Goal: Task Accomplishment & Management: Manage account settings

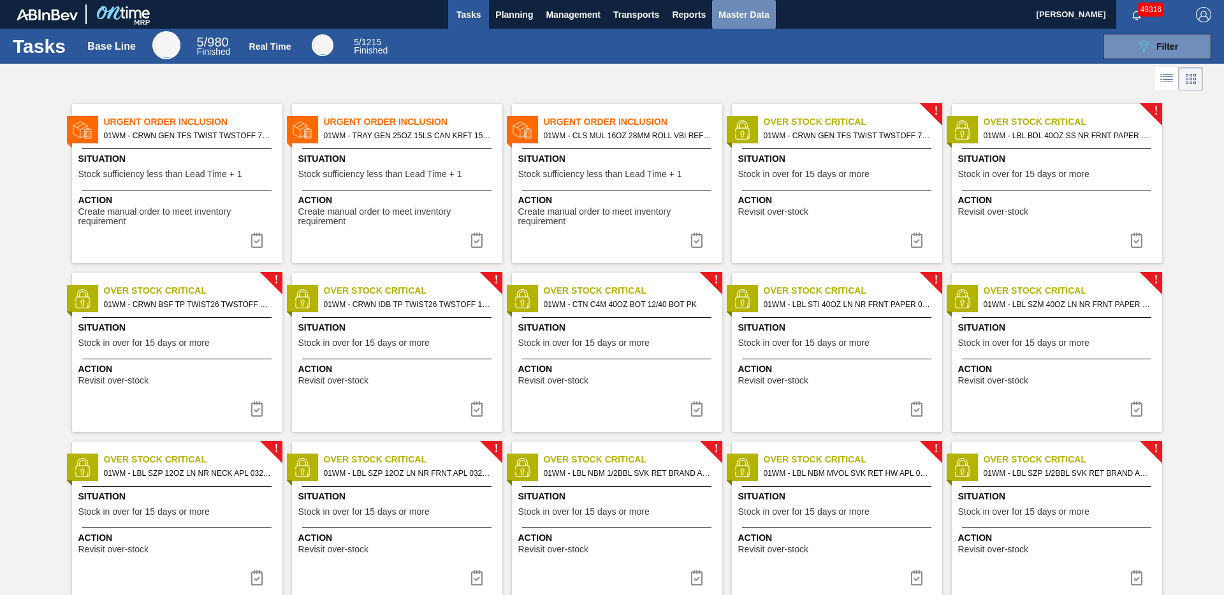
click at [741, 13] on span "Master Data" at bounding box center [744, 14] width 50 height 15
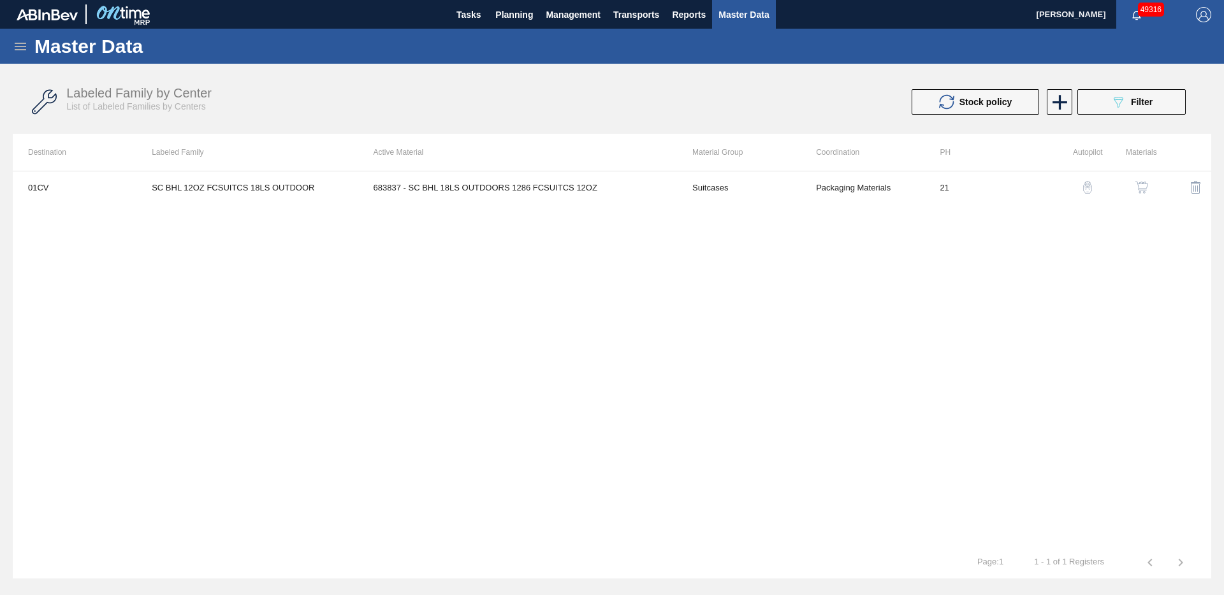
click at [744, 15] on span "Master Data" at bounding box center [744, 14] width 50 height 15
click at [17, 50] on icon at bounding box center [20, 46] width 15 height 15
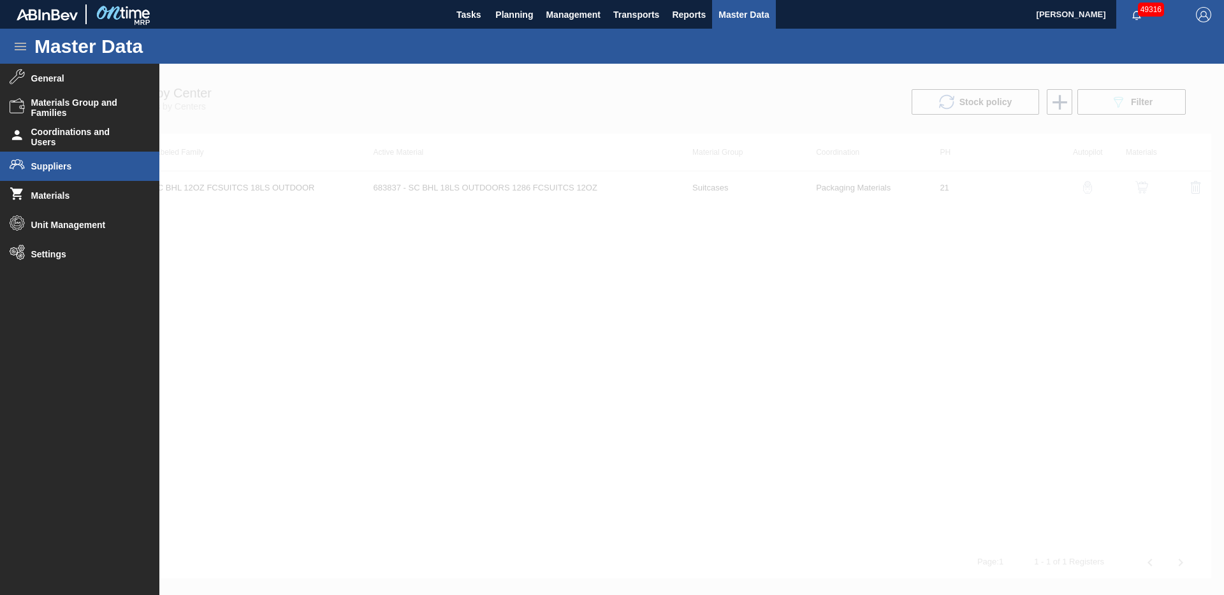
click at [61, 166] on span "Suppliers" at bounding box center [83, 166] width 105 height 10
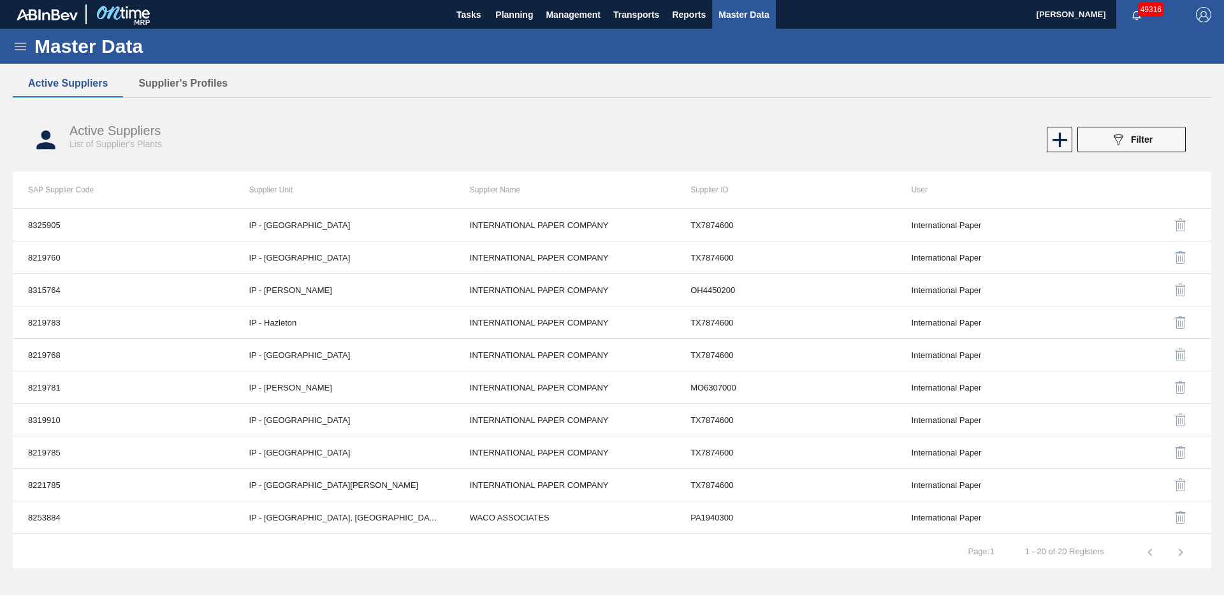
click at [25, 52] on icon at bounding box center [20, 46] width 15 height 15
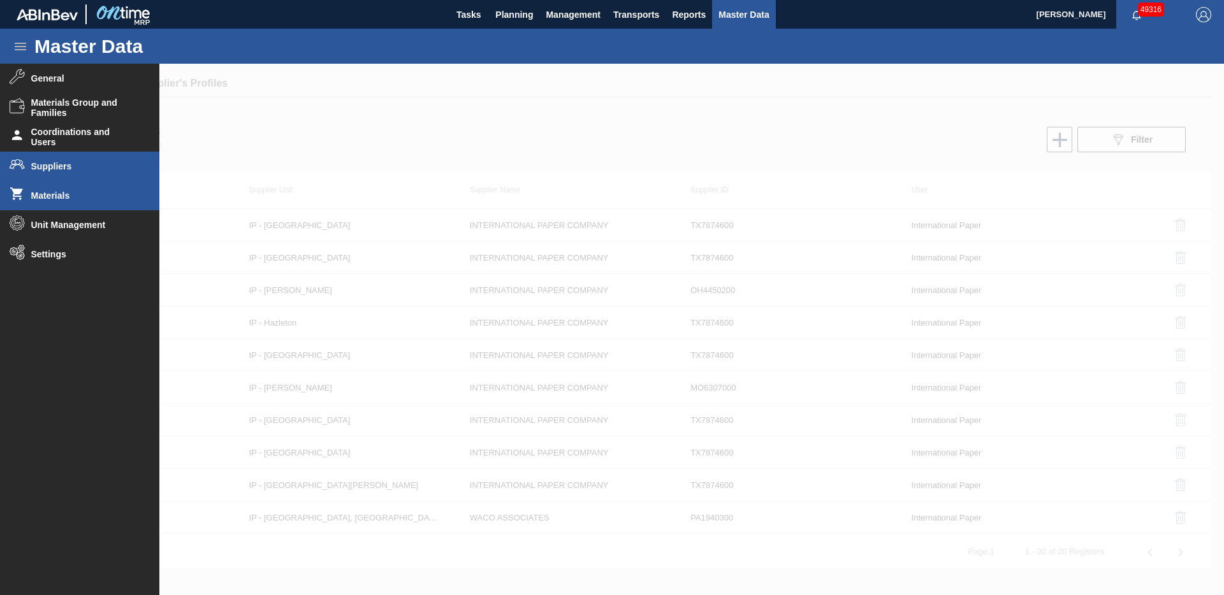
click at [57, 195] on span "Materials" at bounding box center [83, 196] width 105 height 10
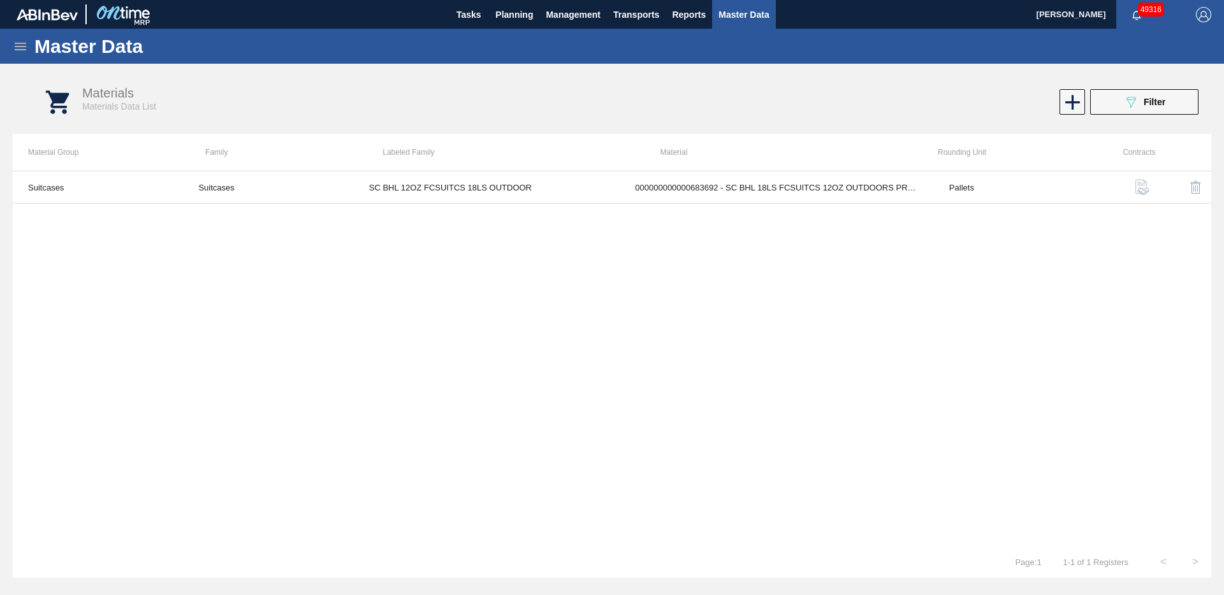
click at [1153, 105] on span "Filter" at bounding box center [1155, 102] width 22 height 10
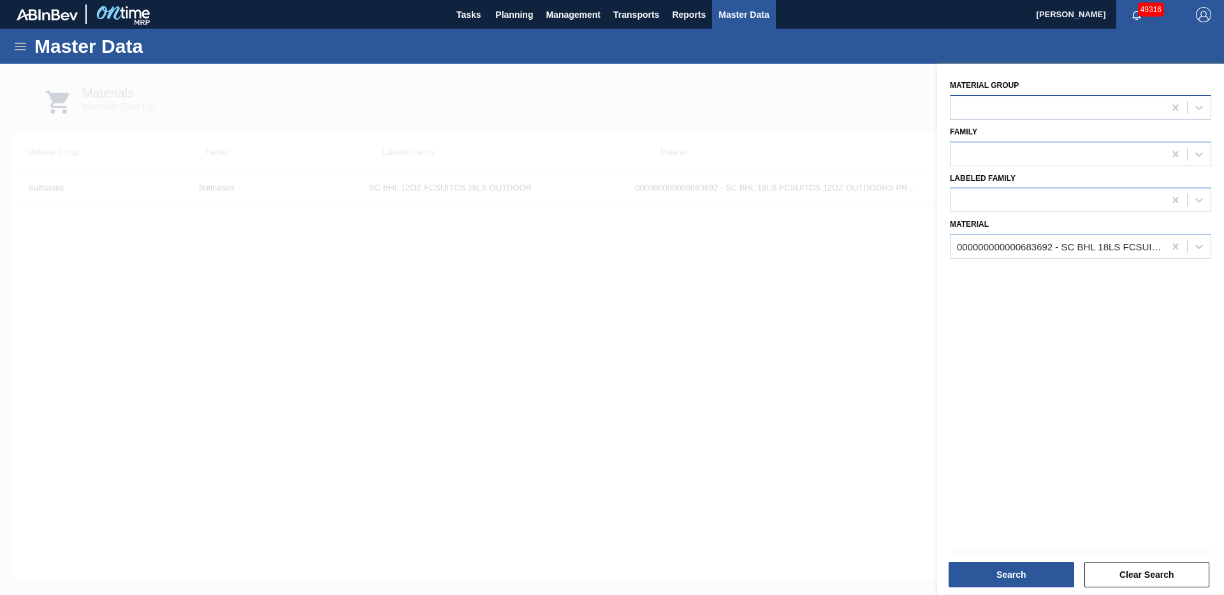
click at [1150, 103] on div at bounding box center [1058, 107] width 214 height 18
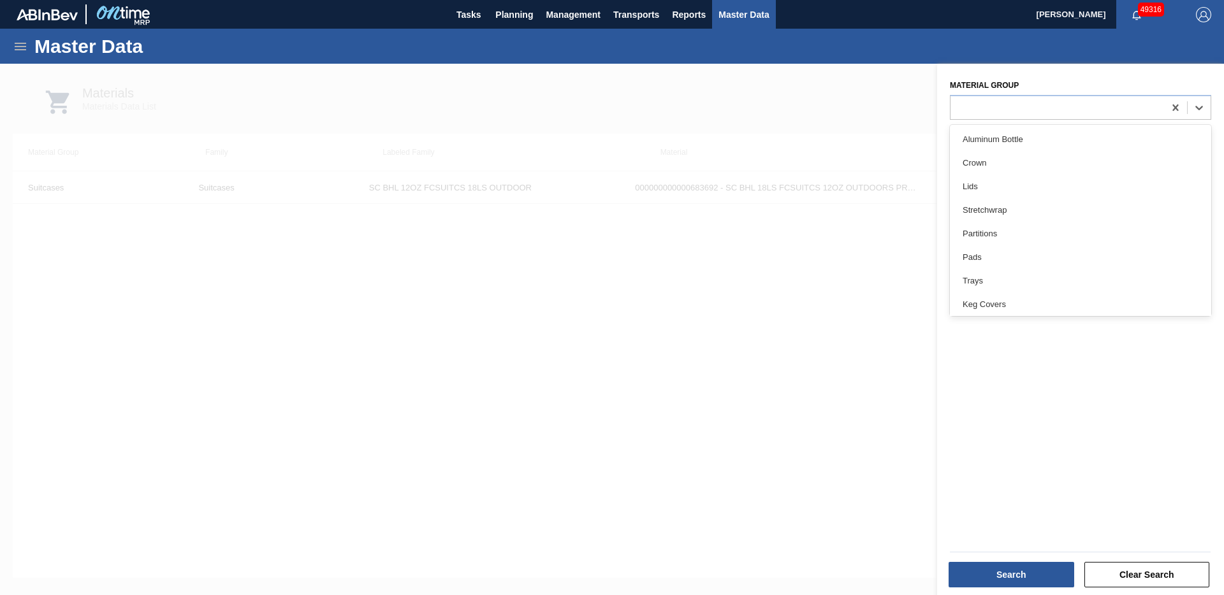
click at [1032, 83] on div "Material Group option Aluminum Bottle focused, 1 of 19. 19 results available. U…" at bounding box center [1080, 98] width 261 height 43
drag, startPoint x: 1173, startPoint y: 246, endPoint x: 1156, endPoint y: 251, distance: 18.0
click at [1172, 247] on icon at bounding box center [1175, 247] width 6 height 6
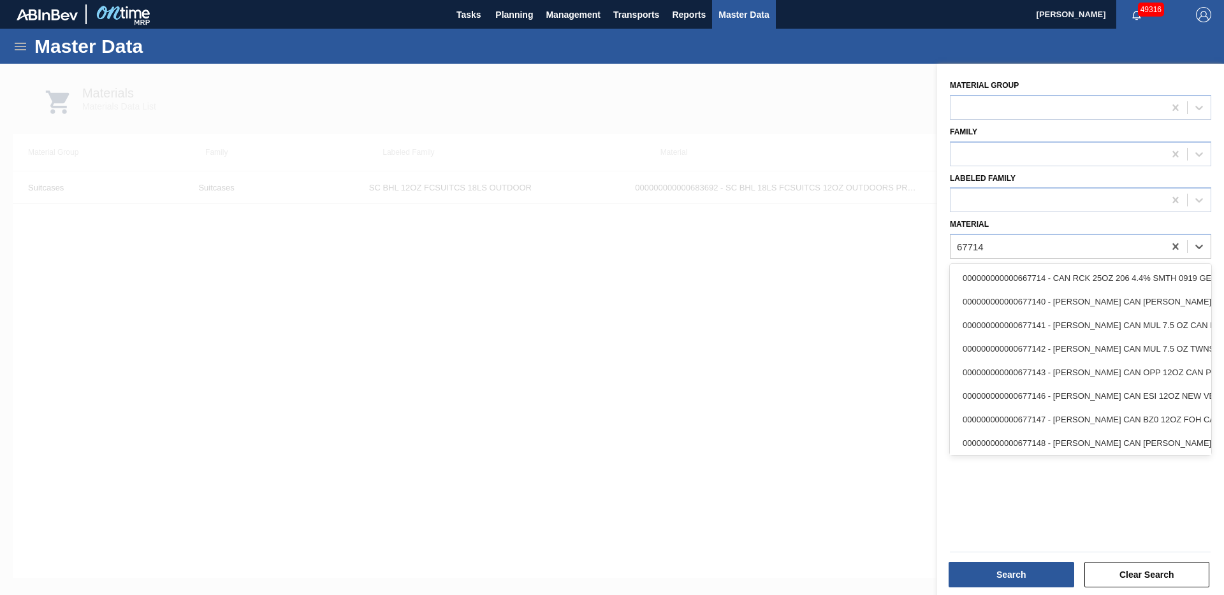
type input "677142"
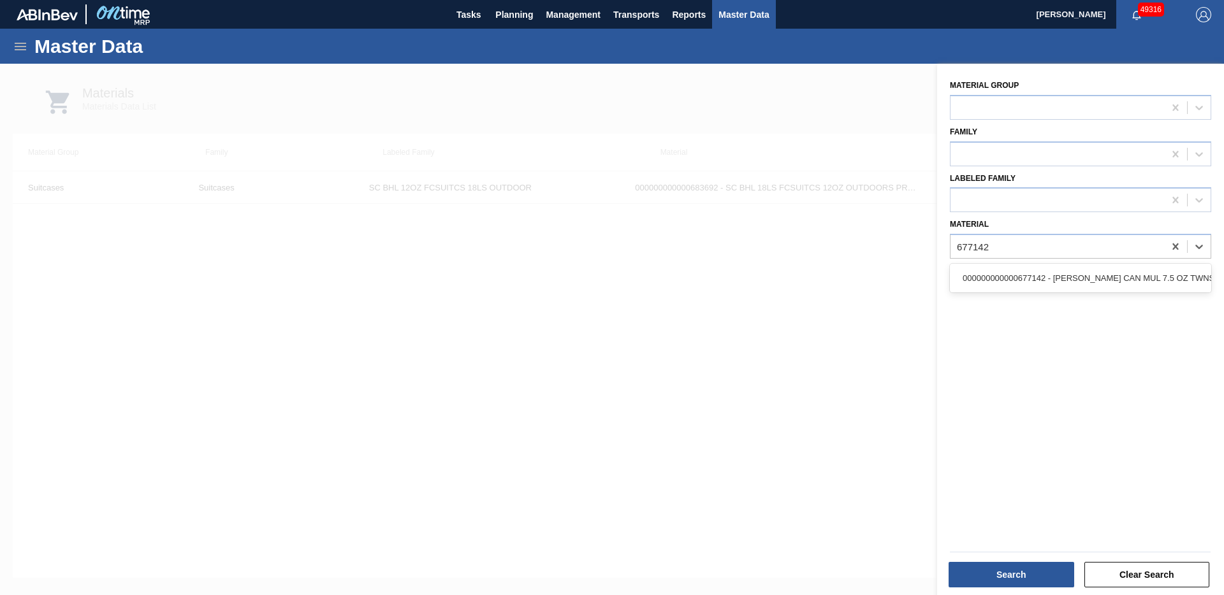
click at [1118, 282] on div "000000000000677142 - CARR CAN MUL 7.5 OZ TWNSTK 48.7.5 SLEEK" at bounding box center [1080, 278] width 261 height 24
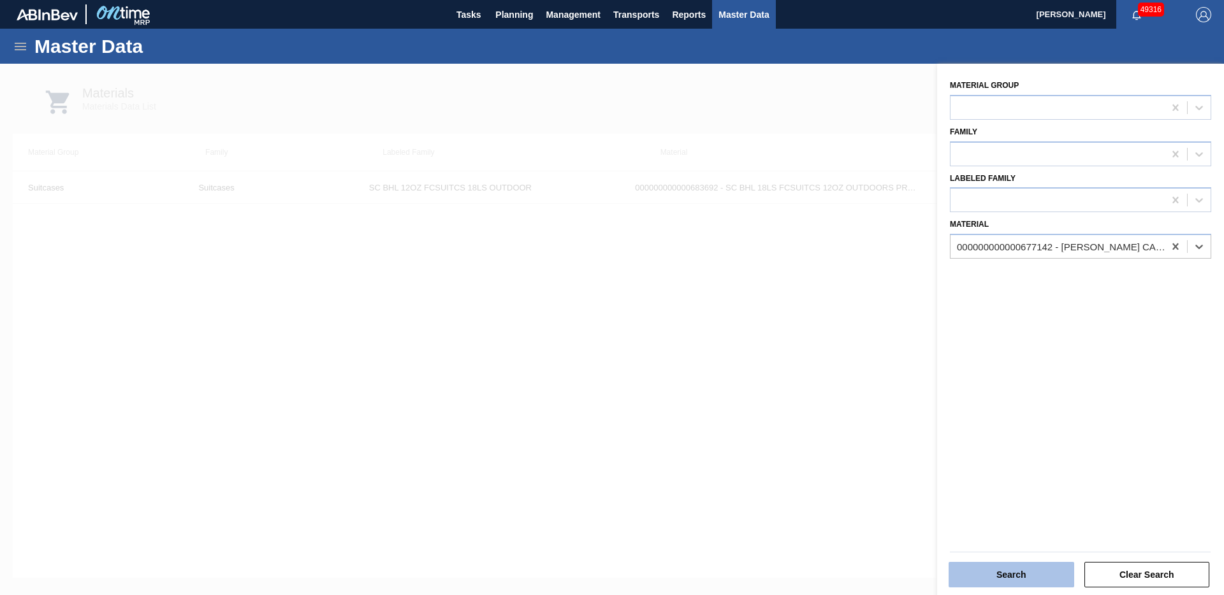
click at [1007, 574] on button "Search" at bounding box center [1012, 575] width 126 height 26
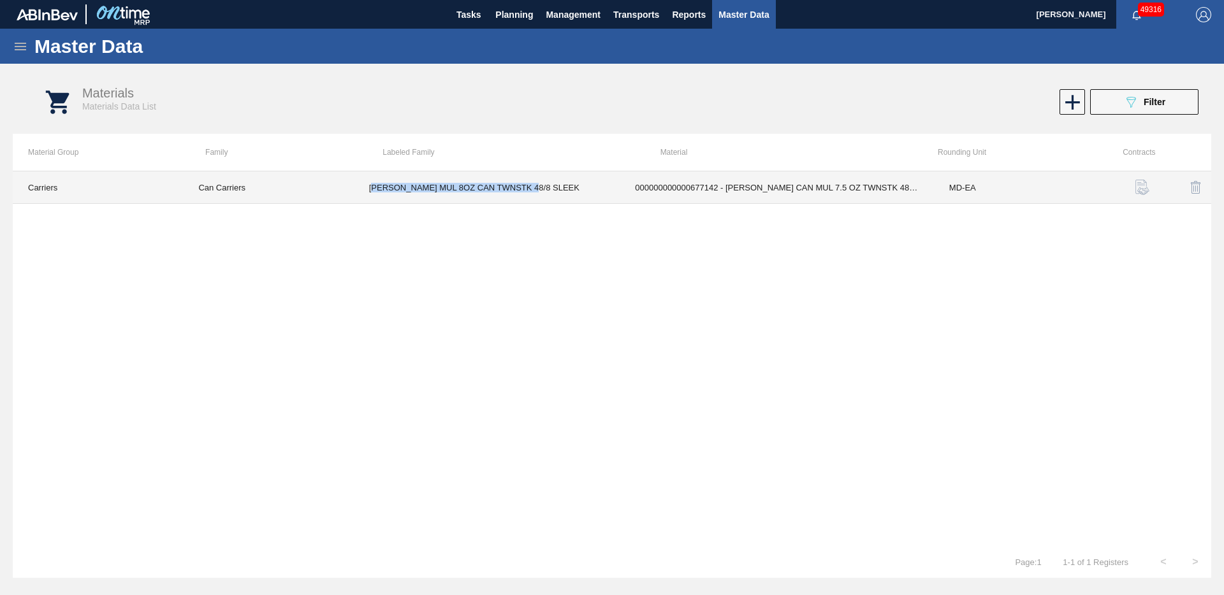
drag, startPoint x: 373, startPoint y: 188, endPoint x: 547, endPoint y: 189, distance: 174.1
click at [547, 189] on td "[PERSON_NAME] MUL 8OZ CAN TWNSTK 48/8 SLEEK" at bounding box center [487, 188] width 266 height 33
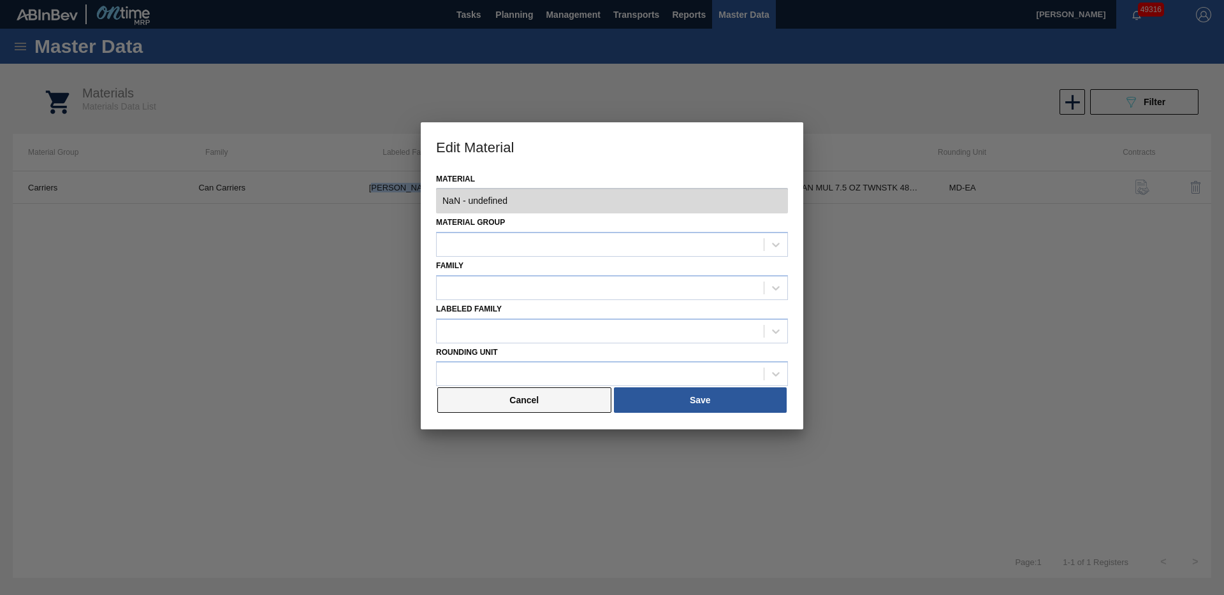
type input "677142 - 000000000000677142 - CARR CAN MUL 7.5 OZ TWNSTK 48.7.5 SLEEK"
drag, startPoint x: 529, startPoint y: 409, endPoint x: 513, endPoint y: 405, distance: 15.9
click at [523, 407] on button "Cancel" at bounding box center [524, 401] width 174 height 26
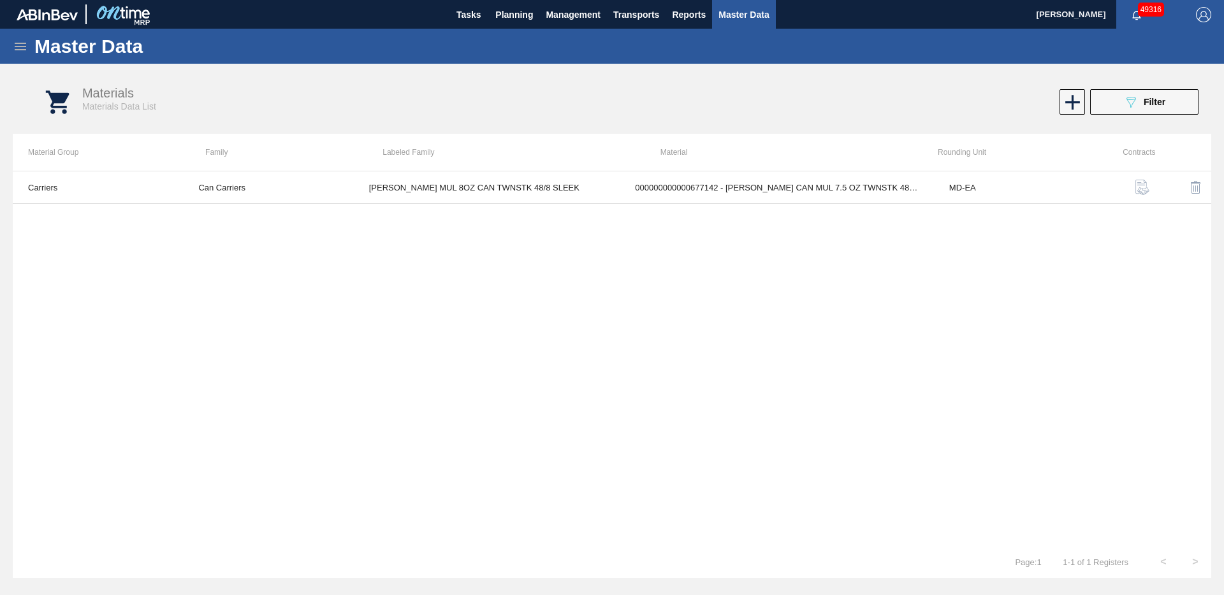
drag, startPoint x: 379, startPoint y: 340, endPoint x: 372, endPoint y: 247, distance: 94.0
click at [379, 335] on div "Carriers Can Carriers CARR MUL 8OZ CAN TWNSTK 48/8 SLEEK 000000000000677142 - C…" at bounding box center [612, 359] width 1199 height 376
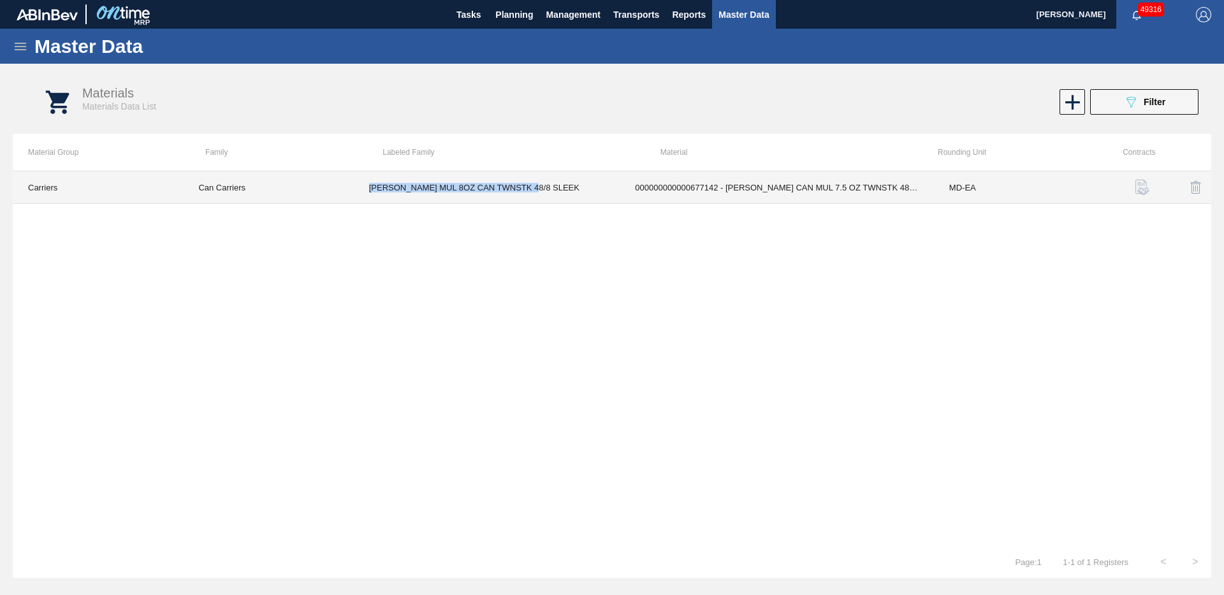
drag, startPoint x: 367, startPoint y: 189, endPoint x: 566, endPoint y: 200, distance: 198.6
click at [566, 200] on td "[PERSON_NAME] MUL 8OZ CAN TWNSTK 48/8 SLEEK" at bounding box center [487, 188] width 266 height 33
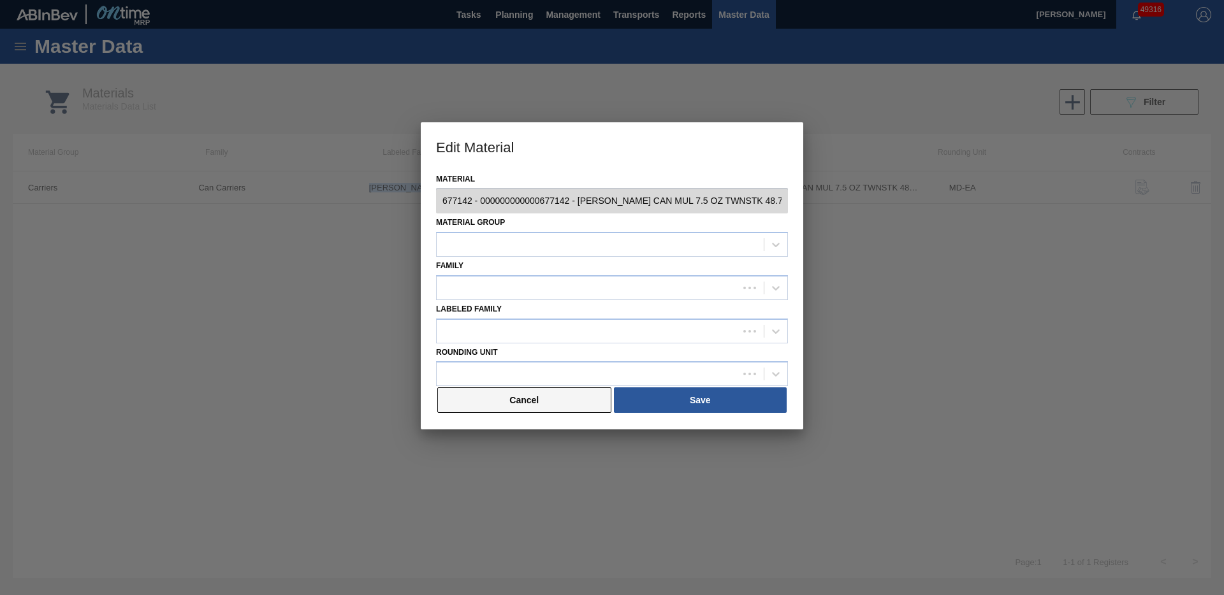
type input "677142 - 000000000000677142 - CARR CAN MUL 7.5 OZ TWNSTK 48.7.5 SLEEK"
click at [514, 404] on button "Cancel" at bounding box center [524, 401] width 174 height 26
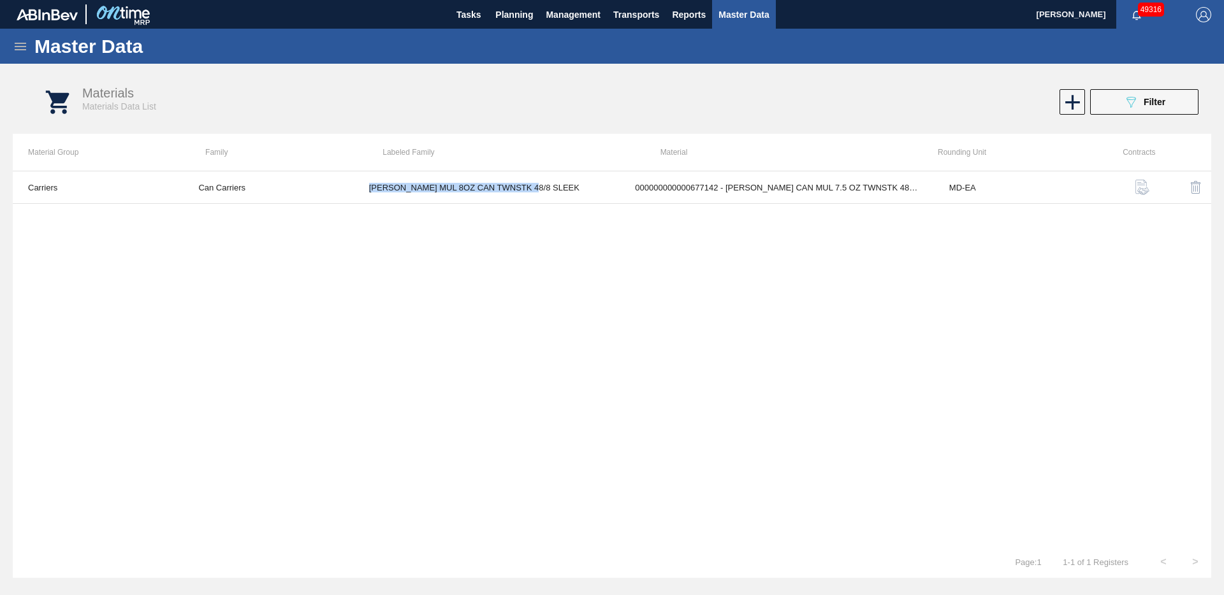
copy td "[PERSON_NAME] MUL 8OZ CAN TWNSTK 48/8 SLEEK"
click at [1131, 99] on icon at bounding box center [1132, 102] width 10 height 11
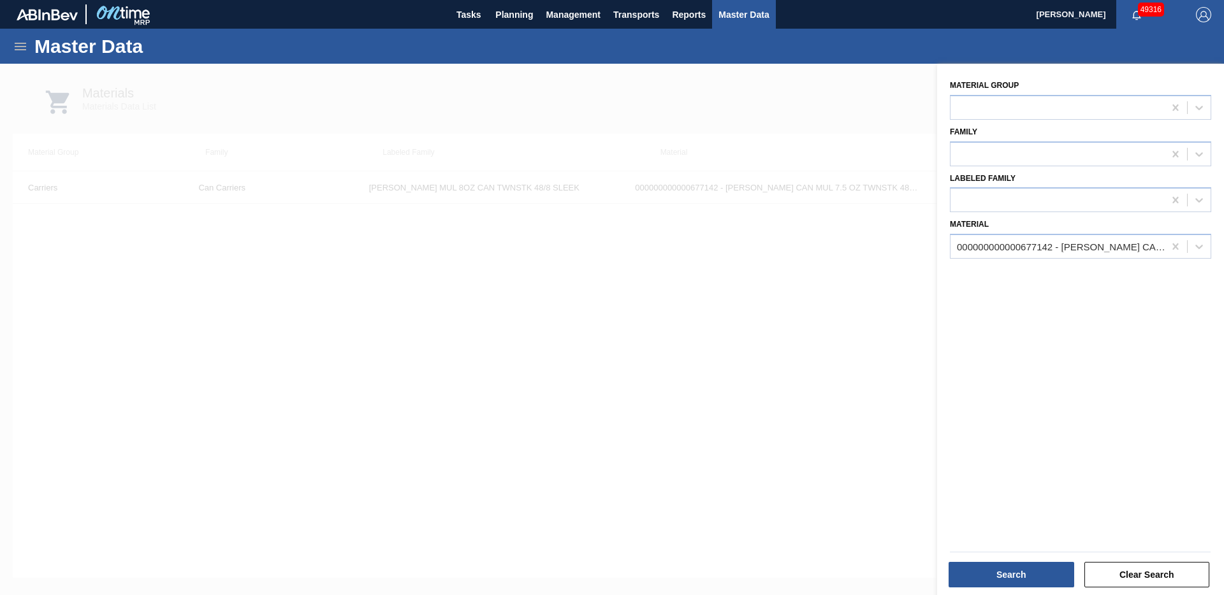
click at [709, 296] on div at bounding box center [612, 361] width 1224 height 595
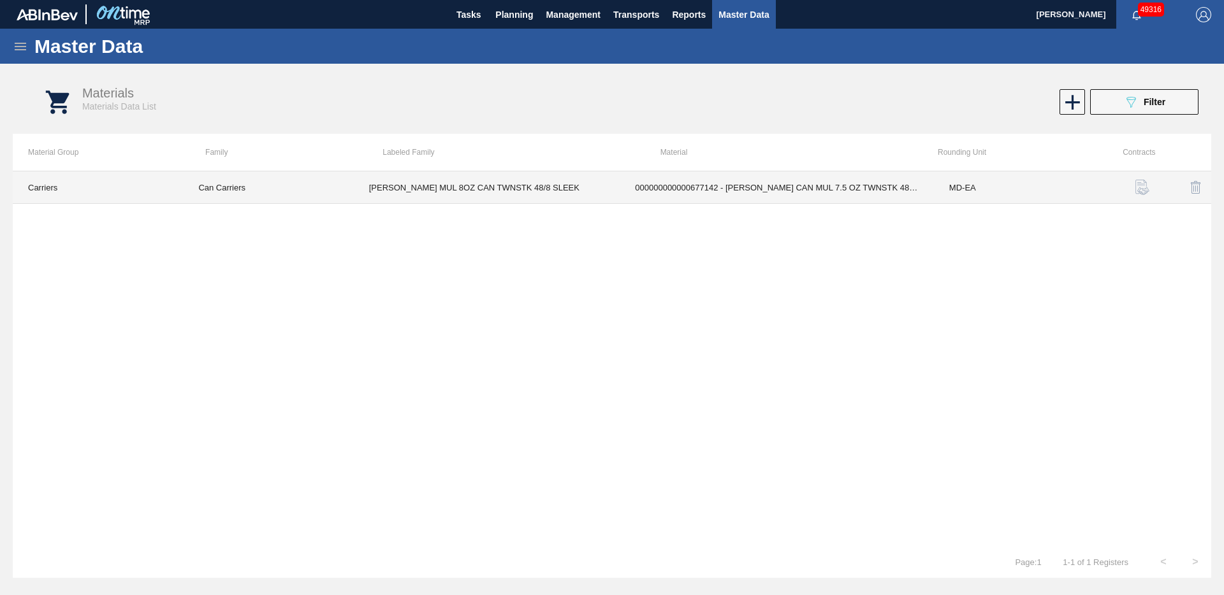
click at [513, 184] on td "[PERSON_NAME] MUL 8OZ CAN TWNSTK 48/8 SLEEK" at bounding box center [487, 188] width 266 height 33
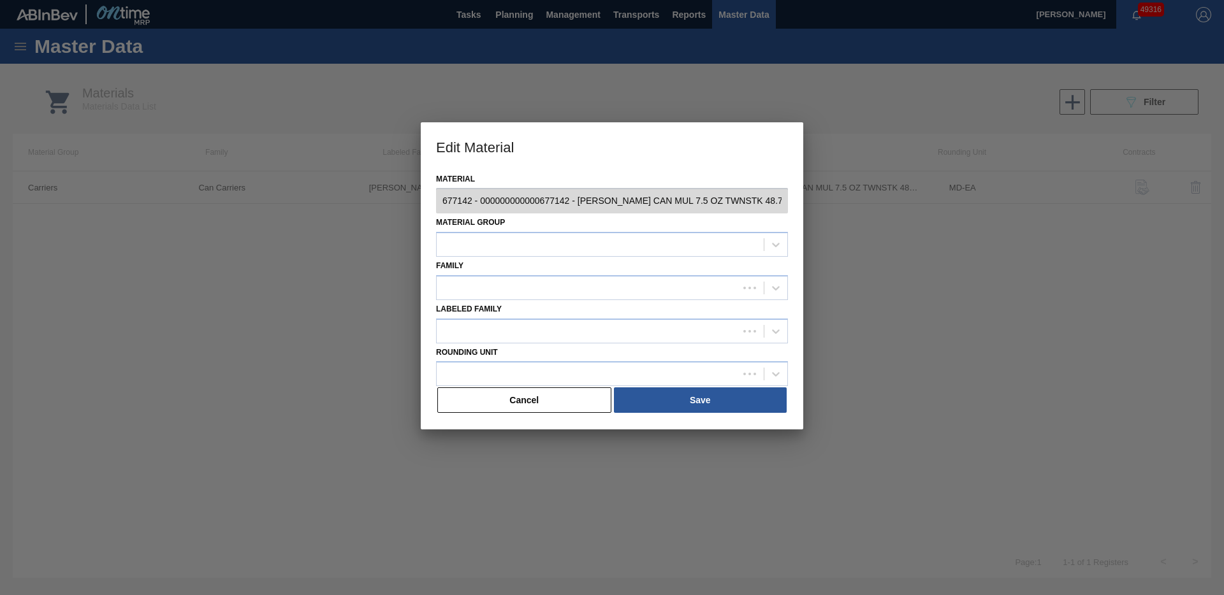
type input "677142 - 000000000000677142 - CARR CAN MUL 7.5 OZ TWNSTK 48.7.5 SLEEK"
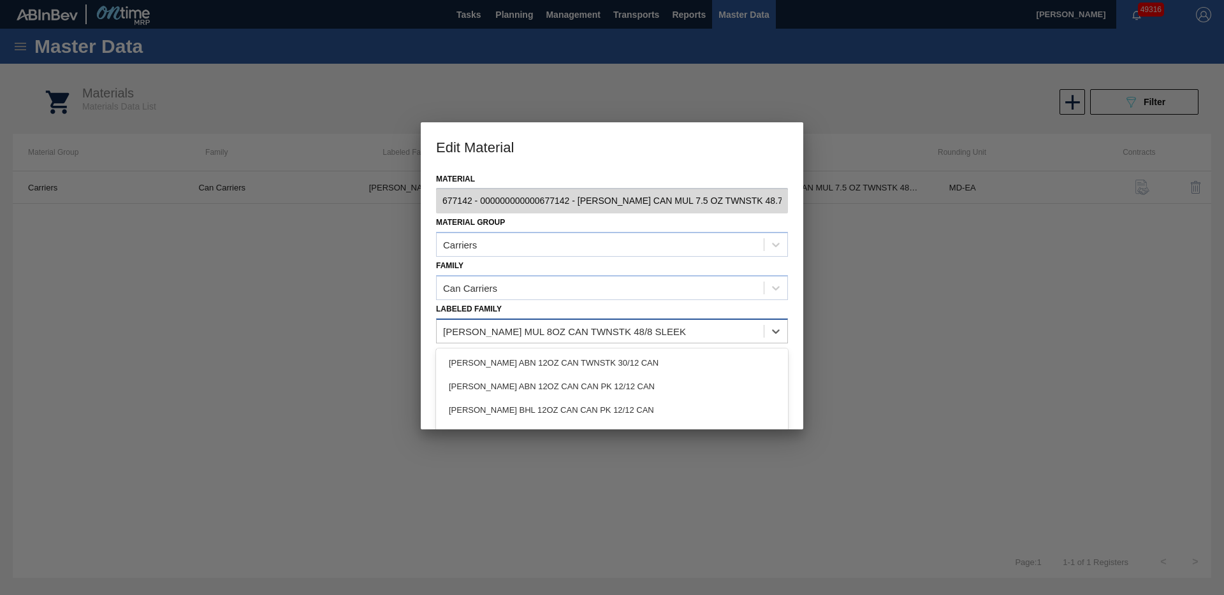
click at [704, 335] on div "[PERSON_NAME] MUL 8OZ CAN TWNSTK 48/8 SLEEK" at bounding box center [600, 331] width 327 height 18
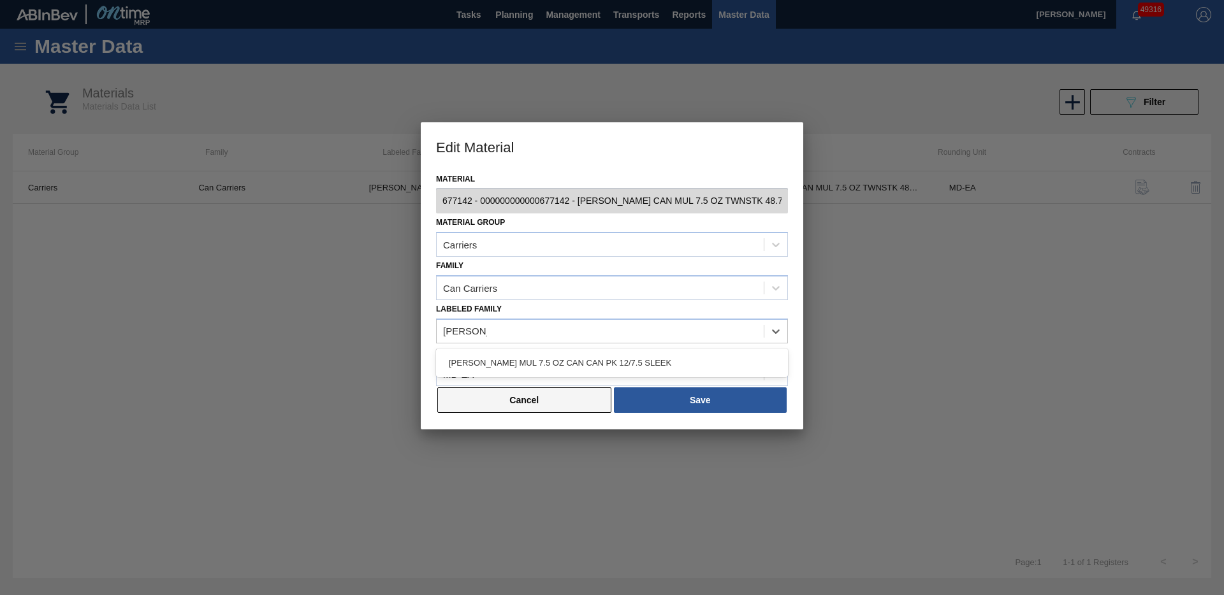
type Family "carr mul 7"
click at [485, 395] on button "Cancel" at bounding box center [524, 401] width 174 height 26
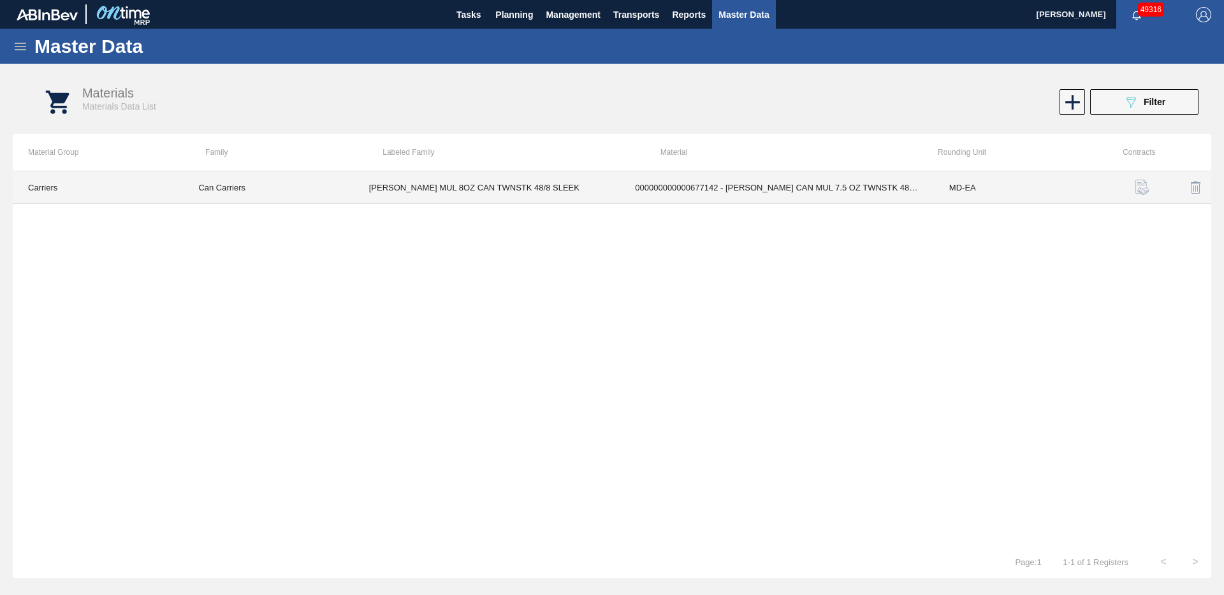
click at [514, 194] on td "[PERSON_NAME] MUL 8OZ CAN TWNSTK 48/8 SLEEK" at bounding box center [487, 188] width 266 height 33
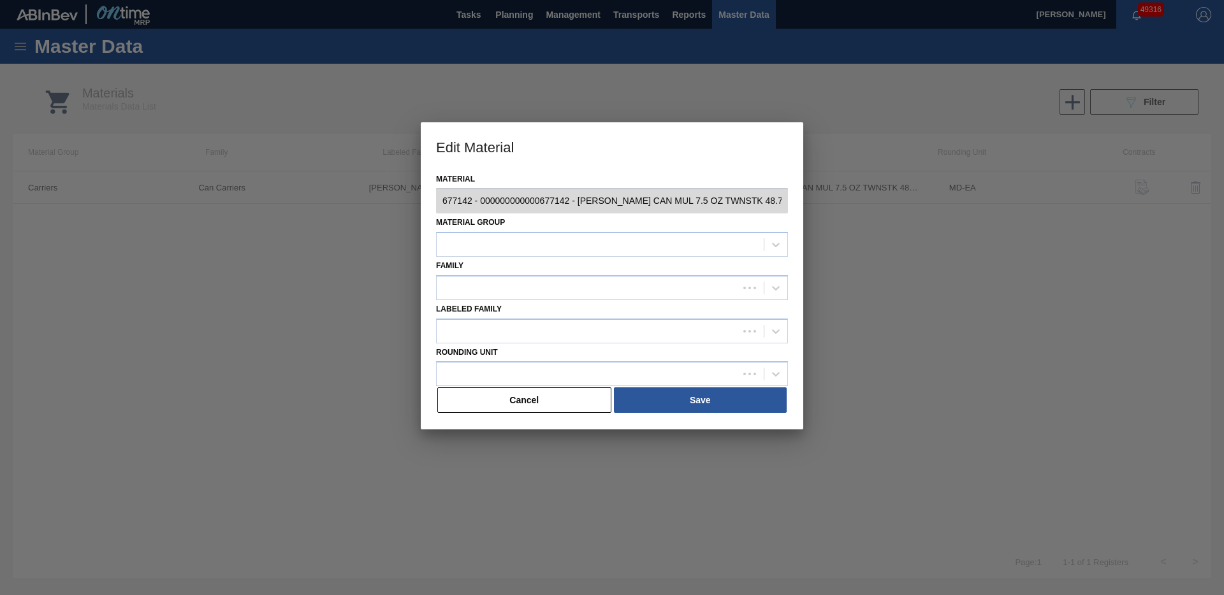
type input "677142 - 000000000000677142 - CARR CAN MUL 7.5 OZ TWNSTK 48.7.5 SLEEK"
drag, startPoint x: 568, startPoint y: 376, endPoint x: 562, endPoint y: 376, distance: 6.4
click at [567, 376] on div "MD-EA" at bounding box center [600, 374] width 327 height 18
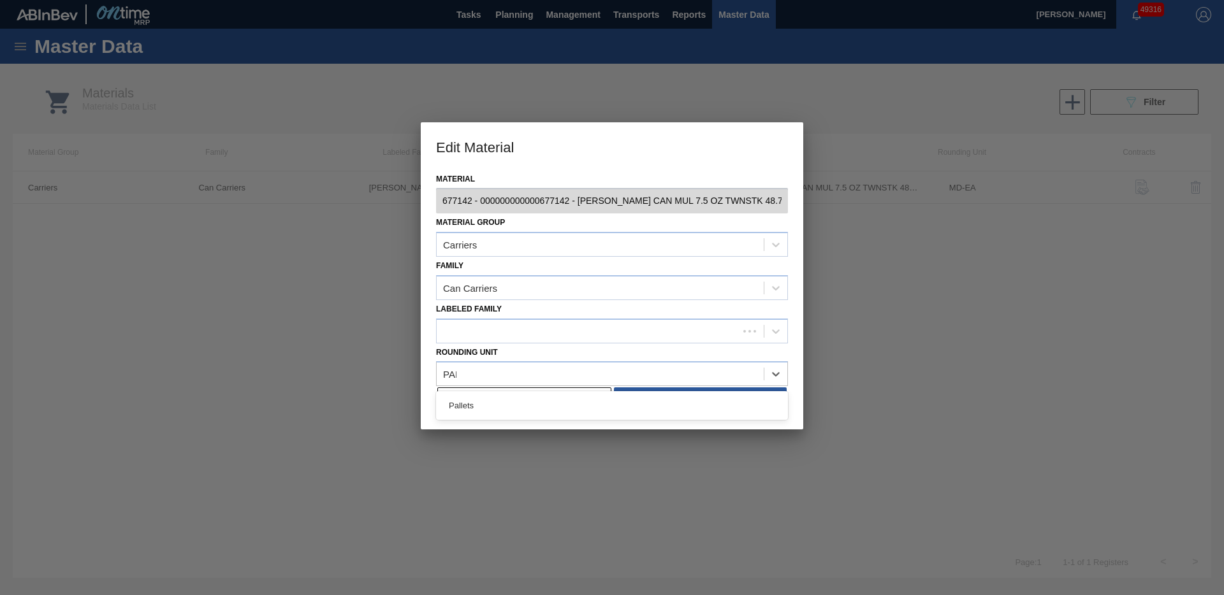
type Unit "PALL"
drag, startPoint x: 502, startPoint y: 403, endPoint x: 504, endPoint y: 372, distance: 31.3
click at [502, 402] on div "Pallets" at bounding box center [612, 406] width 352 height 24
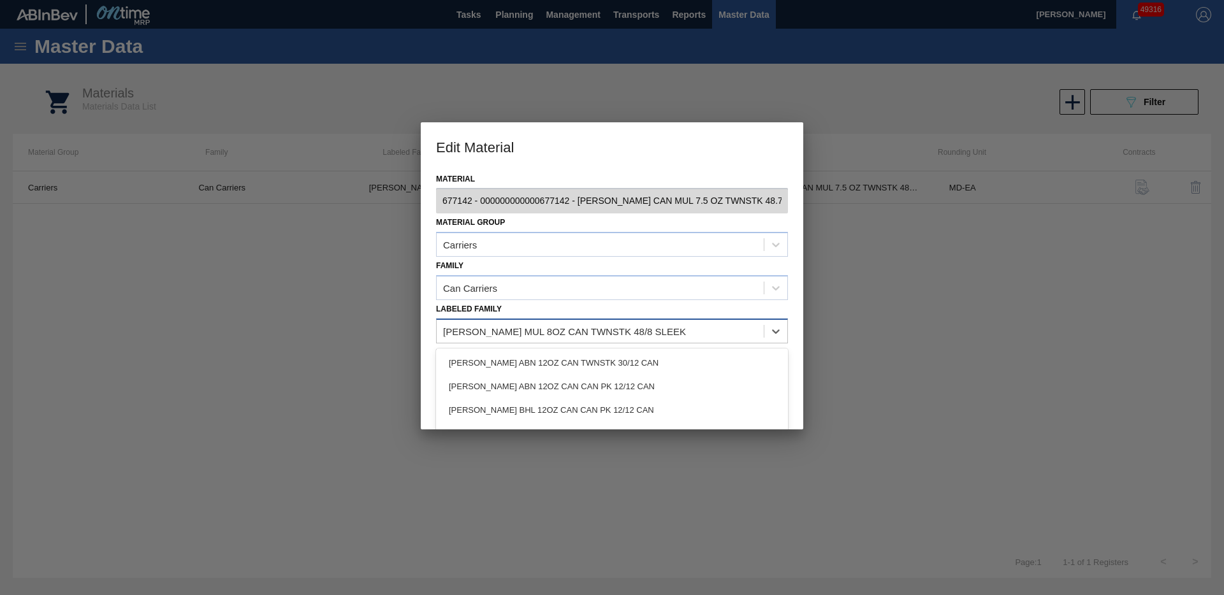
click at [625, 321] on div "[PERSON_NAME] MUL 8OZ CAN TWNSTK 48/8 SLEEK" at bounding box center [612, 331] width 352 height 25
click at [647, 331] on div "[PERSON_NAME] MUL 8OZ CAN TWNSTK 48/8 SLEEK" at bounding box center [600, 331] width 327 height 18
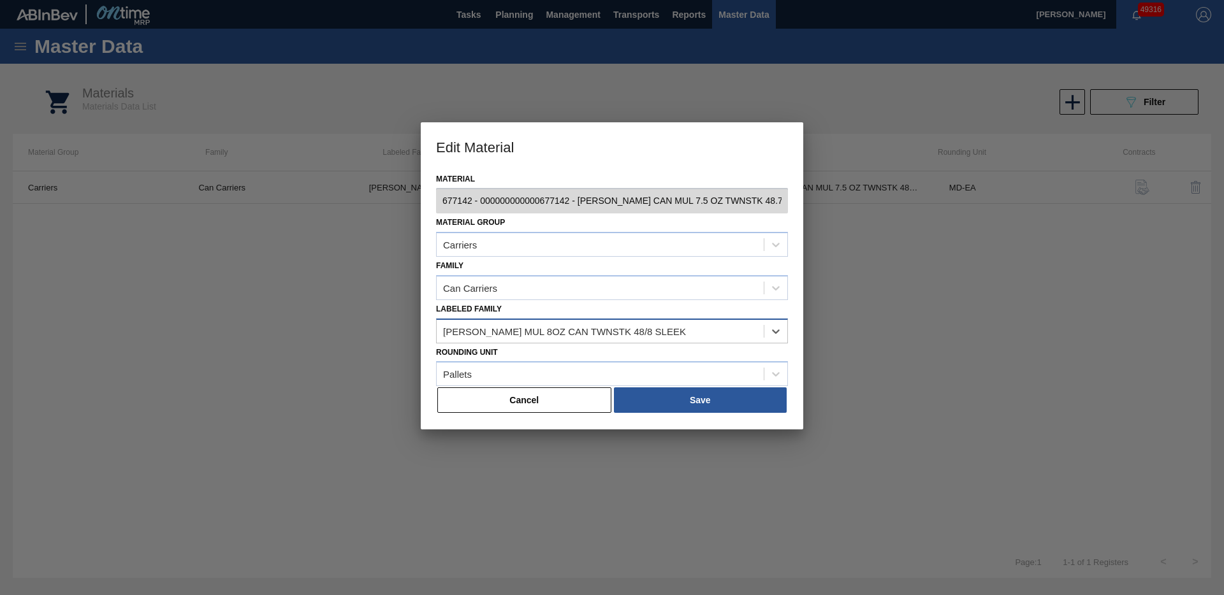
click at [462, 328] on div "[PERSON_NAME] MUL 8OZ CAN TWNSTK 48/8 SLEEK" at bounding box center [564, 331] width 243 height 11
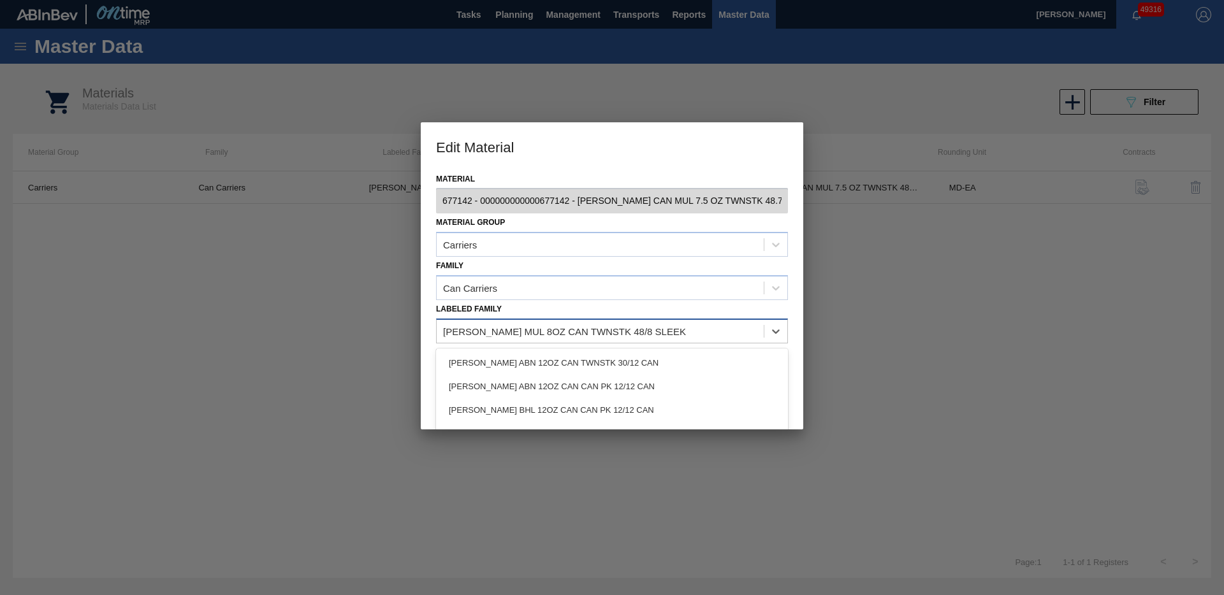
paste Family "[PERSON_NAME] MUL 7.5OZ CAN 48/7.5 CAN PK"
type Family "[PERSON_NAME] MUL 7.5OZ CAN 48/7.5 CAN PK"
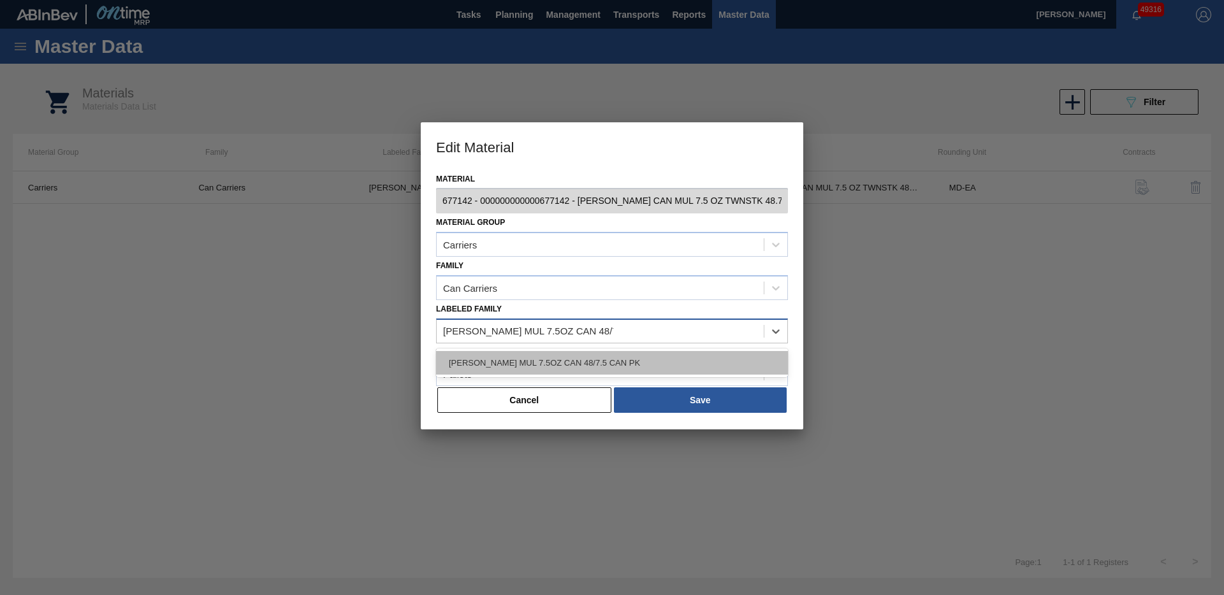
click at [594, 362] on div "[PERSON_NAME] MUL 7.5OZ CAN 48/7.5 CAN PK" at bounding box center [612, 363] width 352 height 24
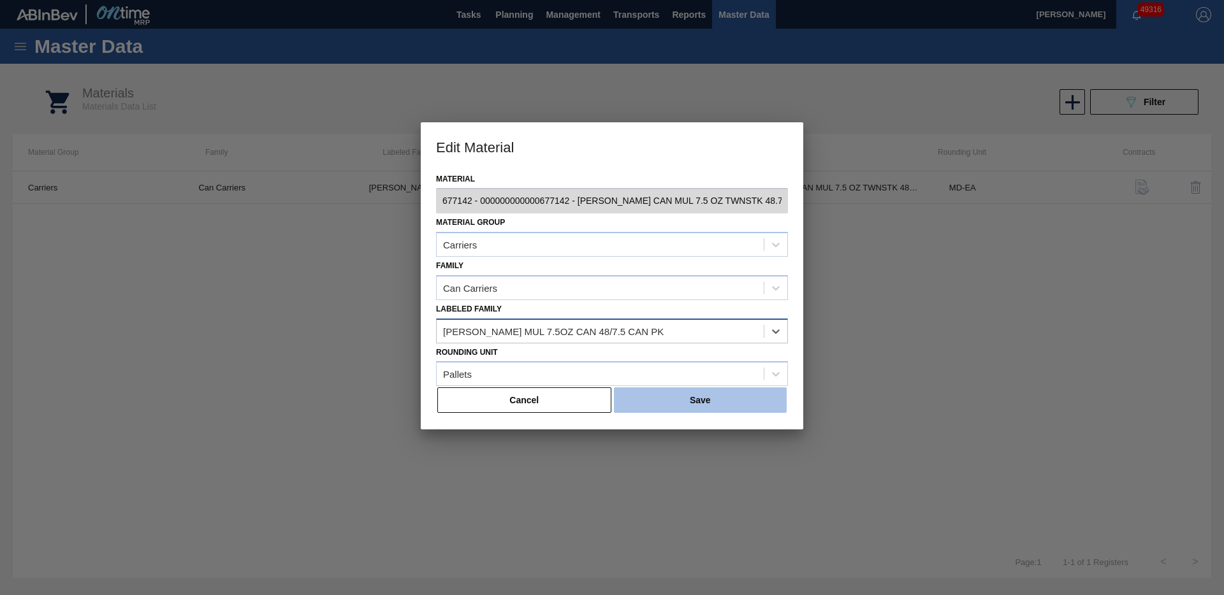
click at [669, 398] on button "Save" at bounding box center [700, 401] width 173 height 26
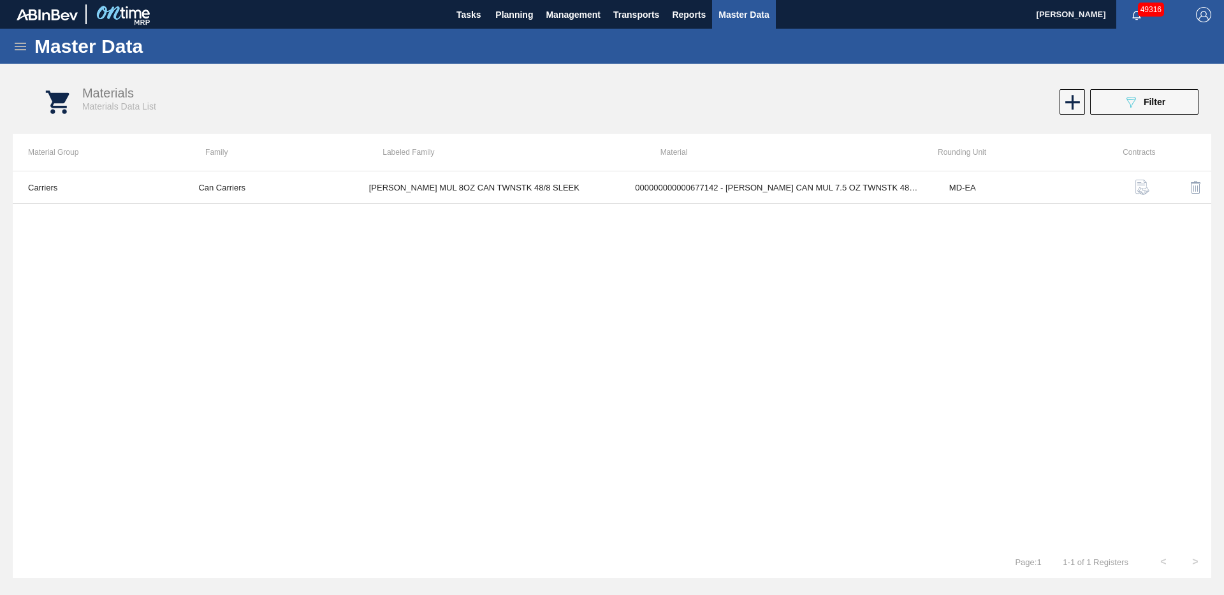
click at [757, 17] on span "Master Data" at bounding box center [744, 14] width 50 height 15
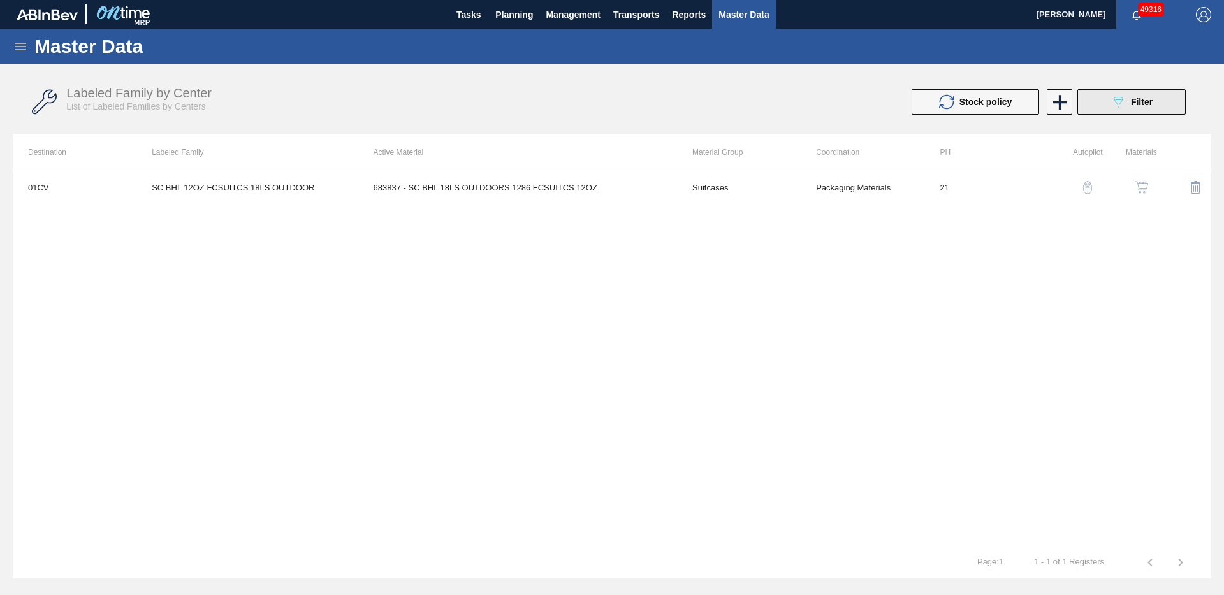
click at [1130, 110] on button "089F7B8B-B2A5-4AFE-B5C0-19BA573D28AC Filter" at bounding box center [1131, 102] width 108 height 26
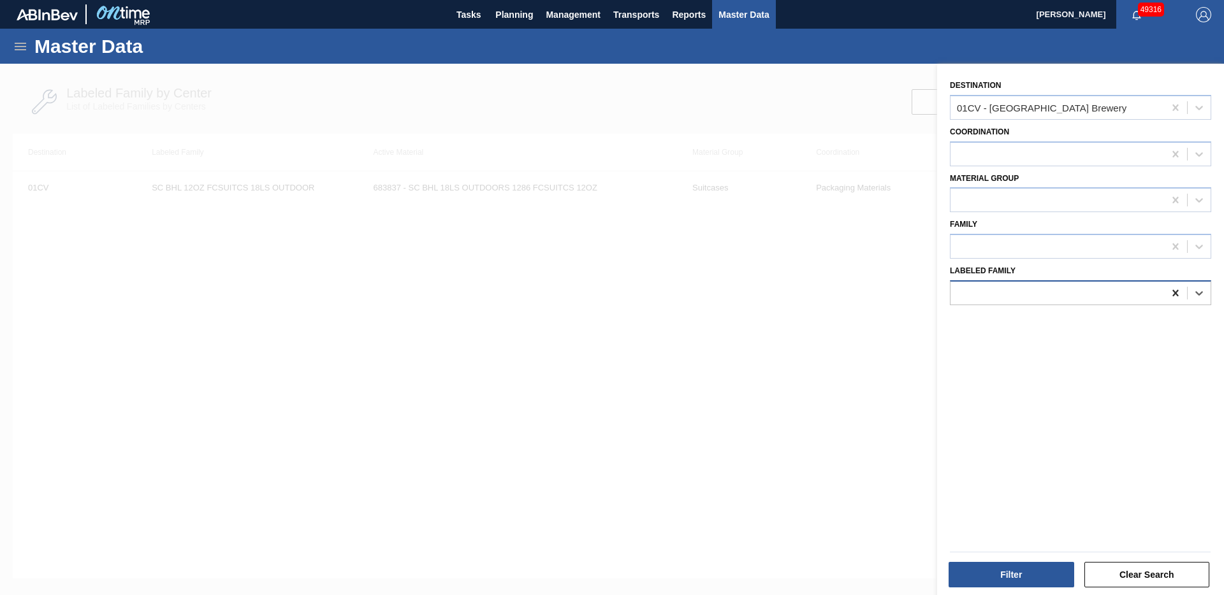
click at [1174, 296] on icon at bounding box center [1175, 293] width 13 height 13
click at [1174, 109] on icon at bounding box center [1175, 108] width 6 height 6
click at [1104, 293] on div at bounding box center [1058, 293] width 214 height 18
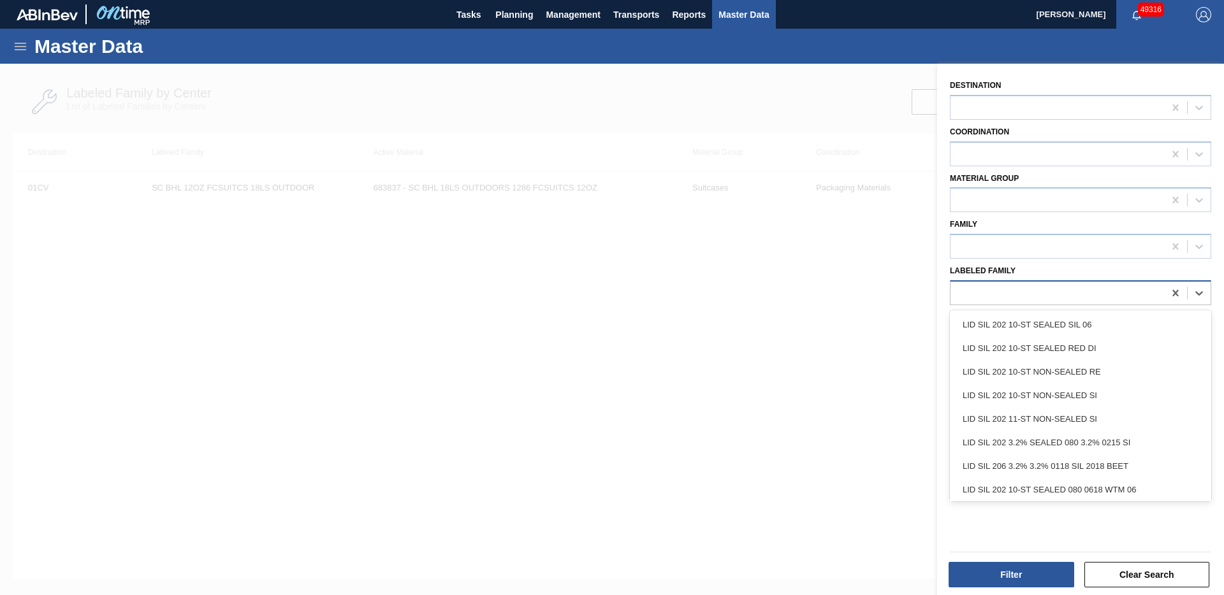
paste Family "[PERSON_NAME] MUL 8OZ CAN TWNSTK 48/8 SLEEK"
type Family "[PERSON_NAME] MUL 8OZ CAN TWNSTK 48/8 SLEEK"
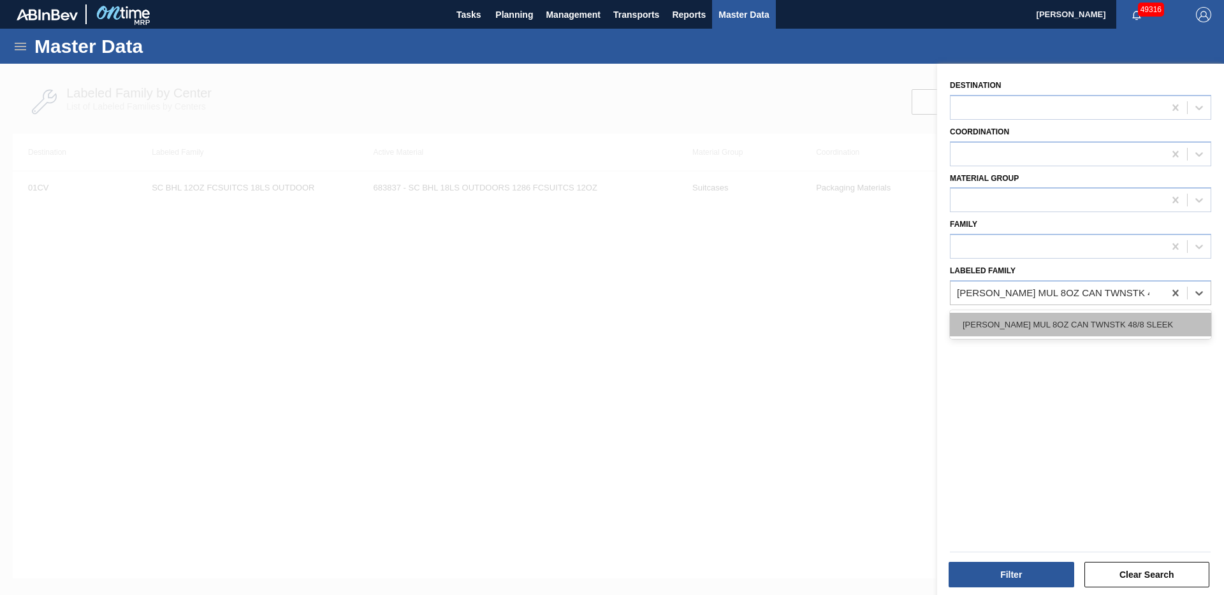
click at [1090, 328] on div "[PERSON_NAME] MUL 8OZ CAN TWNSTK 48/8 SLEEK" at bounding box center [1080, 325] width 261 height 24
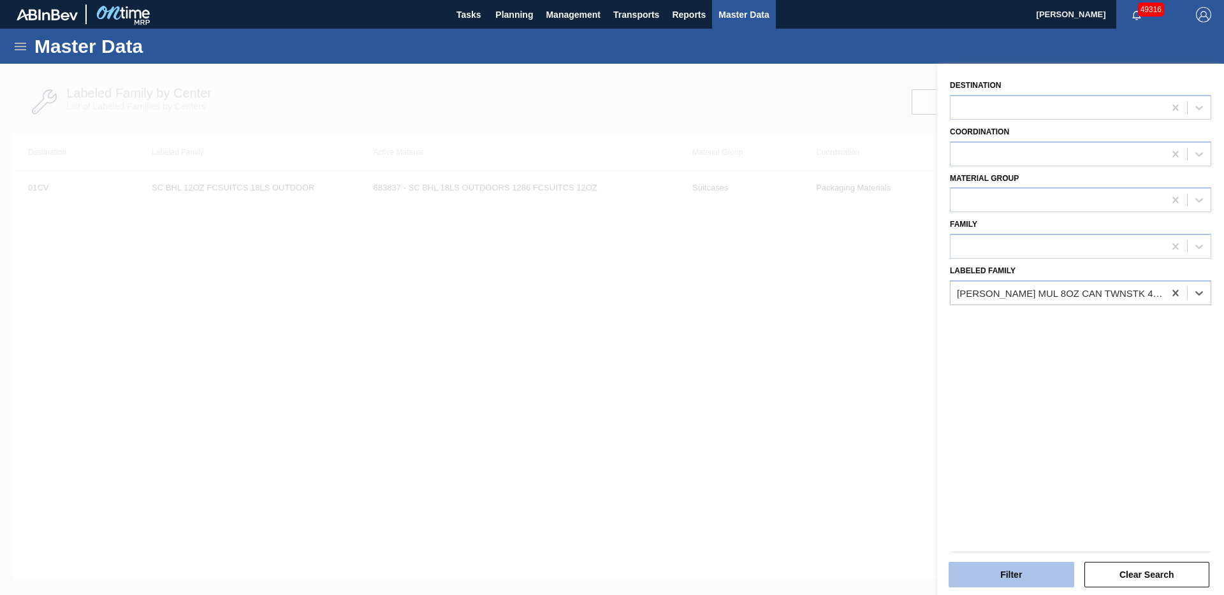
click at [1016, 569] on button "Filter" at bounding box center [1012, 575] width 126 height 26
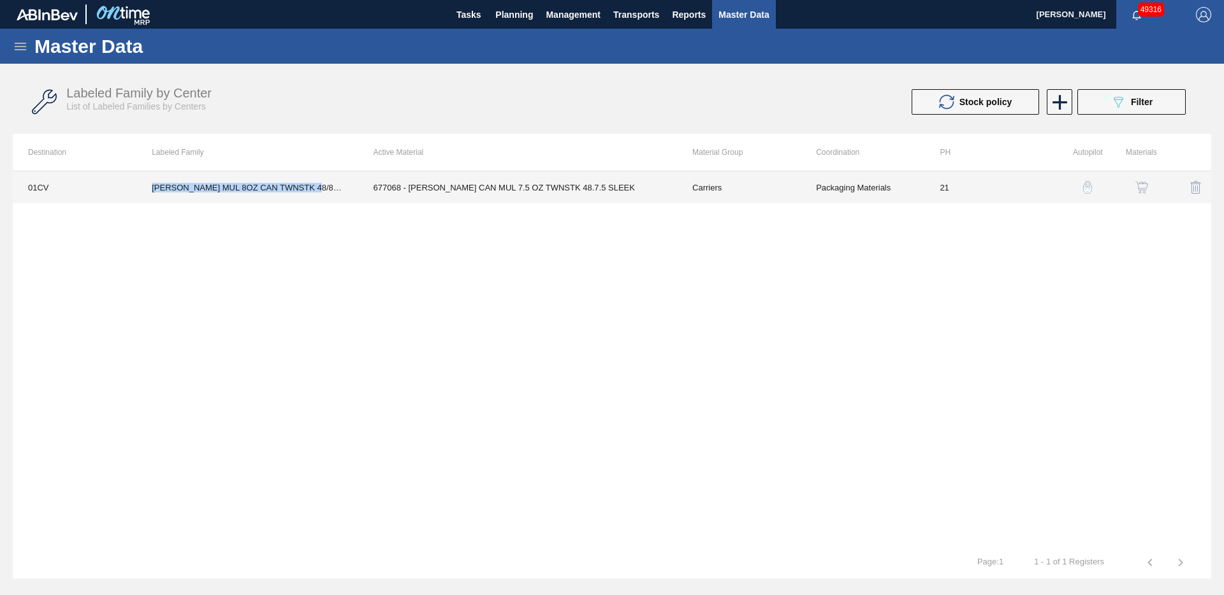
drag, startPoint x: 150, startPoint y: 187, endPoint x: 323, endPoint y: 198, distance: 173.1
click at [323, 198] on td "[PERSON_NAME] MUL 8OZ CAN TWNSTK 48/8 SLEEK" at bounding box center [246, 188] width 221 height 32
copy td "[PERSON_NAME] MUL 8OZ CAN TWNSTK 48/8 SLEEK"
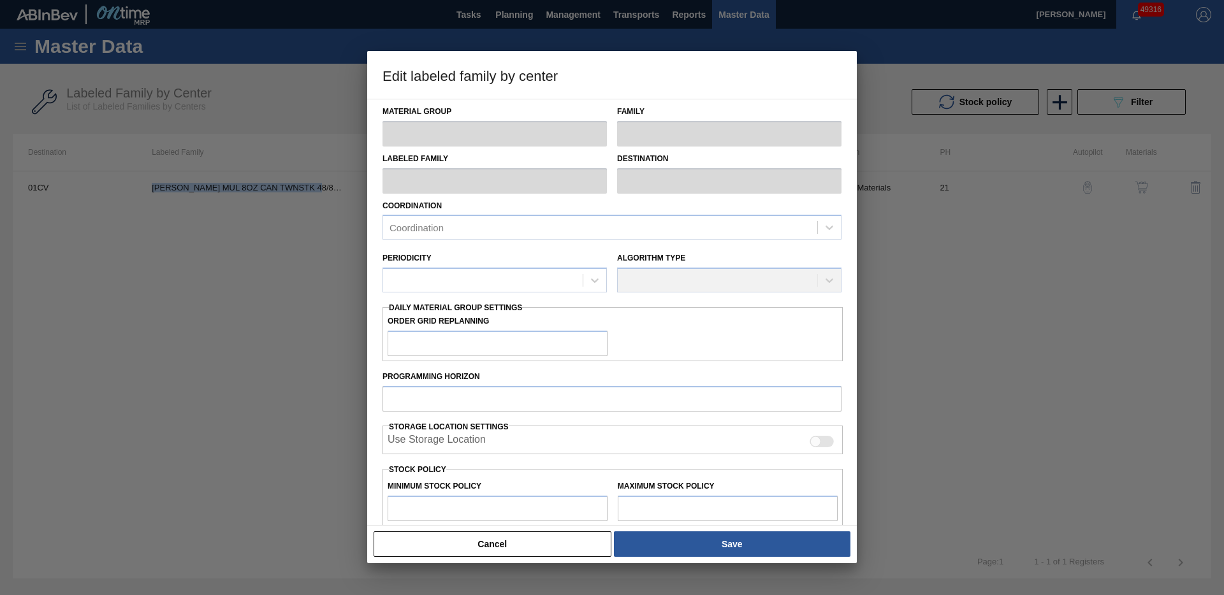
click at [530, 534] on button "Cancel" at bounding box center [493, 545] width 238 height 26
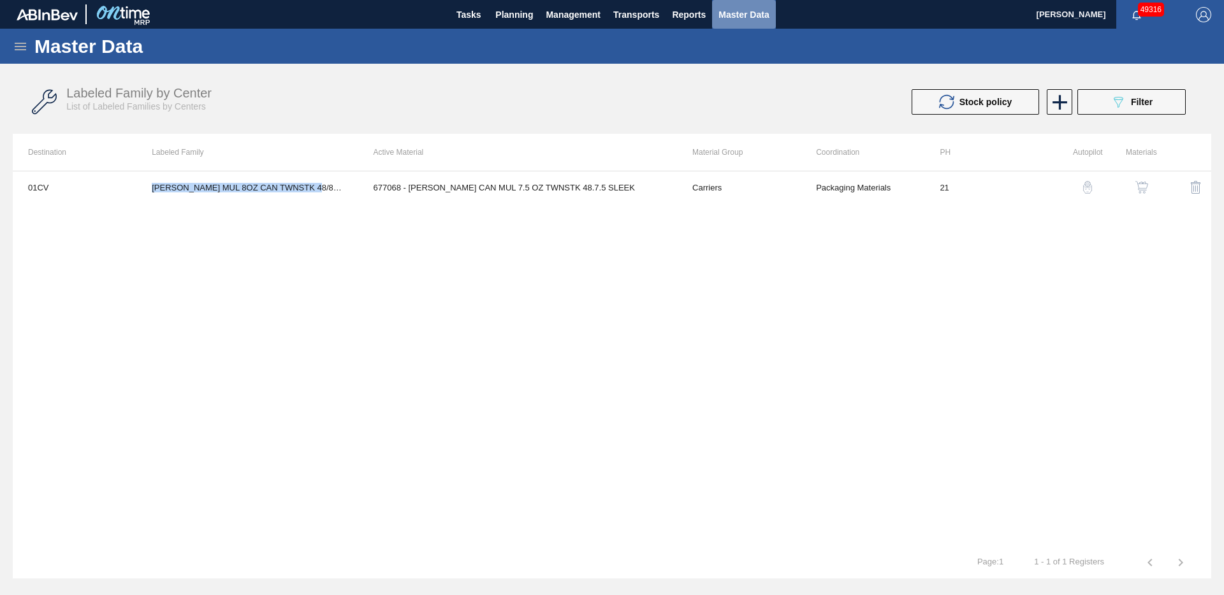
click at [765, 17] on span "Master Data" at bounding box center [744, 14] width 50 height 15
click at [1139, 186] on img "button" at bounding box center [1141, 187] width 13 height 13
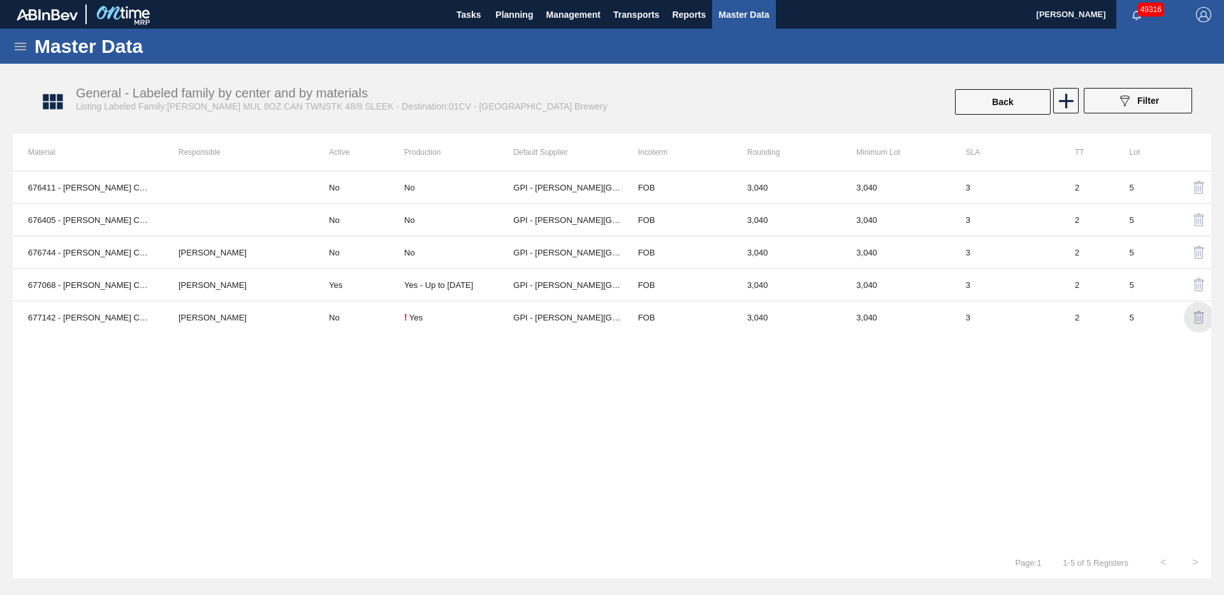
click at [1197, 321] on img "button" at bounding box center [1199, 317] width 15 height 15
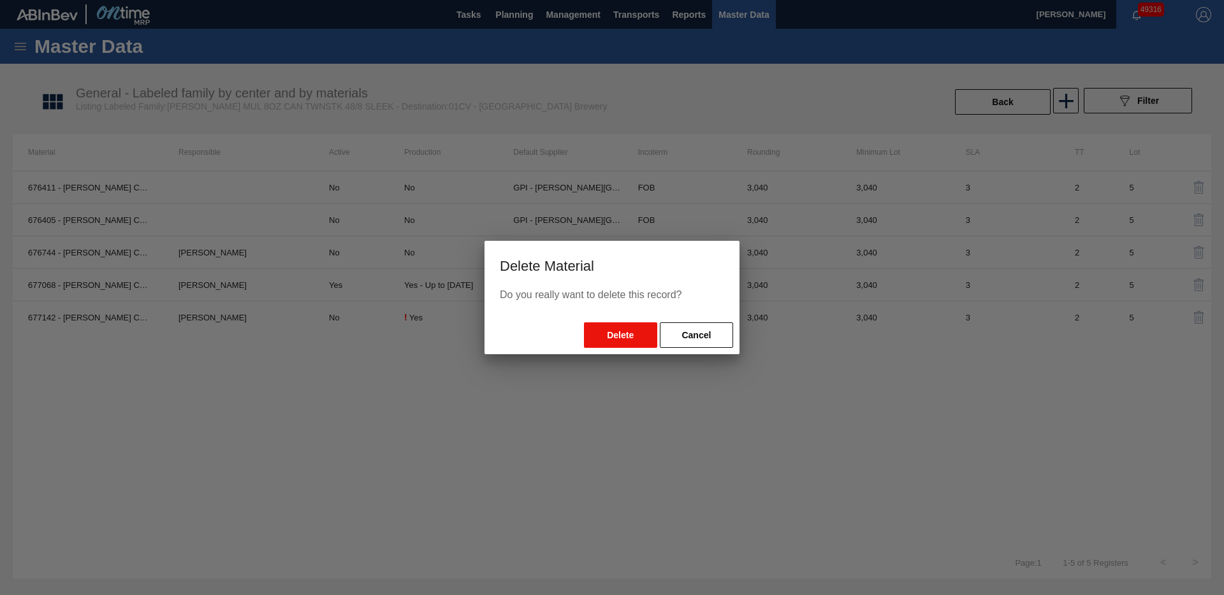
click at [614, 339] on button "Delete" at bounding box center [620, 336] width 73 height 26
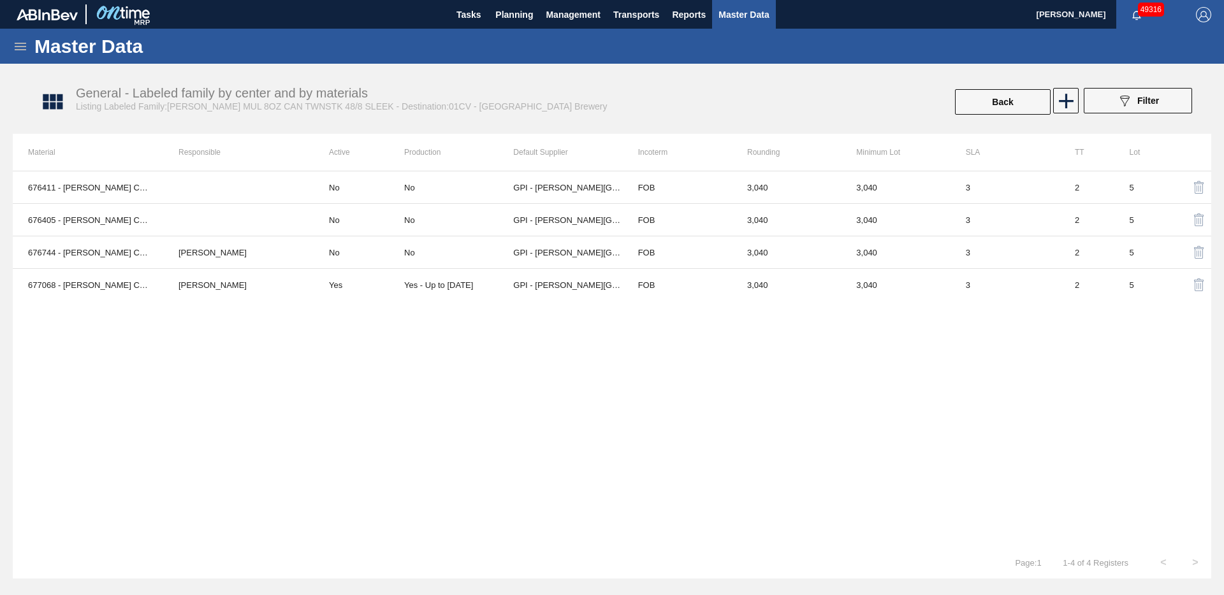
click at [17, 47] on icon at bounding box center [20, 46] width 15 height 15
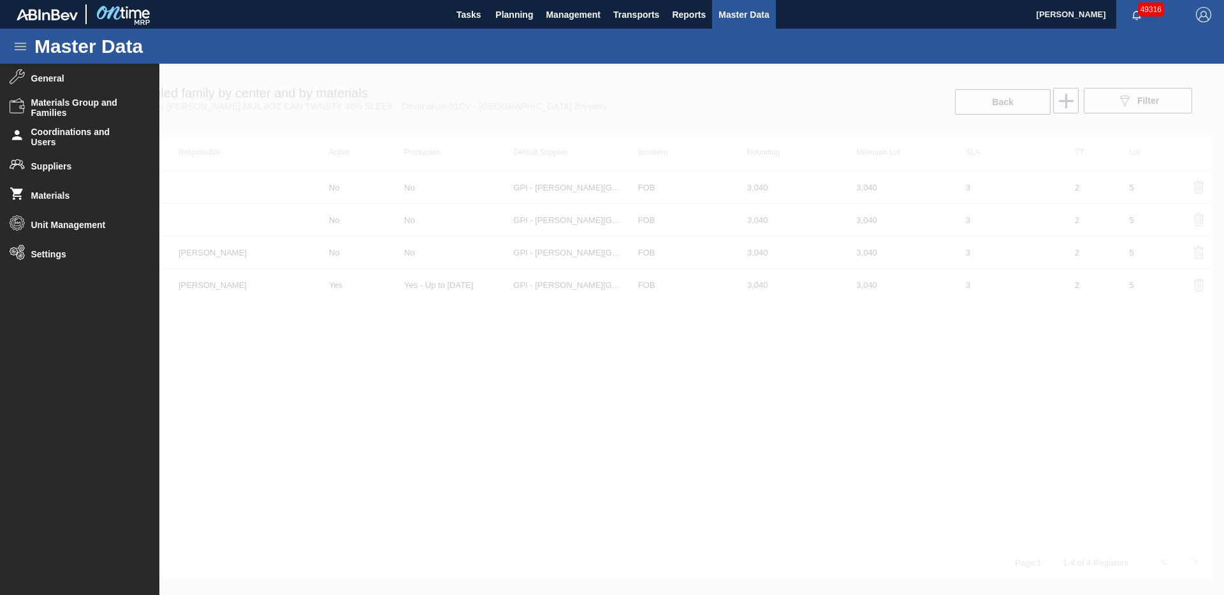
click at [282, 388] on div at bounding box center [612, 330] width 1224 height 532
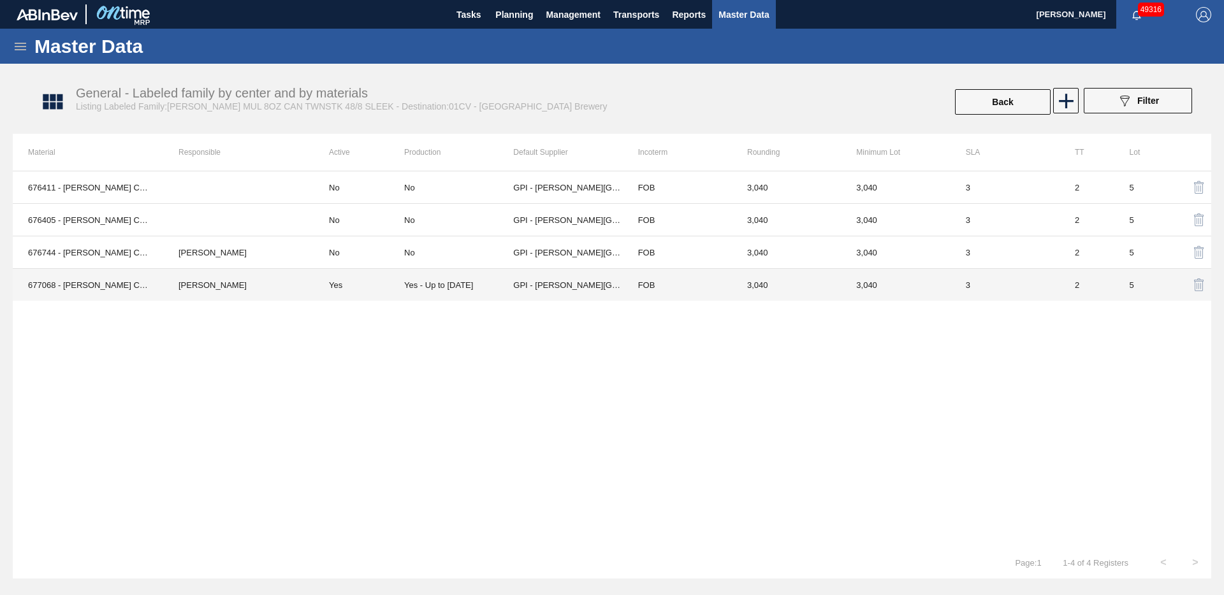
click at [458, 291] on td "Yes - Up to [DATE]" at bounding box center [458, 285] width 109 height 33
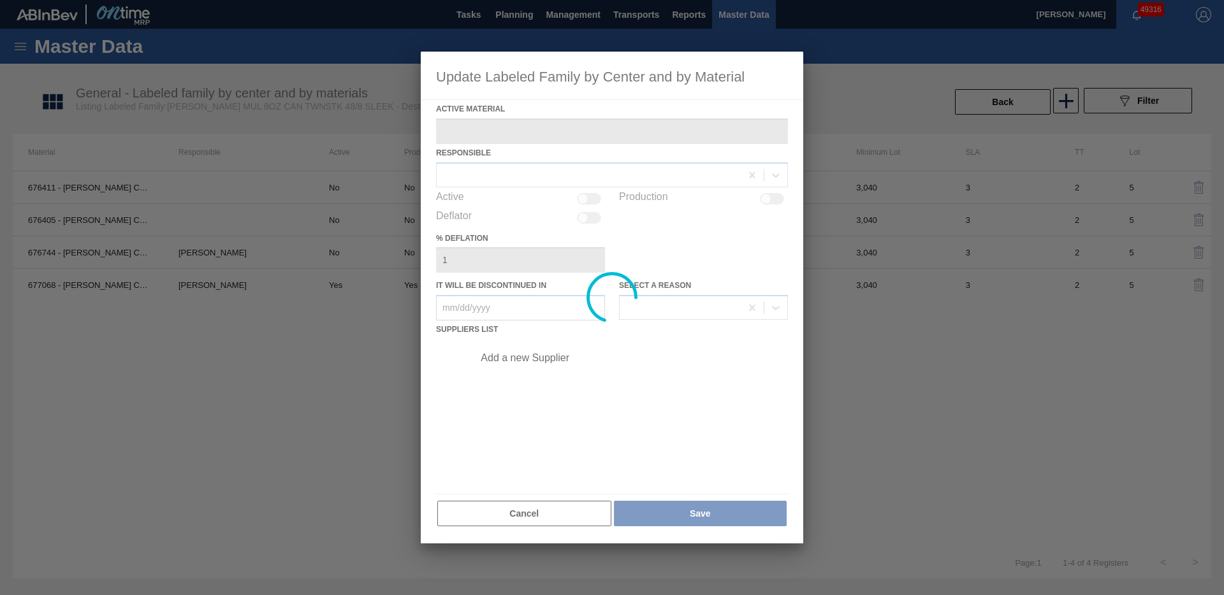
type Material "677068 - [PERSON_NAME] CAN MUL 7.5 OZ TWNSTK 48.7.5 SLEEK"
checkbox input "true"
type in "12/31/2025"
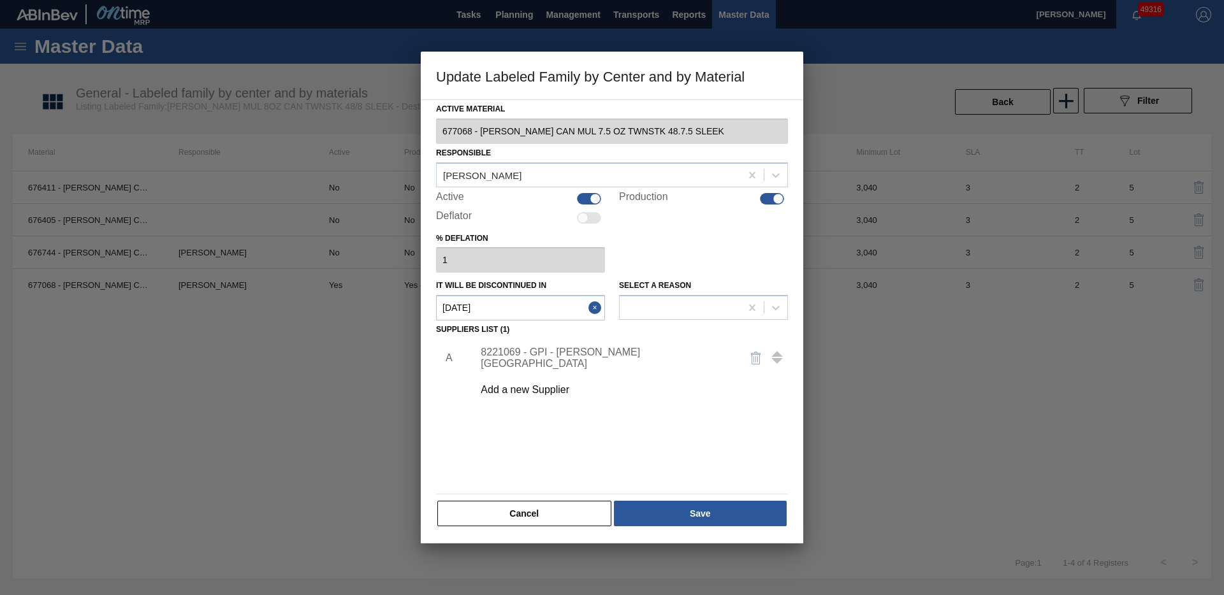
click at [592, 198] on div at bounding box center [595, 198] width 11 height 11
checkbox input "false"
click at [704, 512] on button "Save" at bounding box center [700, 514] width 173 height 26
click at [552, 516] on button "Cancel" at bounding box center [524, 514] width 174 height 26
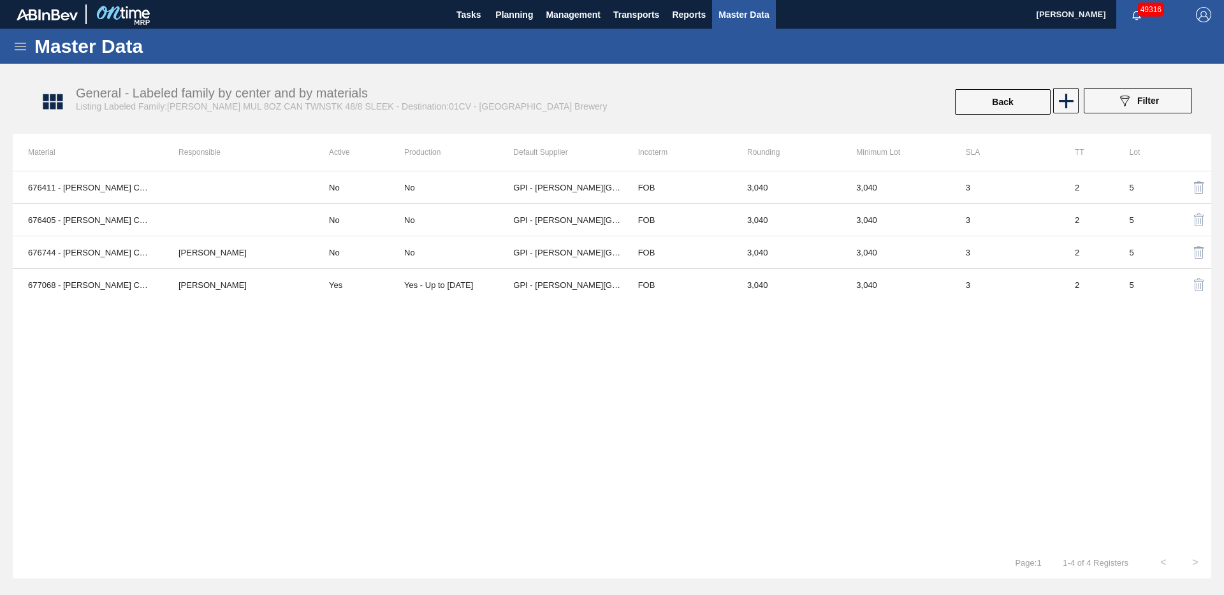
click at [9, 45] on div "Master Data" at bounding box center [612, 46] width 1224 height 35
click at [16, 47] on icon at bounding box center [20, 47] width 11 height 8
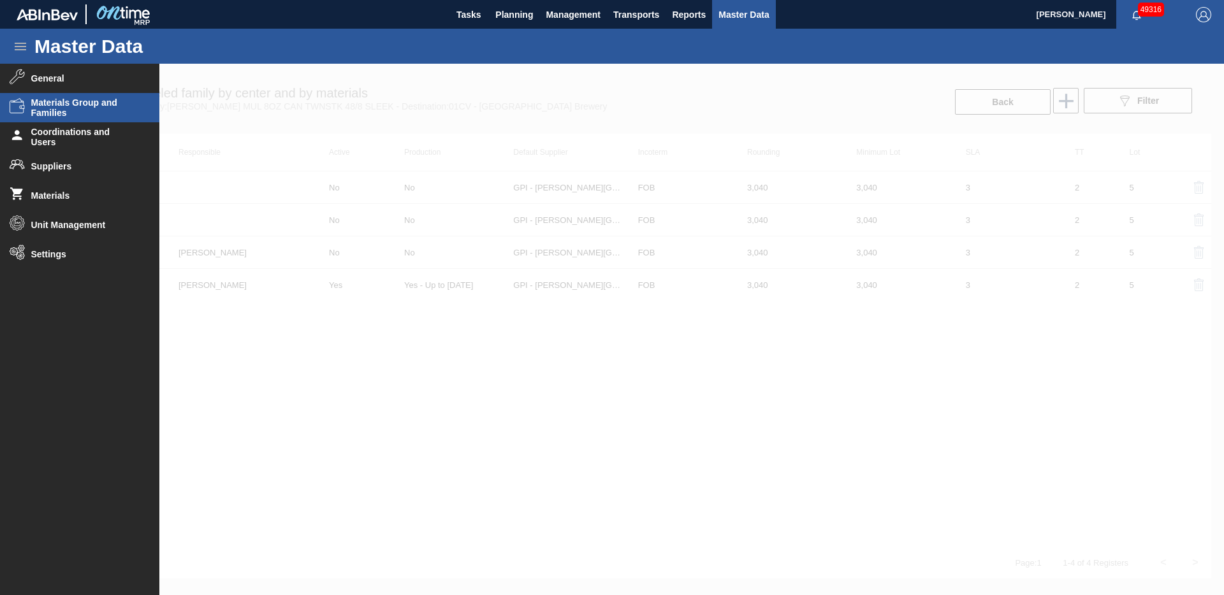
click at [61, 111] on span "Materials Group and Families" at bounding box center [83, 108] width 105 height 20
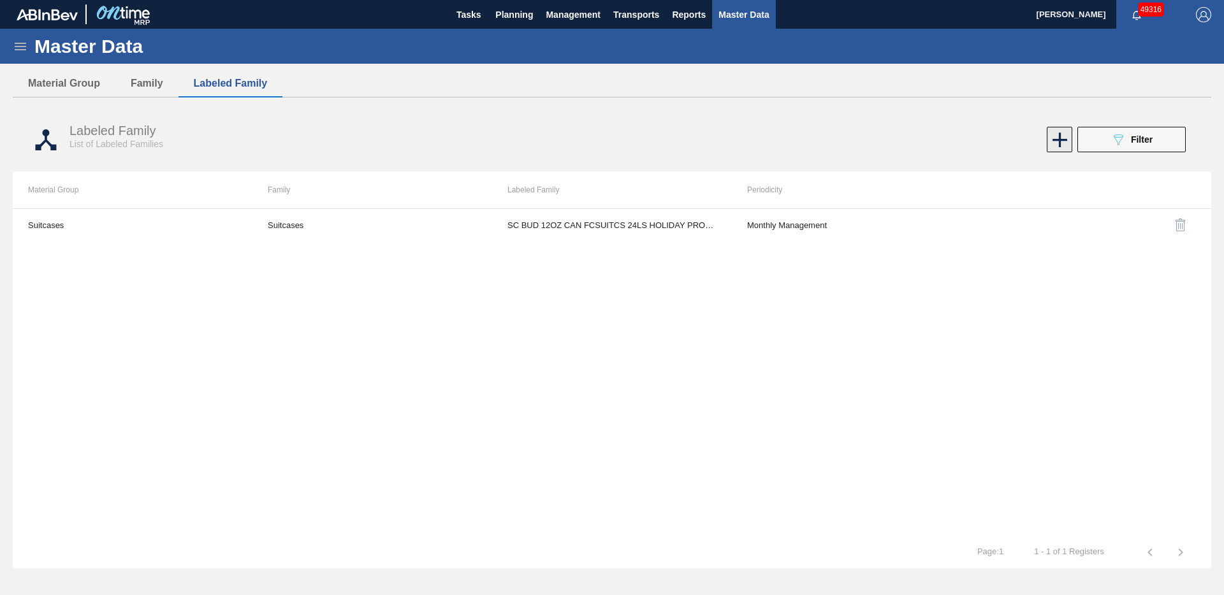
click at [1057, 142] on icon at bounding box center [1059, 140] width 25 height 25
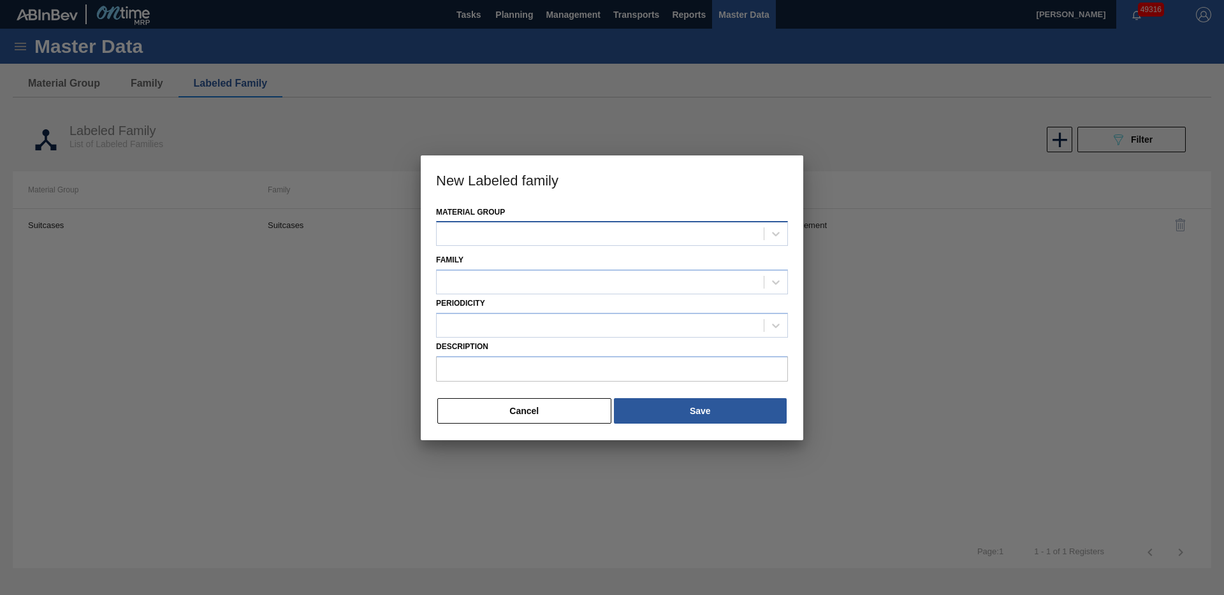
click at [584, 237] on div at bounding box center [600, 234] width 327 height 18
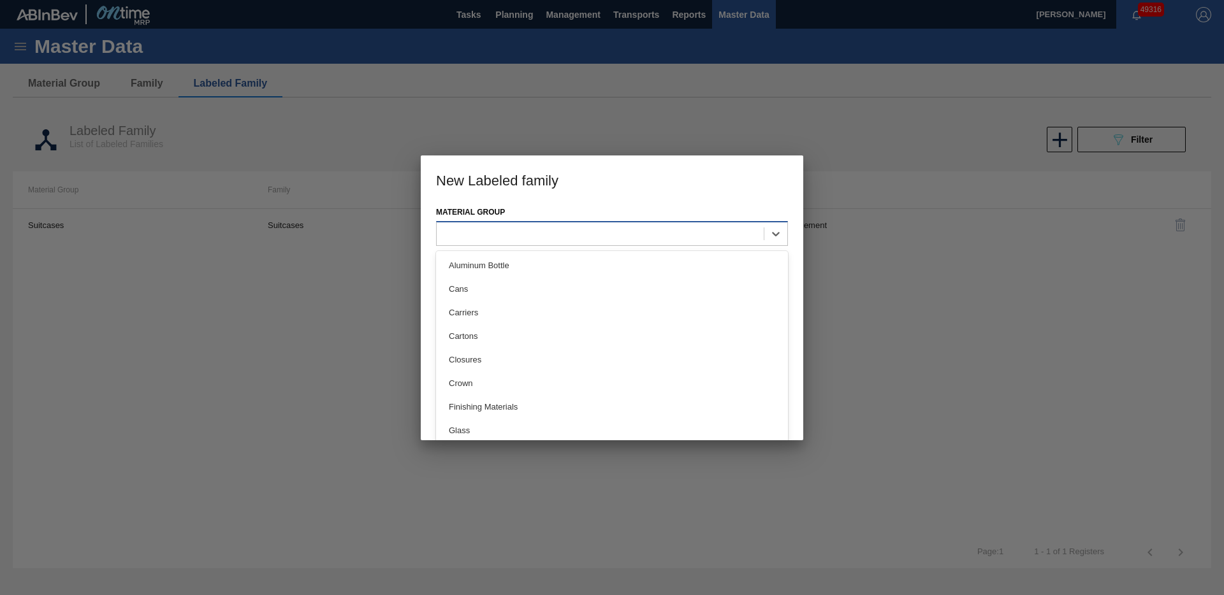
type Group "c"
drag, startPoint x: 467, startPoint y: 286, endPoint x: 509, endPoint y: 303, distance: 44.9
click at [468, 286] on div "Carriers" at bounding box center [612, 289] width 352 height 24
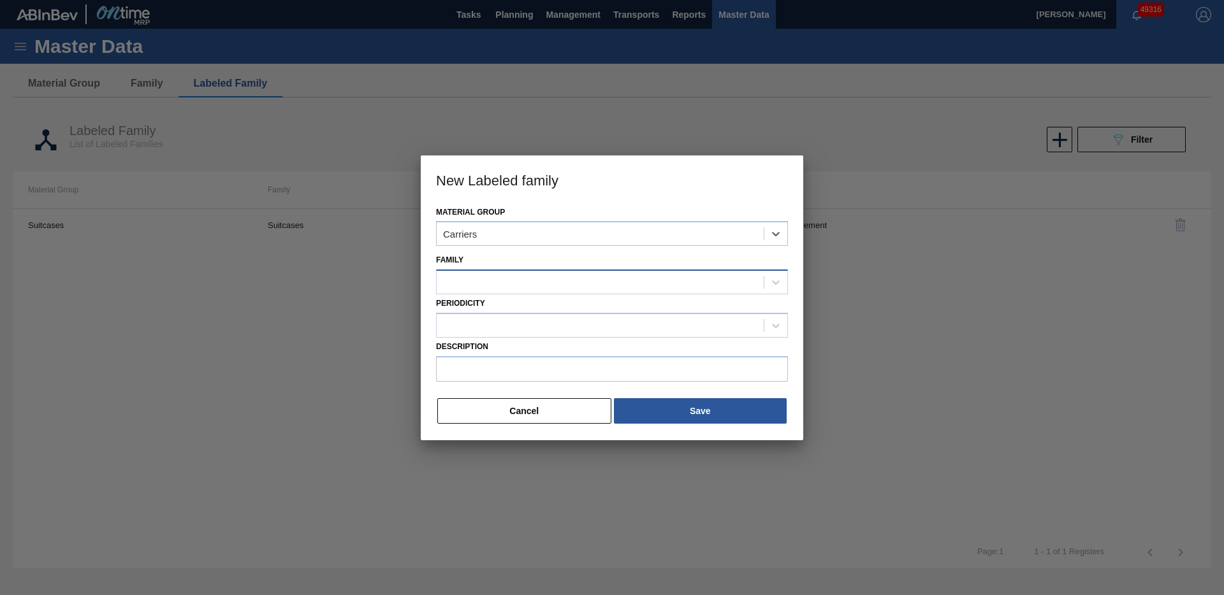
click at [477, 283] on div at bounding box center [600, 283] width 327 height 18
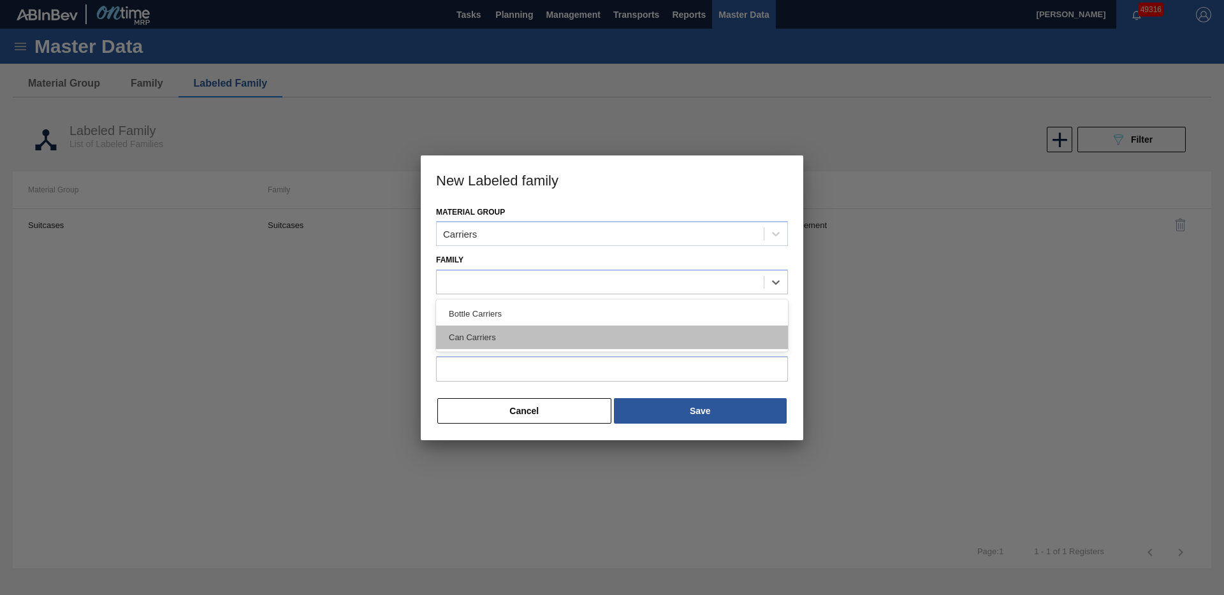
click at [470, 340] on div "Can Carriers" at bounding box center [612, 338] width 352 height 24
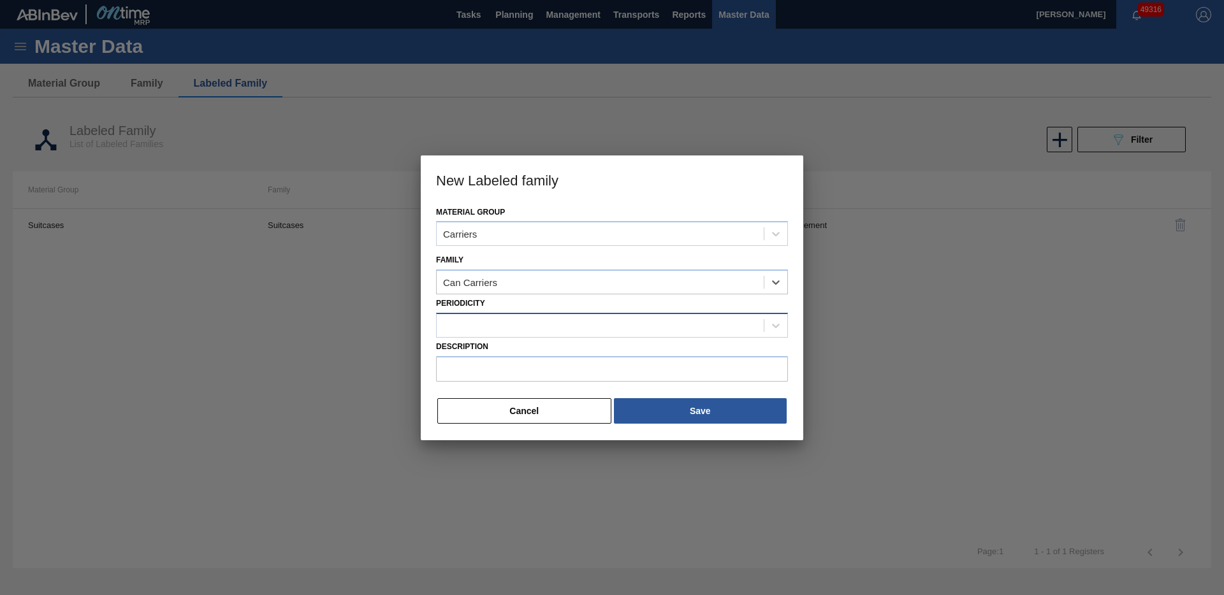
click at [468, 326] on div at bounding box center [600, 325] width 327 height 18
click at [483, 360] on div "Monthly Management" at bounding box center [612, 358] width 352 height 24
click at [474, 363] on input "Description" at bounding box center [612, 369] width 352 height 26
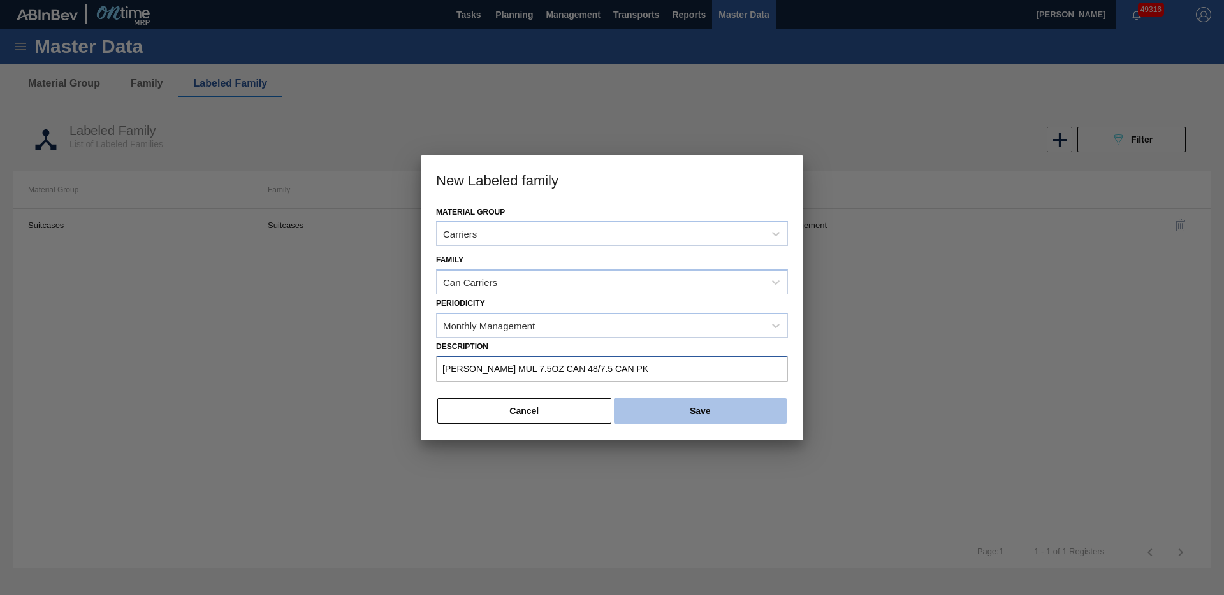
type input "[PERSON_NAME] MUL 7.5OZ CAN 48/7.5 CAN PK"
click at [728, 413] on button "Save" at bounding box center [700, 411] width 173 height 26
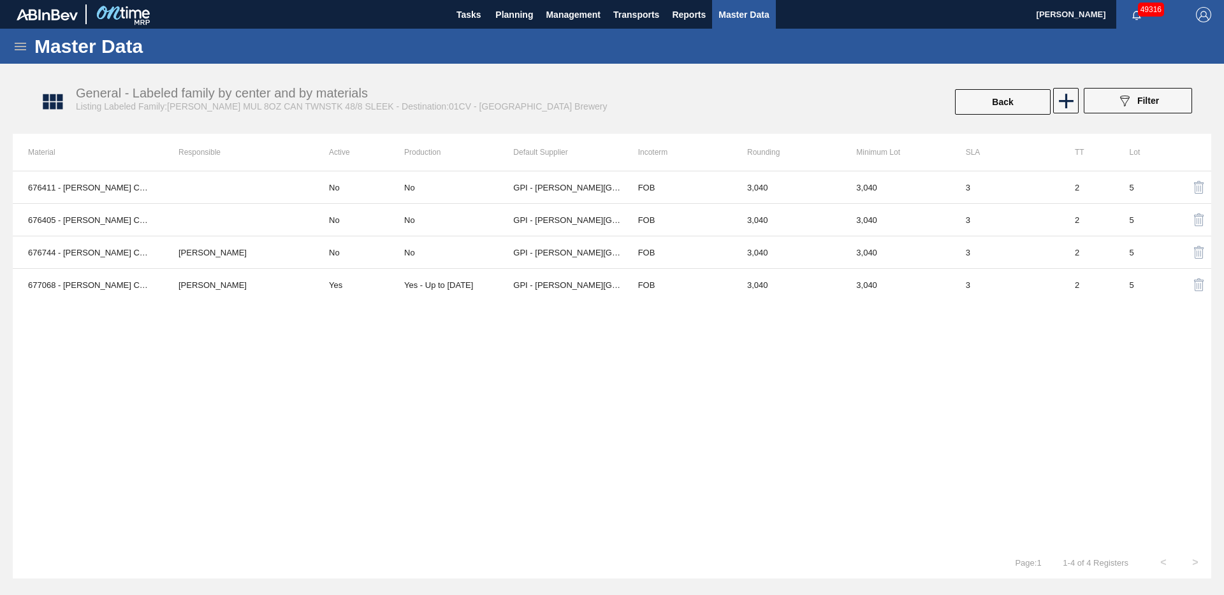
click at [751, 17] on span "Master Data" at bounding box center [744, 14] width 50 height 15
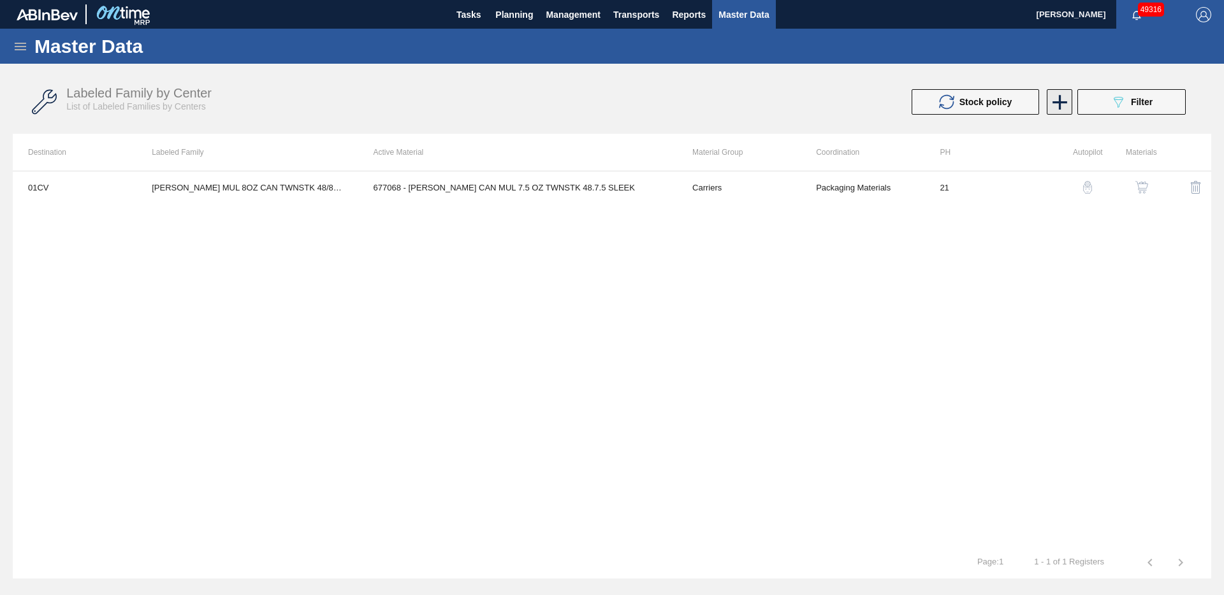
click at [1052, 104] on icon at bounding box center [1059, 102] width 25 height 25
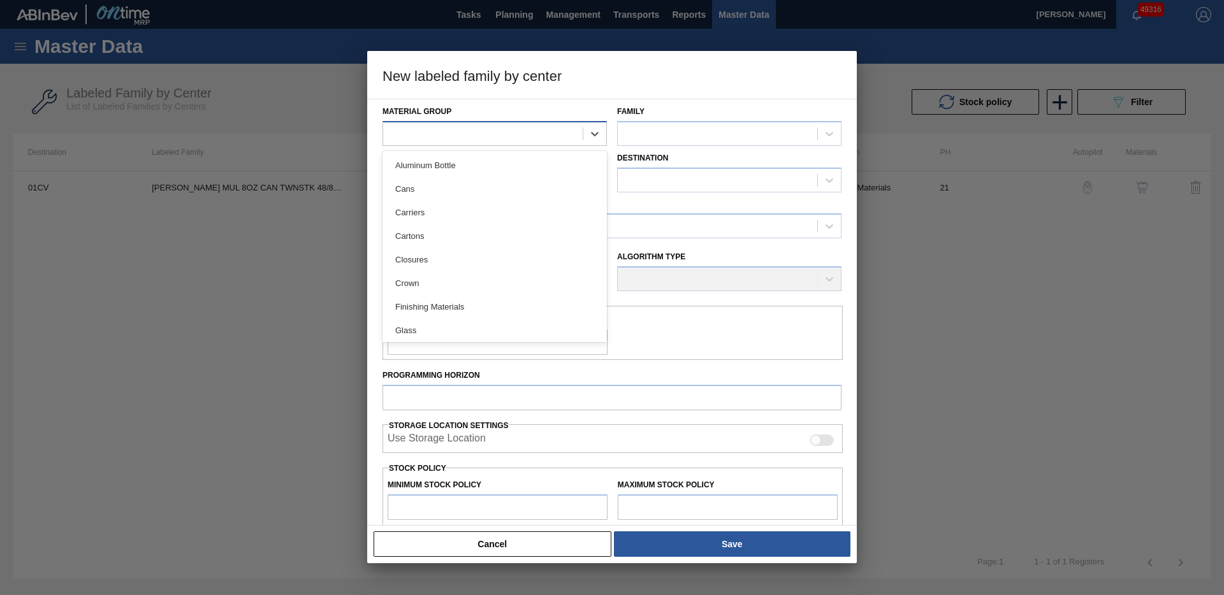
click at [543, 130] on div at bounding box center [483, 133] width 200 height 18
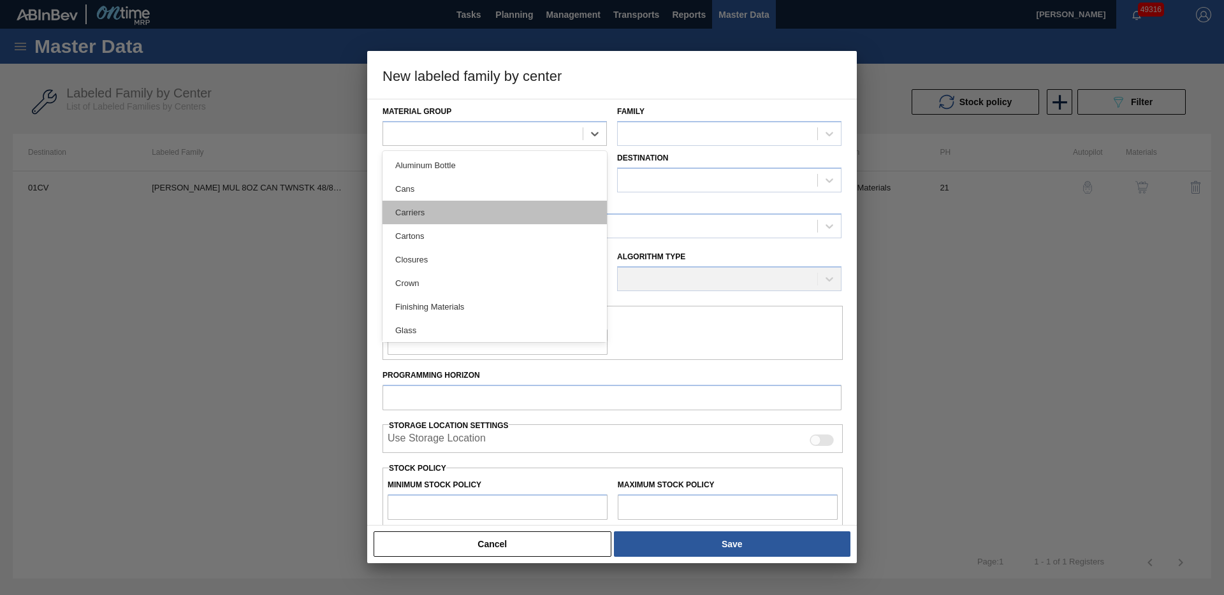
click at [500, 205] on div "Carriers" at bounding box center [495, 213] width 224 height 24
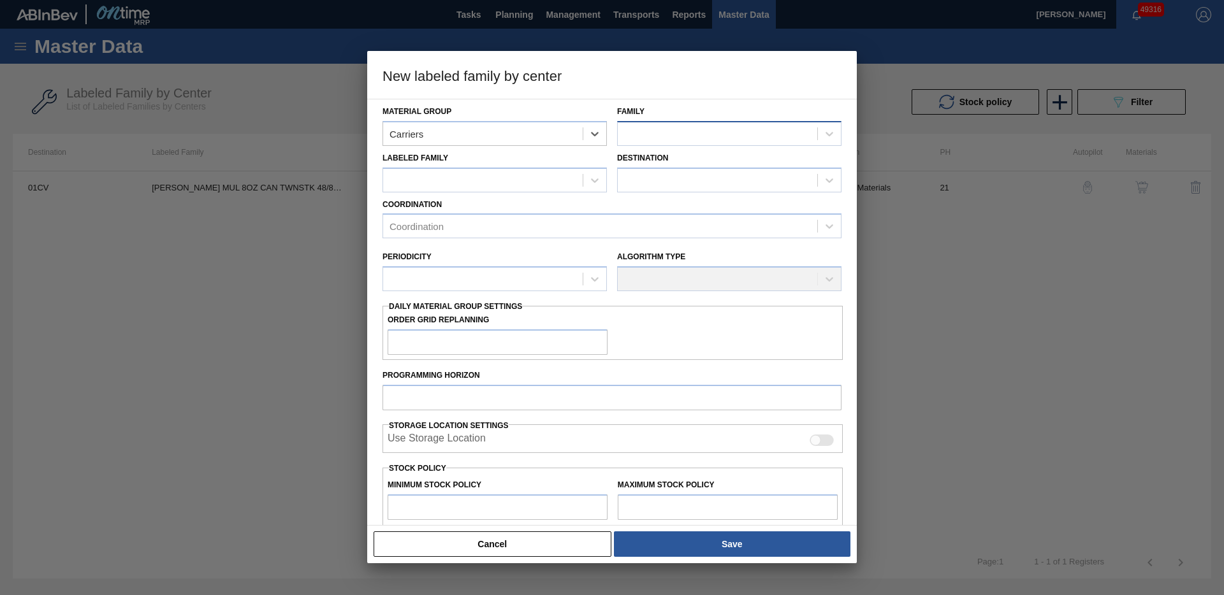
click at [692, 133] on div at bounding box center [718, 133] width 200 height 18
drag, startPoint x: 719, startPoint y: 188, endPoint x: 613, endPoint y: 194, distance: 106.7
click at [719, 189] on div "Can Carriers" at bounding box center [729, 189] width 224 height 24
click at [508, 186] on div at bounding box center [483, 180] width 200 height 18
paste Family "[PERSON_NAME] MUL 7.5OZ CAN 48/7.5 CAN PK"
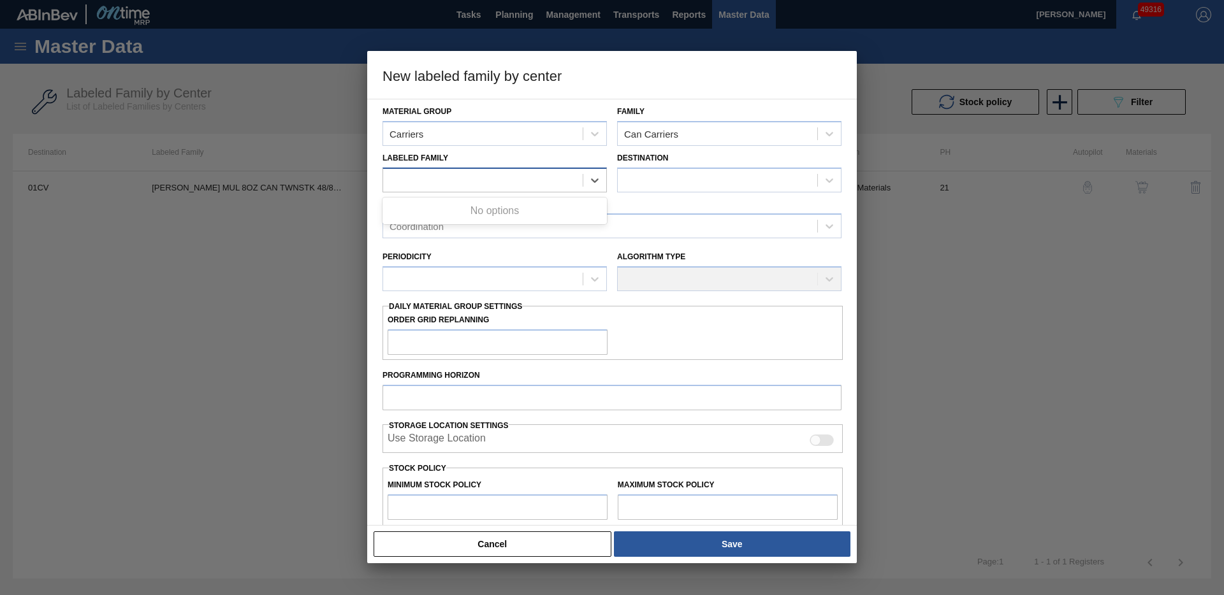
type Family "[PERSON_NAME] MUL 7.5OZ CAN 48/7.5 CAN PK"
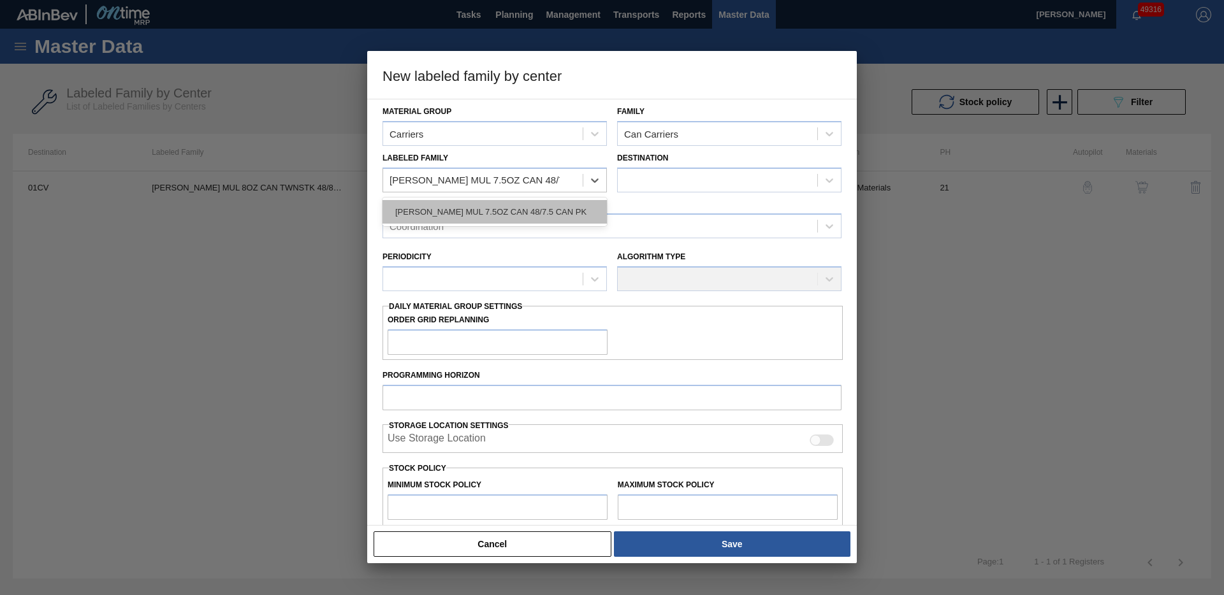
click at [573, 214] on div "[PERSON_NAME] MUL 7.5OZ CAN 48/7.5 CAN PK" at bounding box center [495, 212] width 224 height 24
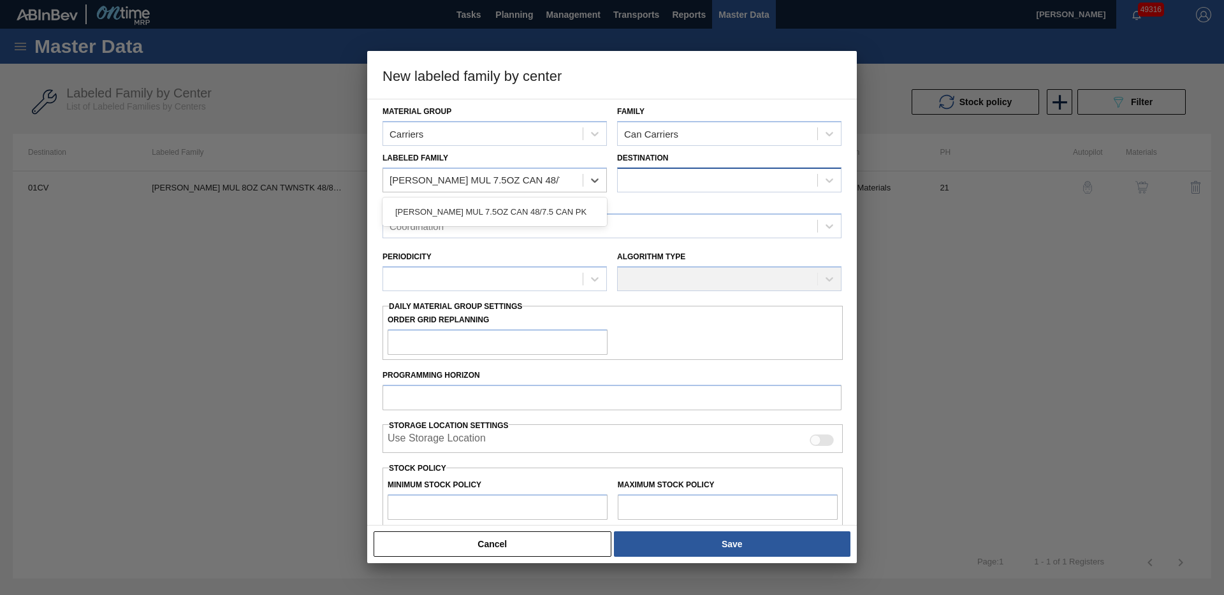
click at [666, 171] on div at bounding box center [718, 180] width 200 height 18
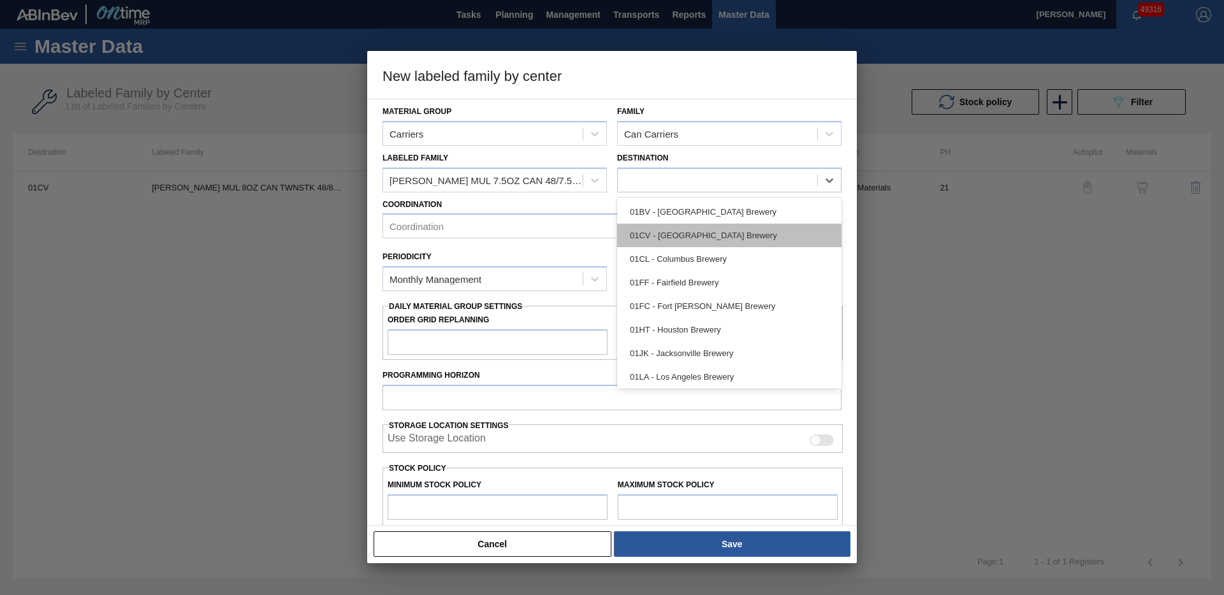
click at [683, 233] on div "01CV - [GEOGRAPHIC_DATA] Brewery" at bounding box center [729, 236] width 224 height 24
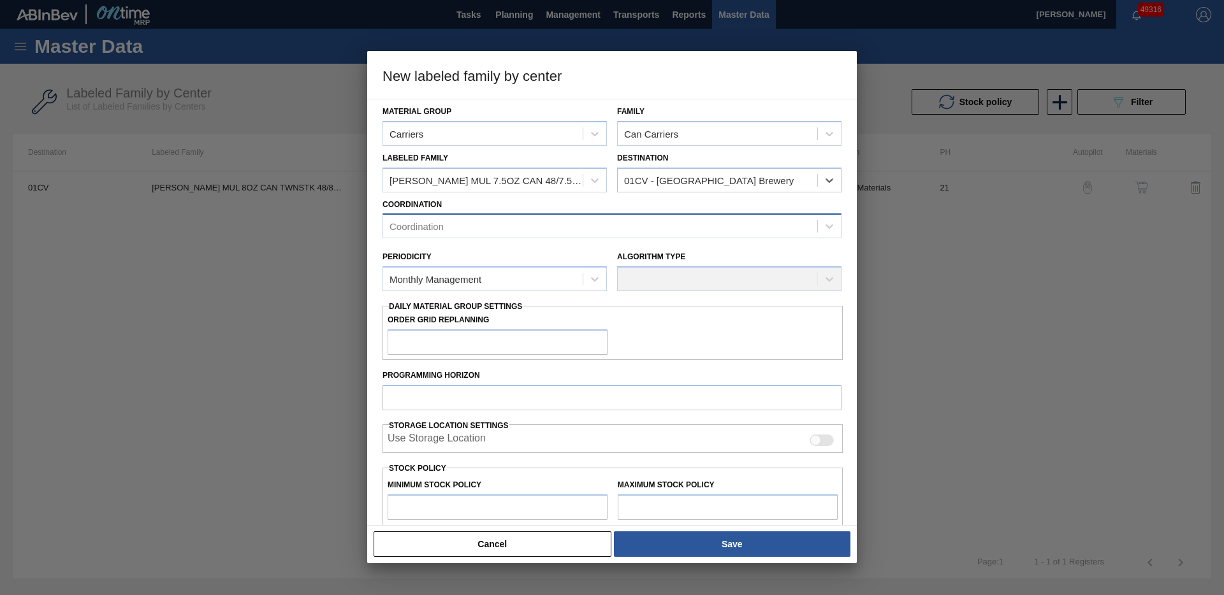
click at [532, 221] on div "Coordination" at bounding box center [600, 226] width 434 height 18
click at [499, 274] on div "Packaging Materials" at bounding box center [612, 282] width 459 height 24
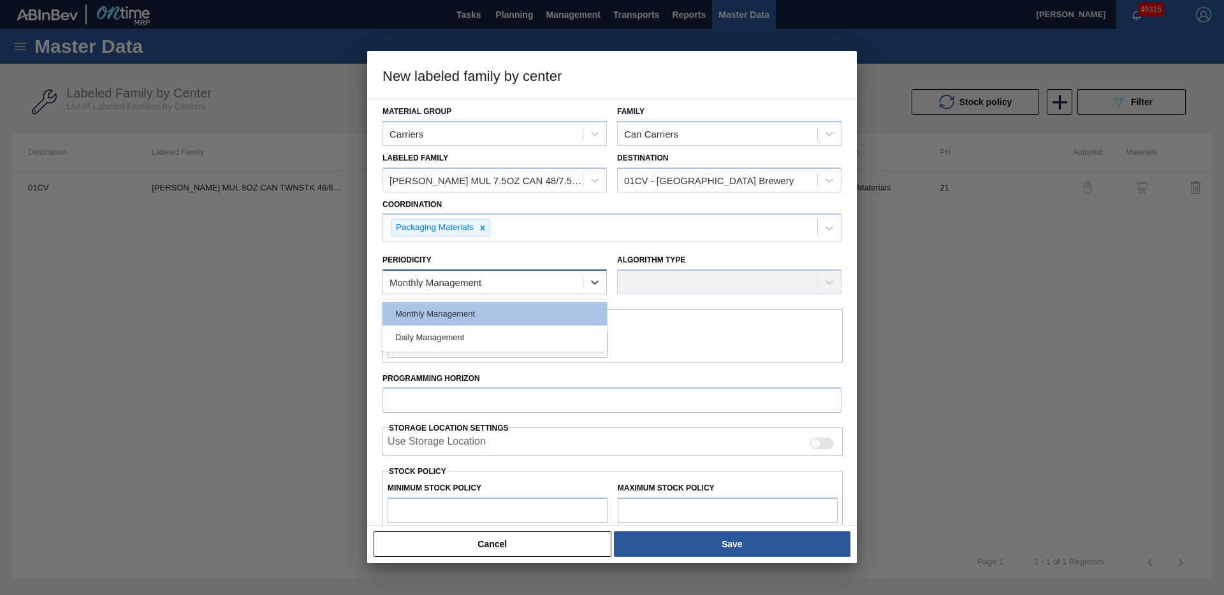
click at [493, 282] on div "Monthly Management" at bounding box center [483, 283] width 200 height 18
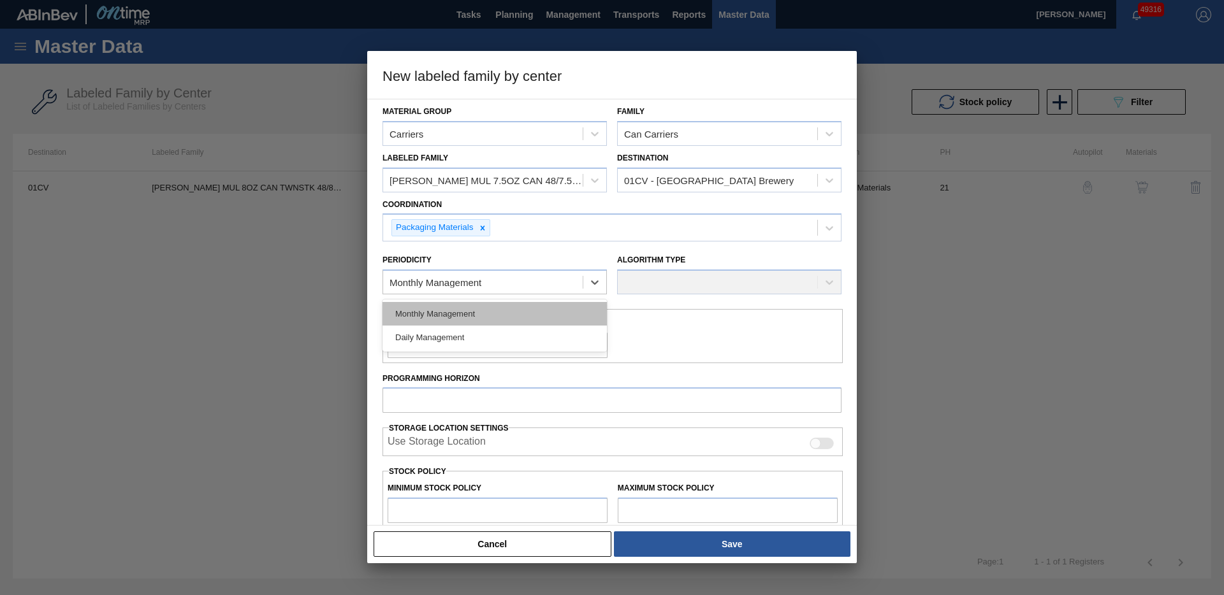
click at [470, 317] on div "Monthly Management" at bounding box center [495, 314] width 224 height 24
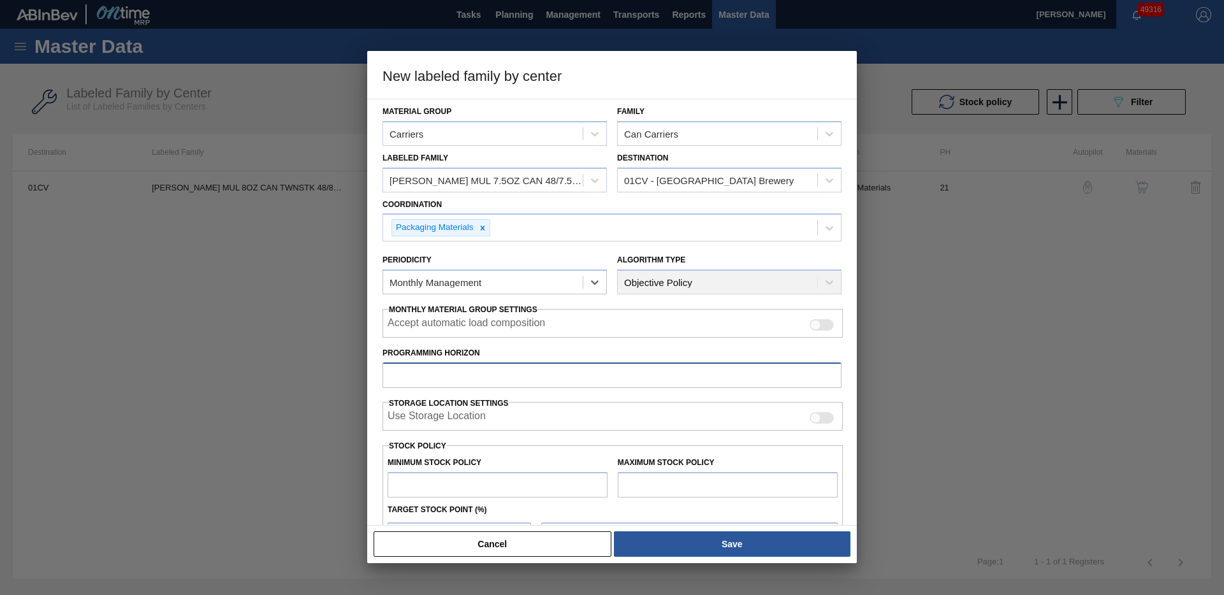
click at [484, 378] on input "Programming Horizon" at bounding box center [612, 376] width 459 height 26
type input "28"
type input "0"
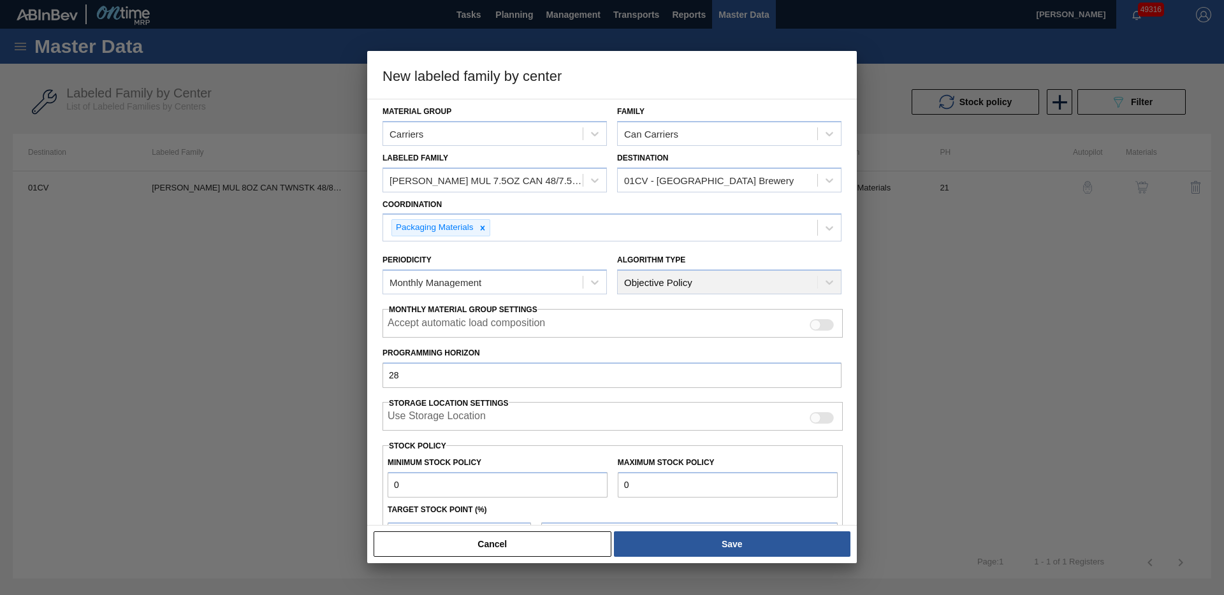
type input "0"
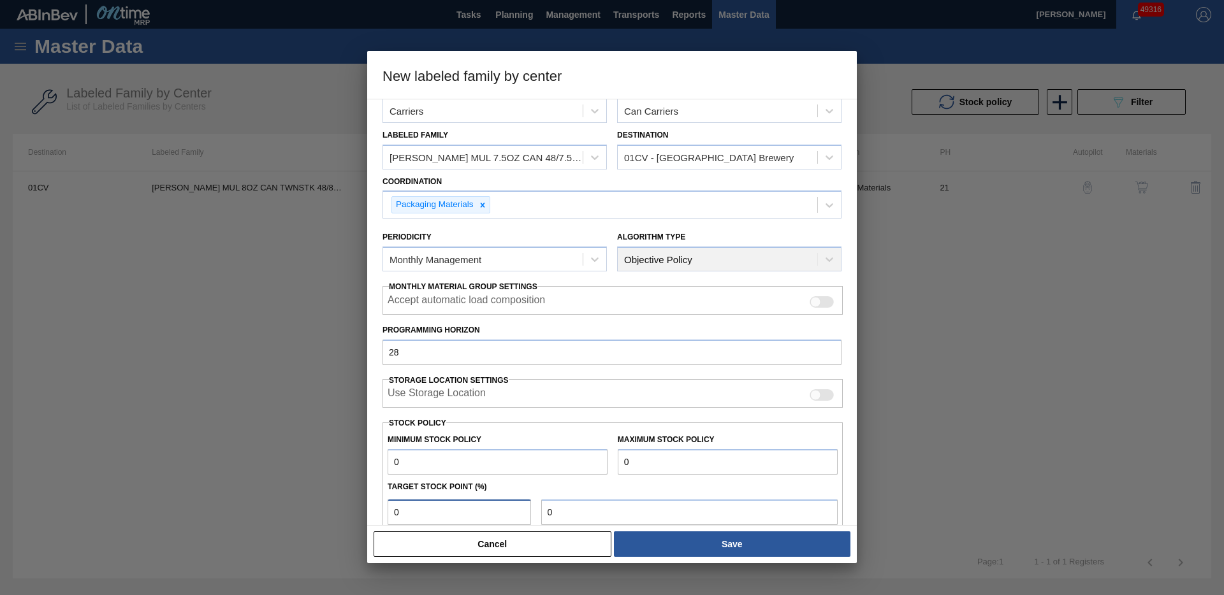
type input "0"
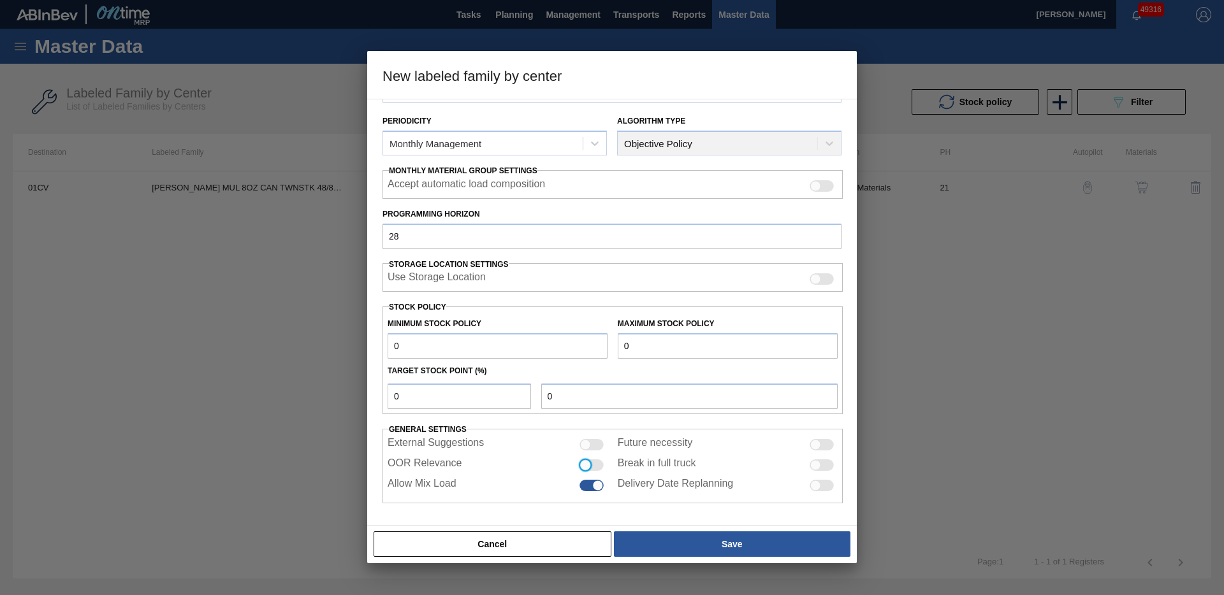
click at [579, 471] on input "OOR Relevance" at bounding box center [579, 471] width 1 height 1
checkbox input "true"
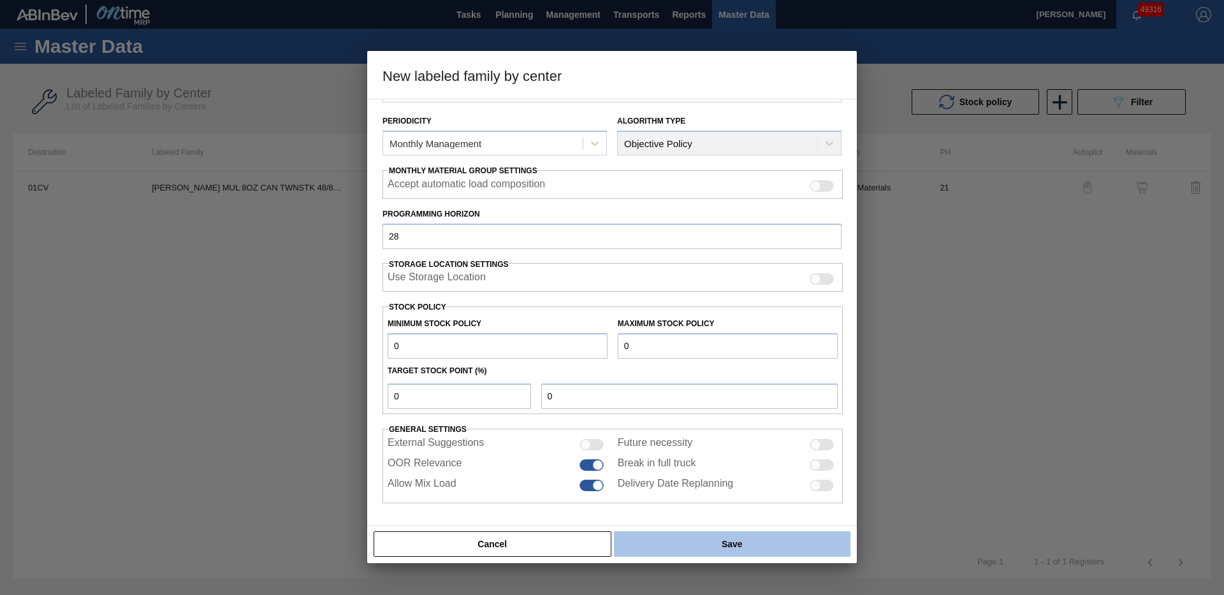
click at [752, 547] on button "Save" at bounding box center [732, 545] width 237 height 26
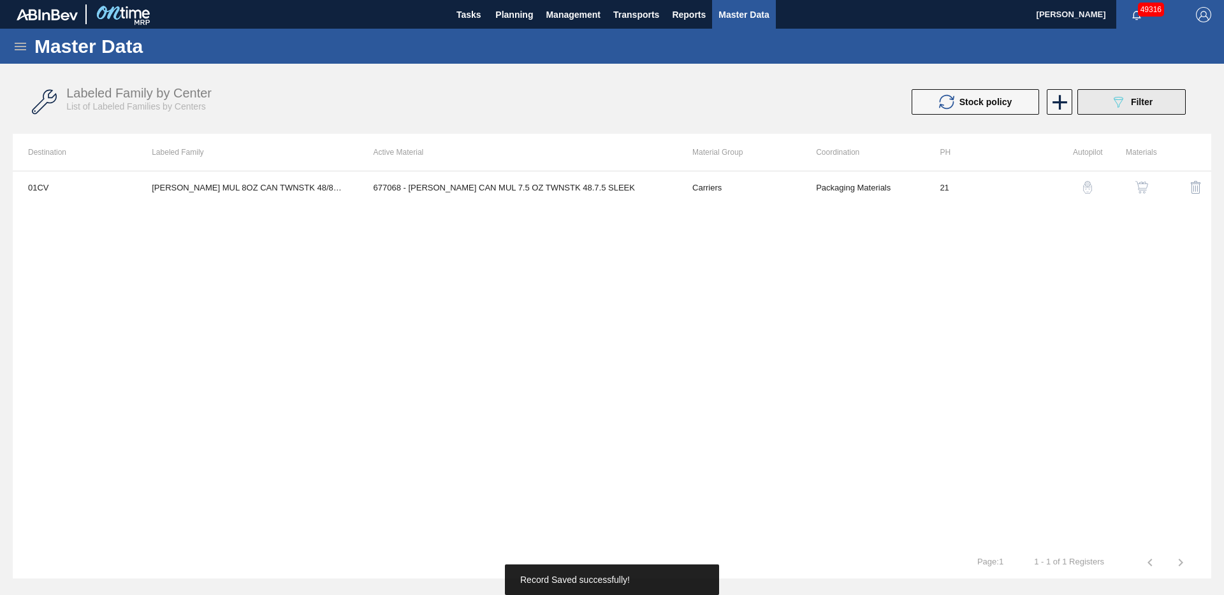
click at [1132, 108] on div "089F7B8B-B2A5-4AFE-B5C0-19BA573D28AC Filter" at bounding box center [1132, 101] width 42 height 15
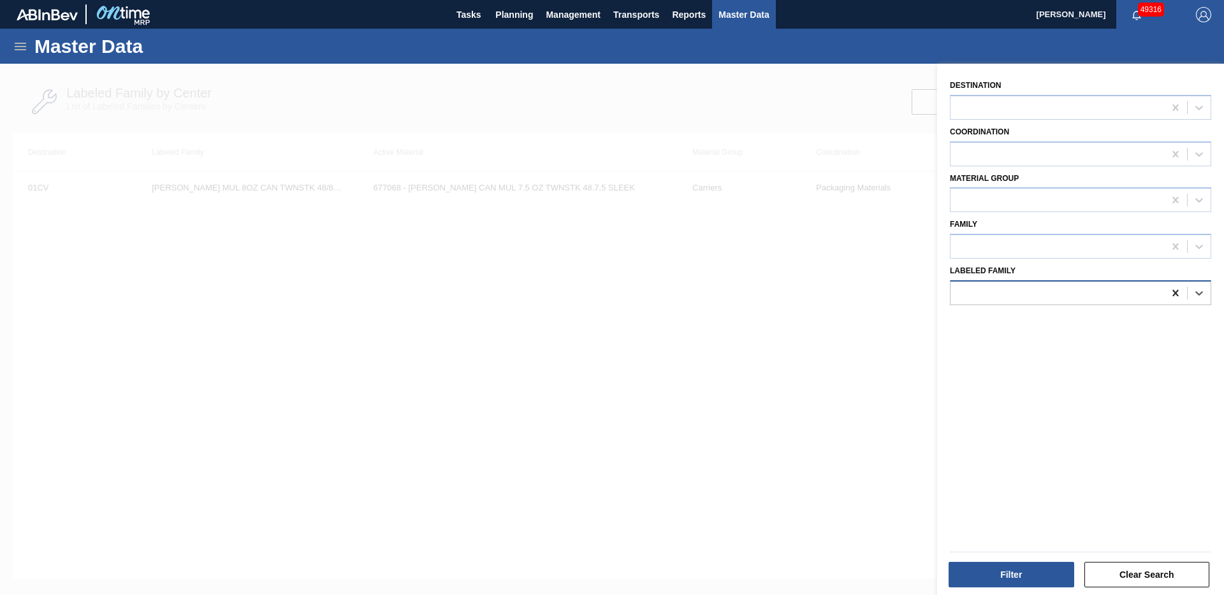
click at [1175, 296] on icon at bounding box center [1175, 293] width 13 height 13
paste Family "[PERSON_NAME] MUL 7.5OZ CAN 48/7.5 CAN PK"
type Family "[PERSON_NAME] MUL 7.5OZ CAN 48/7.5 CAN PK"
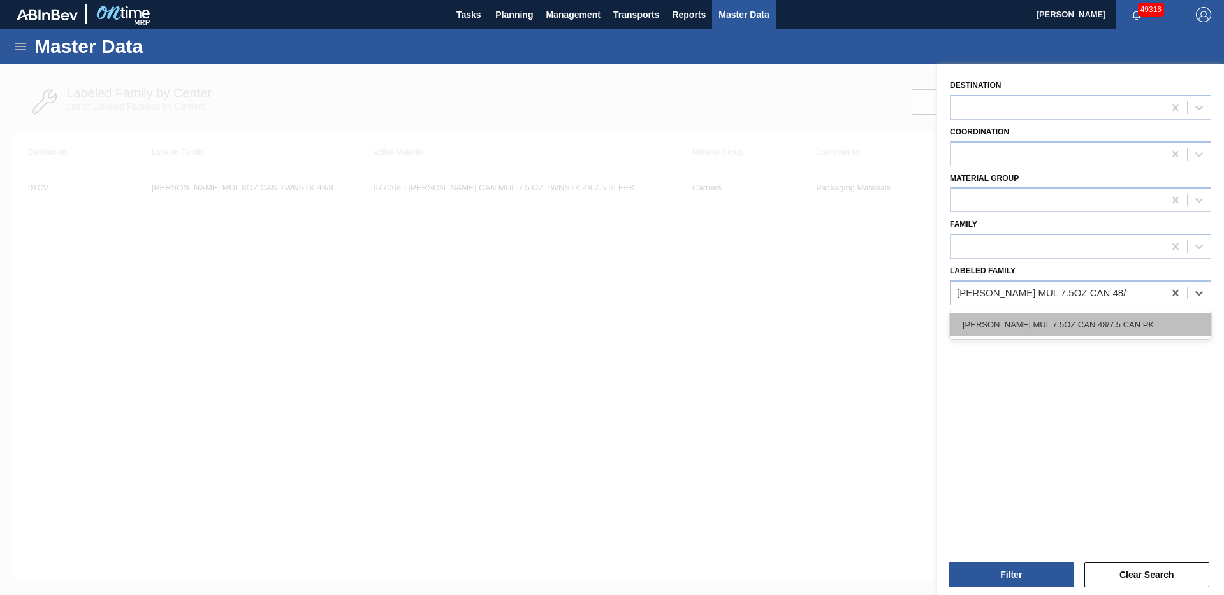
click at [1125, 327] on div "[PERSON_NAME] MUL 7.5OZ CAN 48/7.5 CAN PK" at bounding box center [1080, 325] width 261 height 24
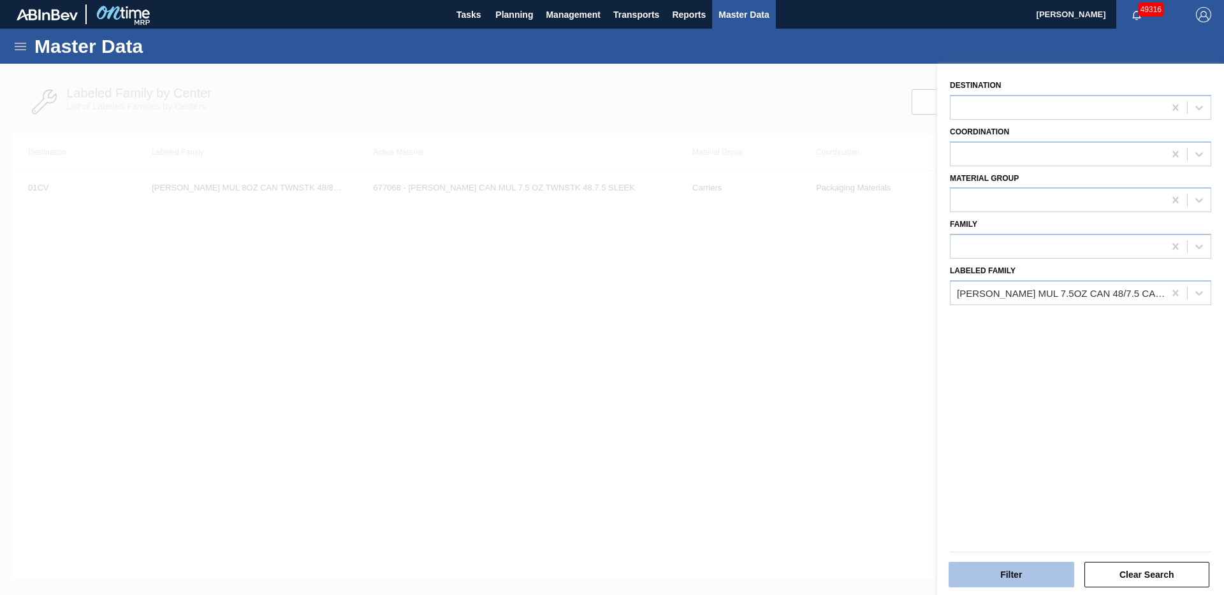
click at [1004, 581] on button "Filter" at bounding box center [1012, 575] width 126 height 26
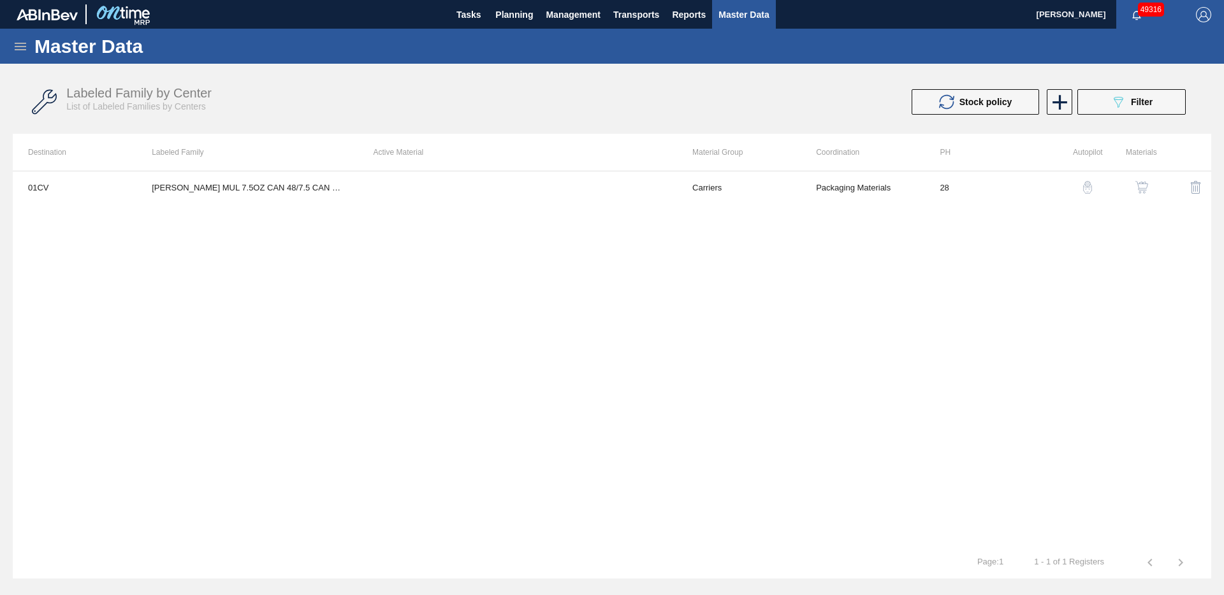
click at [1143, 181] on img "button" at bounding box center [1141, 187] width 13 height 13
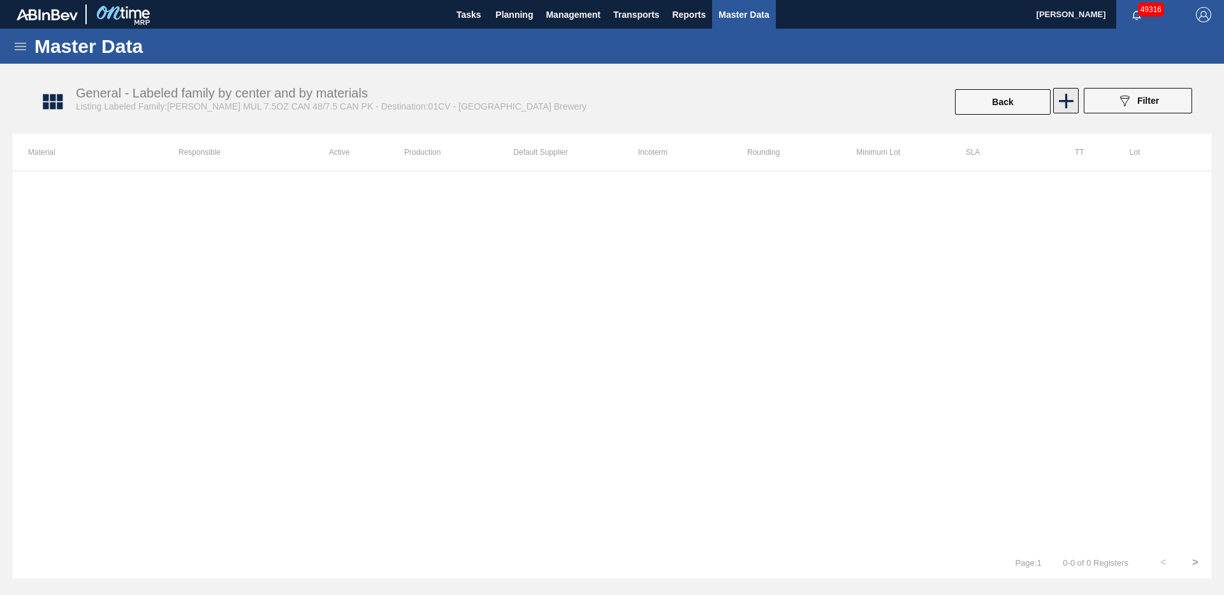
click at [1067, 106] on icon at bounding box center [1066, 101] width 25 height 25
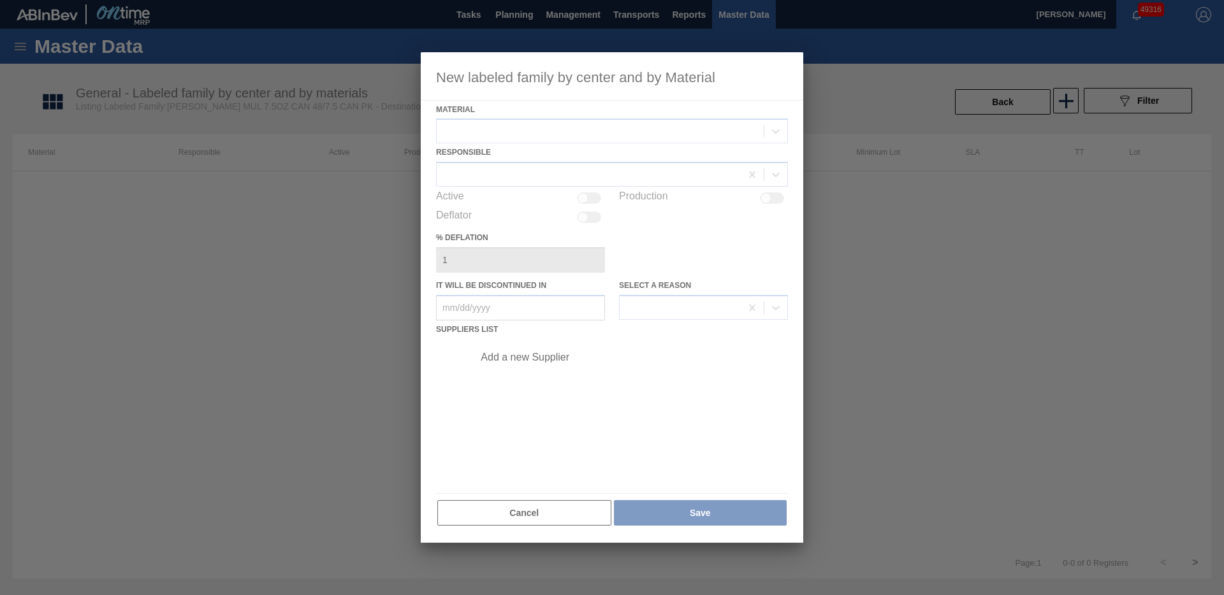
click at [550, 133] on div at bounding box center [612, 298] width 383 height 492
click at [559, 135] on div at bounding box center [612, 298] width 383 height 492
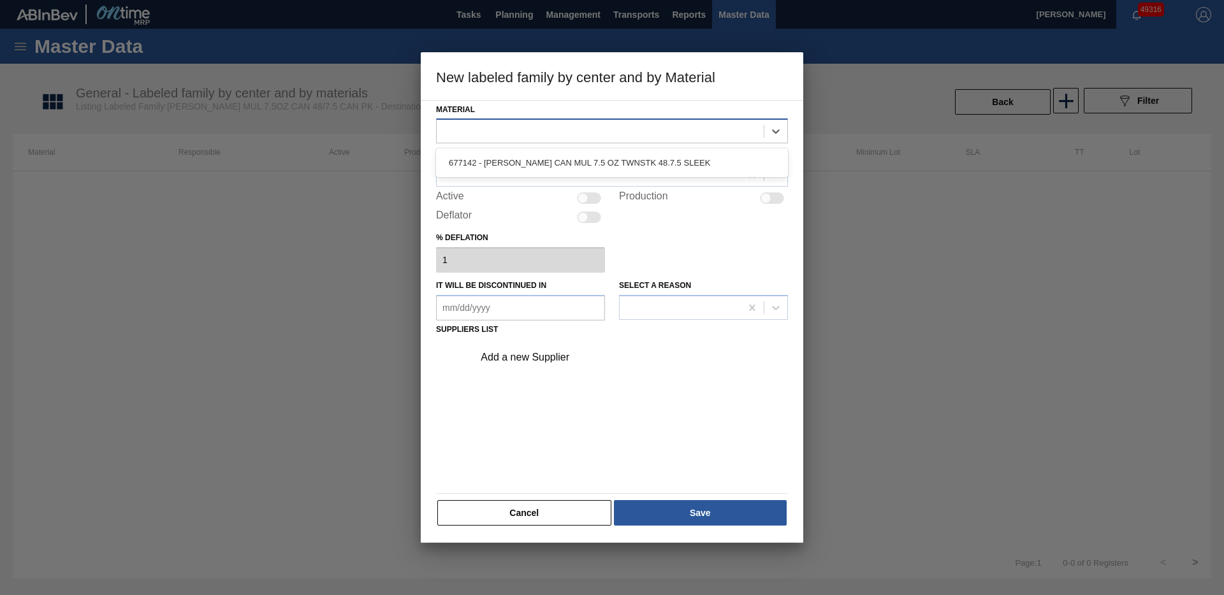
click at [590, 136] on div at bounding box center [600, 131] width 327 height 18
drag, startPoint x: 597, startPoint y: 163, endPoint x: 593, endPoint y: 171, distance: 8.9
click at [597, 163] on div "677142 - [PERSON_NAME] CAN MUL 7.5 OZ TWNSTK 48.7.5 SLEEK" at bounding box center [612, 163] width 352 height 24
click at [563, 178] on div at bounding box center [589, 175] width 304 height 18
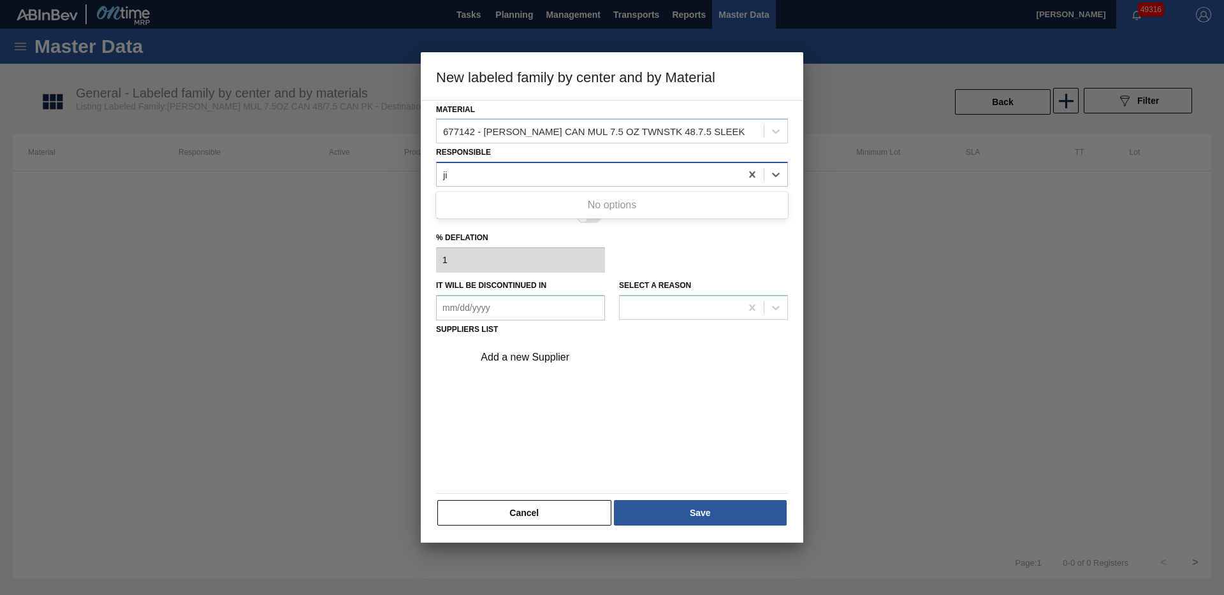
type input "j"
type input "hill"
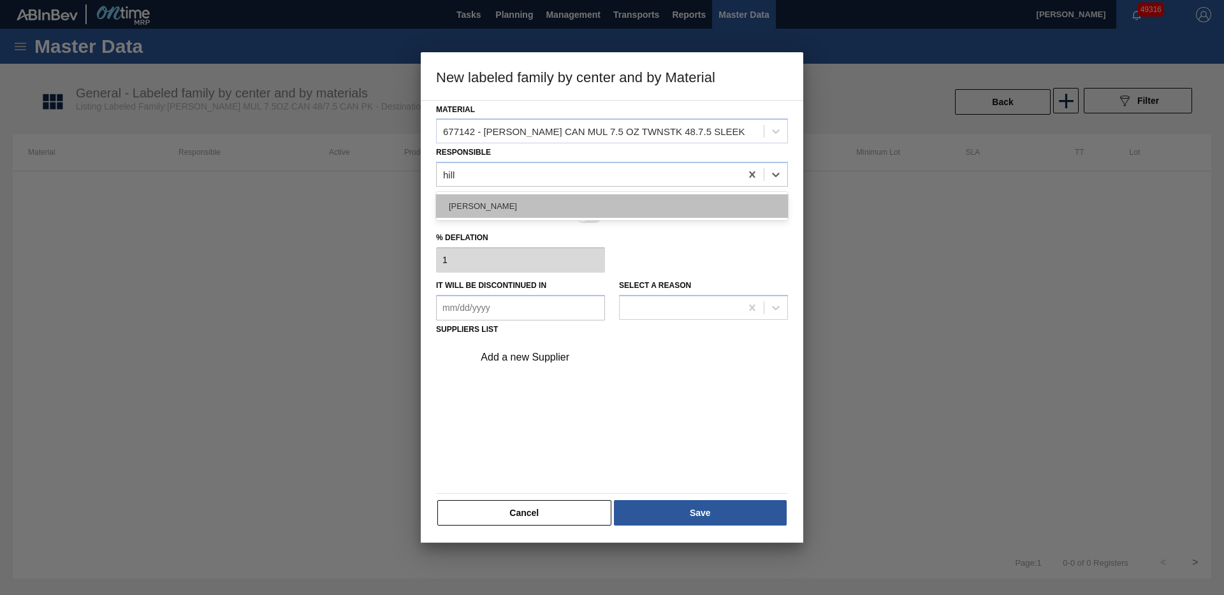
click at [472, 207] on div "[PERSON_NAME]" at bounding box center [612, 206] width 352 height 24
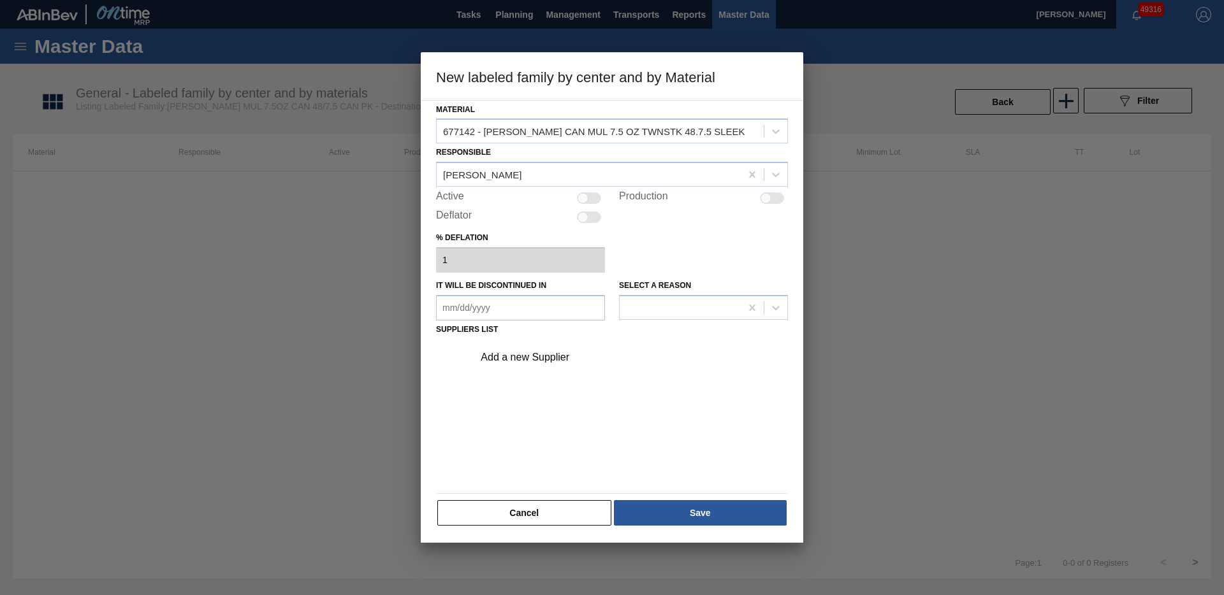
click at [591, 193] on div at bounding box center [589, 198] width 24 height 11
checkbox input "true"
click at [522, 361] on div "Add a new Supplier" at bounding box center [606, 357] width 250 height 11
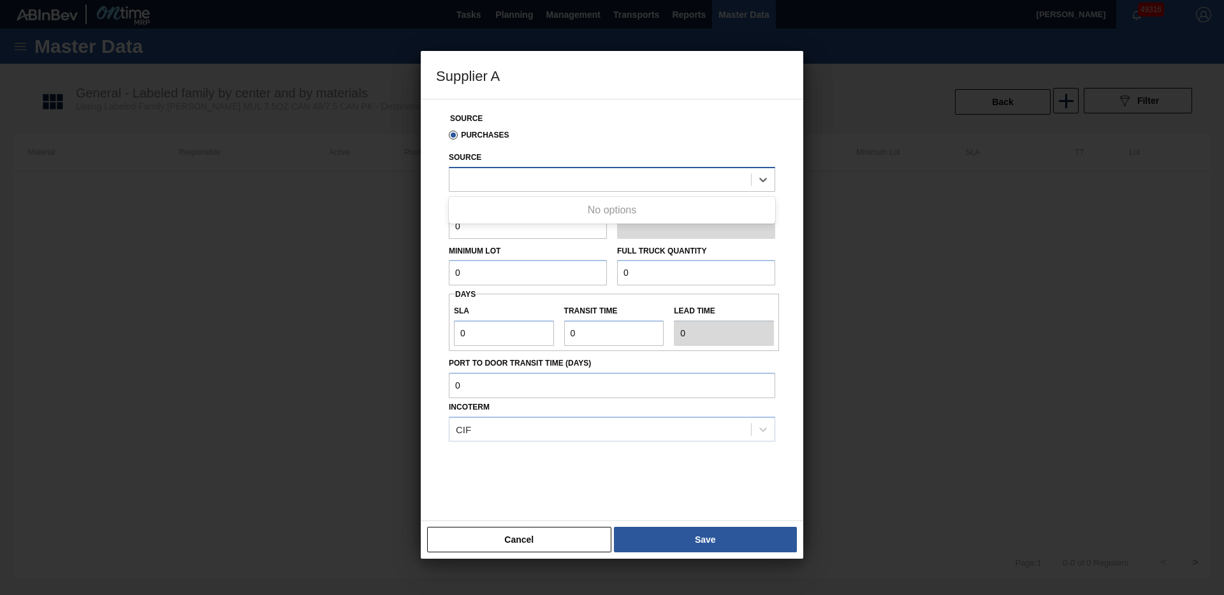
click at [514, 183] on div at bounding box center [600, 179] width 302 height 18
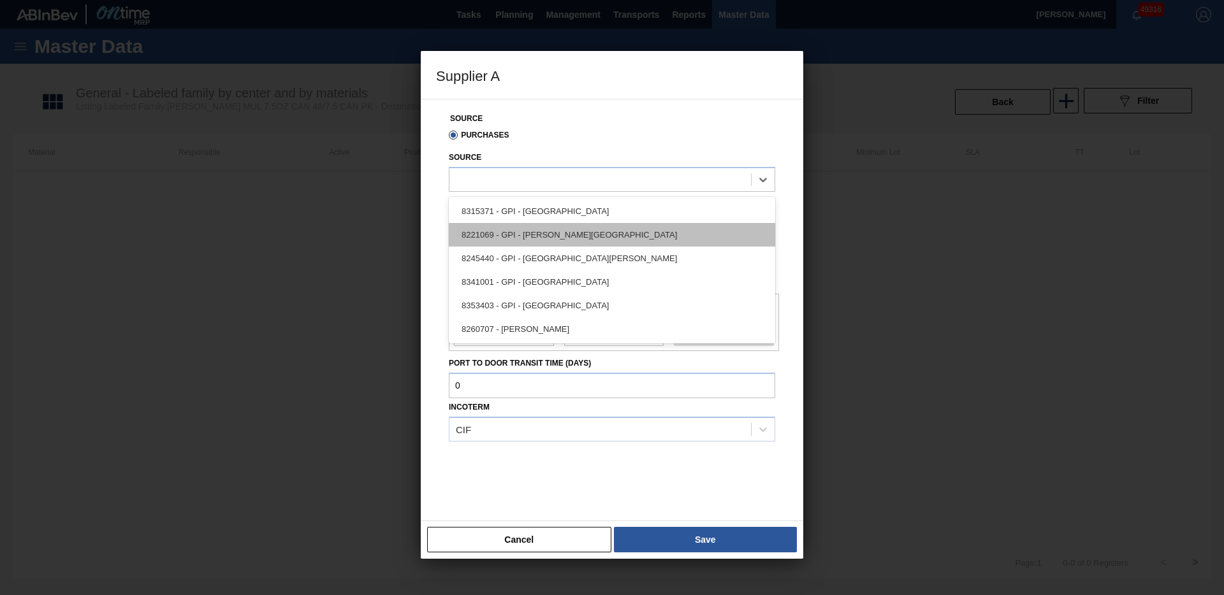
drag, startPoint x: 556, startPoint y: 258, endPoint x: 549, endPoint y: 234, distance: 25.2
click at [549, 234] on div "8315371 - GPI - [GEOGRAPHIC_DATA] 8221069 - GPI - [PERSON_NAME] 8245440 - GPI -…" at bounding box center [612, 270] width 326 height 147
click at [549, 234] on div "8221069 - GPI - [PERSON_NAME][GEOGRAPHIC_DATA]" at bounding box center [612, 235] width 326 height 24
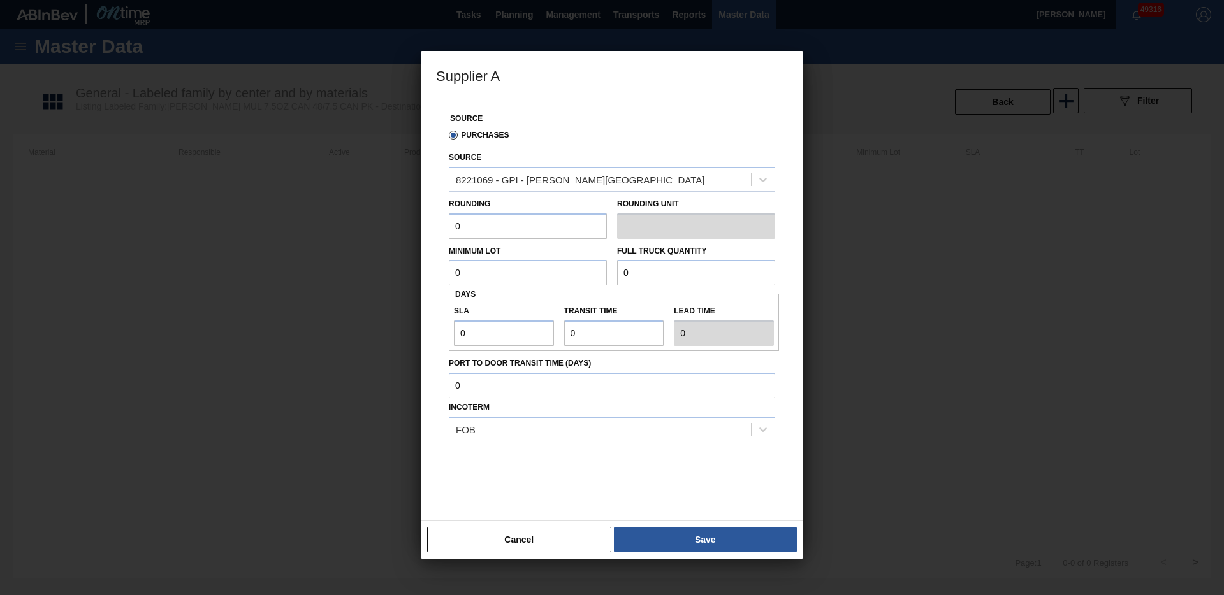
click at [504, 227] on input "0" at bounding box center [528, 227] width 158 height 26
click at [490, 341] on input "0" at bounding box center [504, 334] width 100 height 26
type input "03"
type input "3"
type input "03"
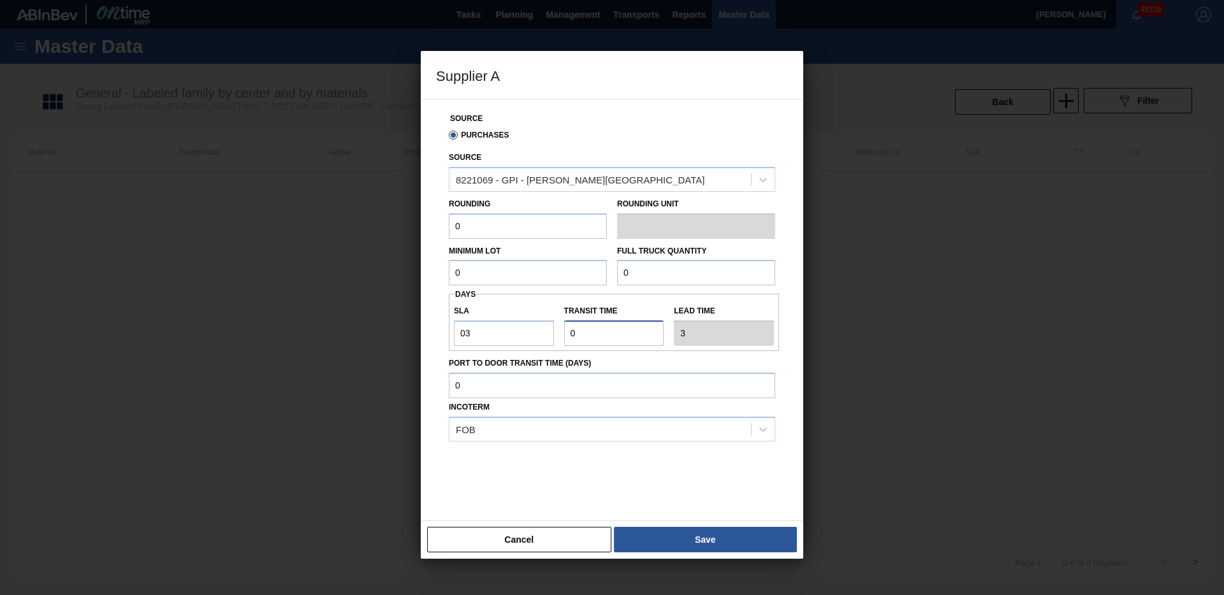
type input "2"
type input "5"
type input "2"
click at [500, 230] on input "0" at bounding box center [528, 227] width 158 height 26
type input "1"
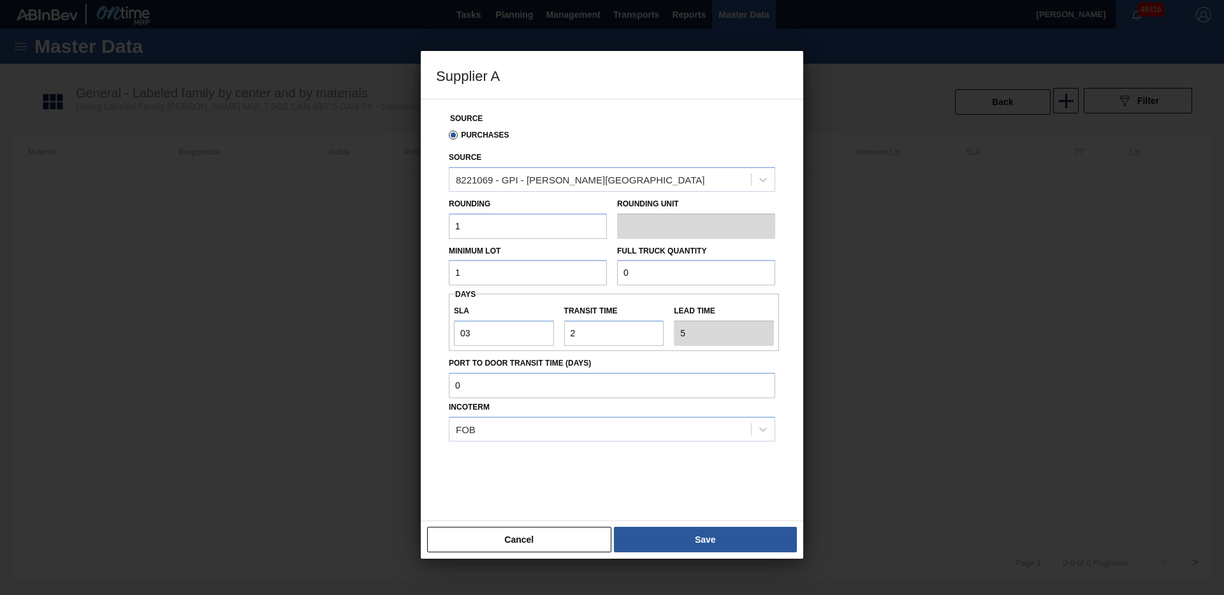
type input "1"
type input "78,000"
click at [712, 536] on button "Save" at bounding box center [705, 540] width 183 height 26
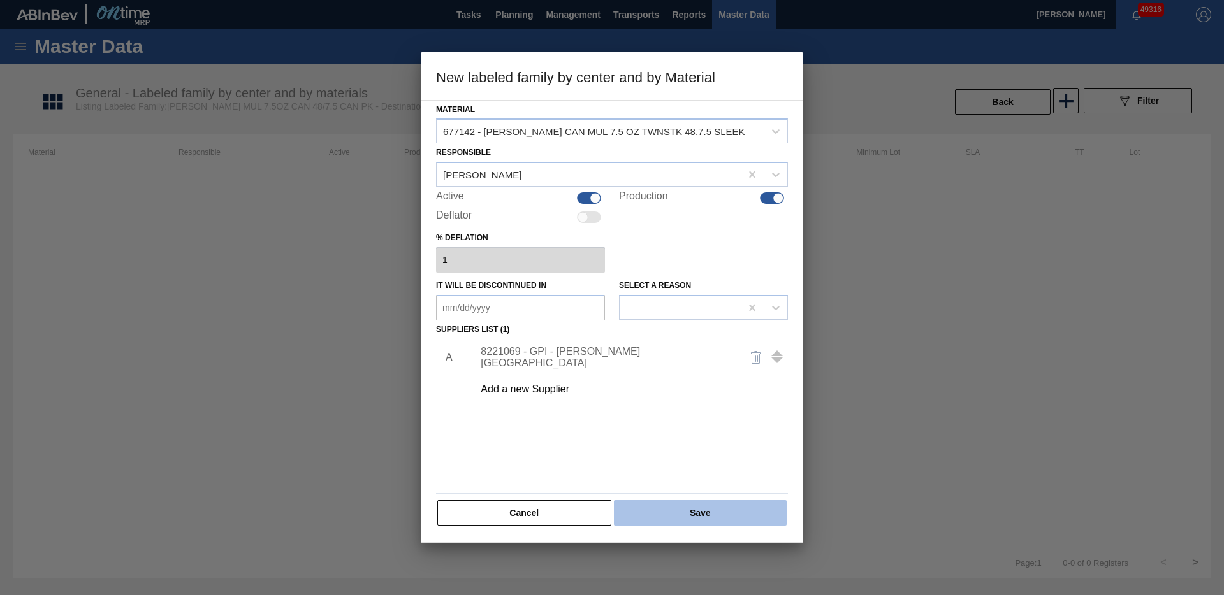
click at [718, 509] on button "Save" at bounding box center [700, 513] width 173 height 26
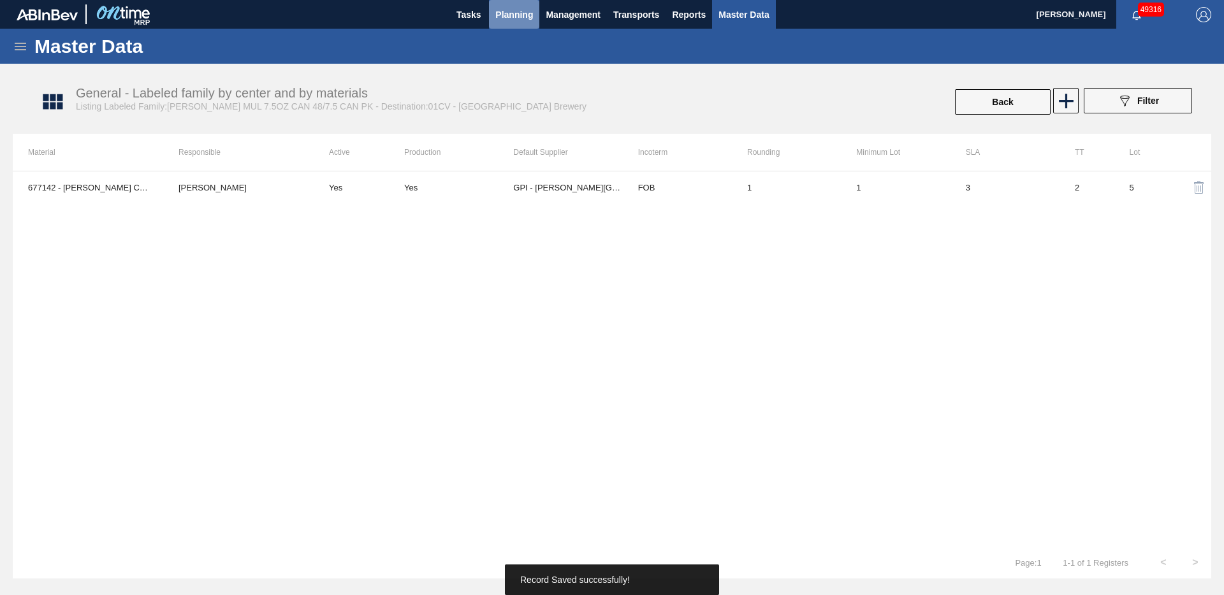
click at [521, 16] on span "Planning" at bounding box center [514, 14] width 38 height 15
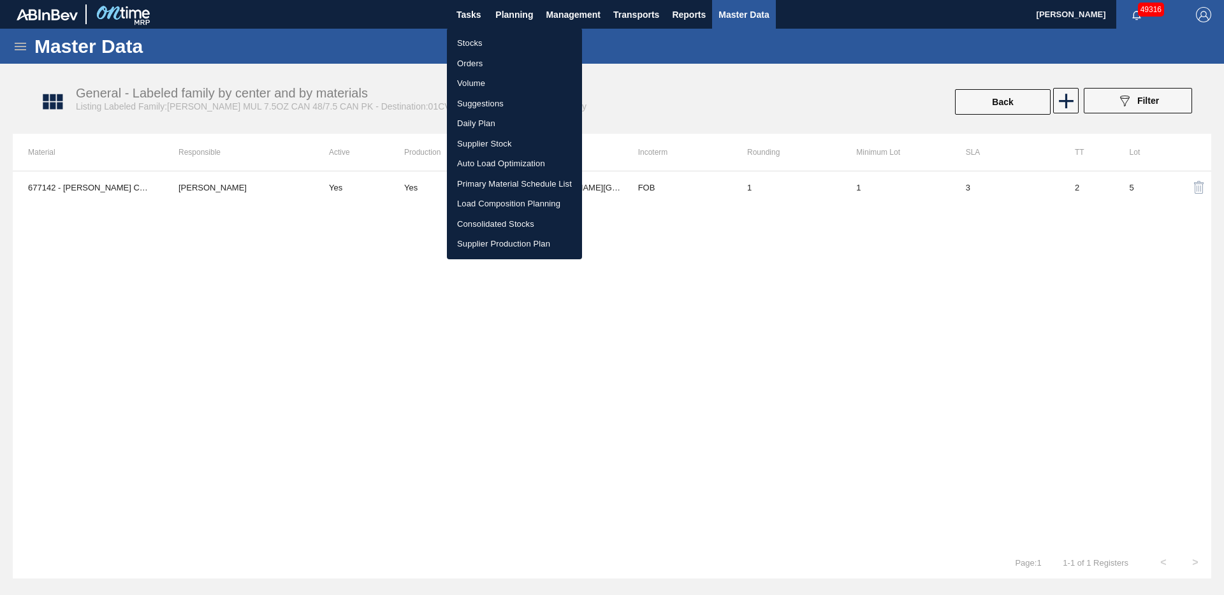
click at [486, 45] on li "Stocks" at bounding box center [514, 43] width 135 height 20
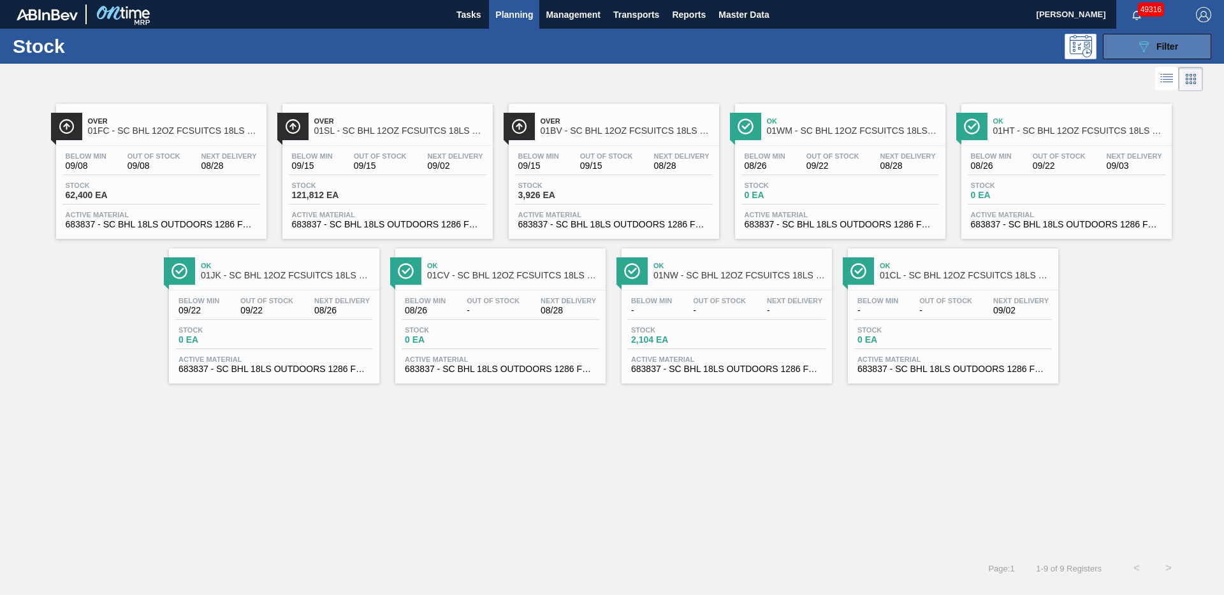
click at [1125, 47] on button "089F7B8B-B2A5-4AFE-B5C0-19BA573D28AC Filter" at bounding box center [1157, 47] width 108 height 26
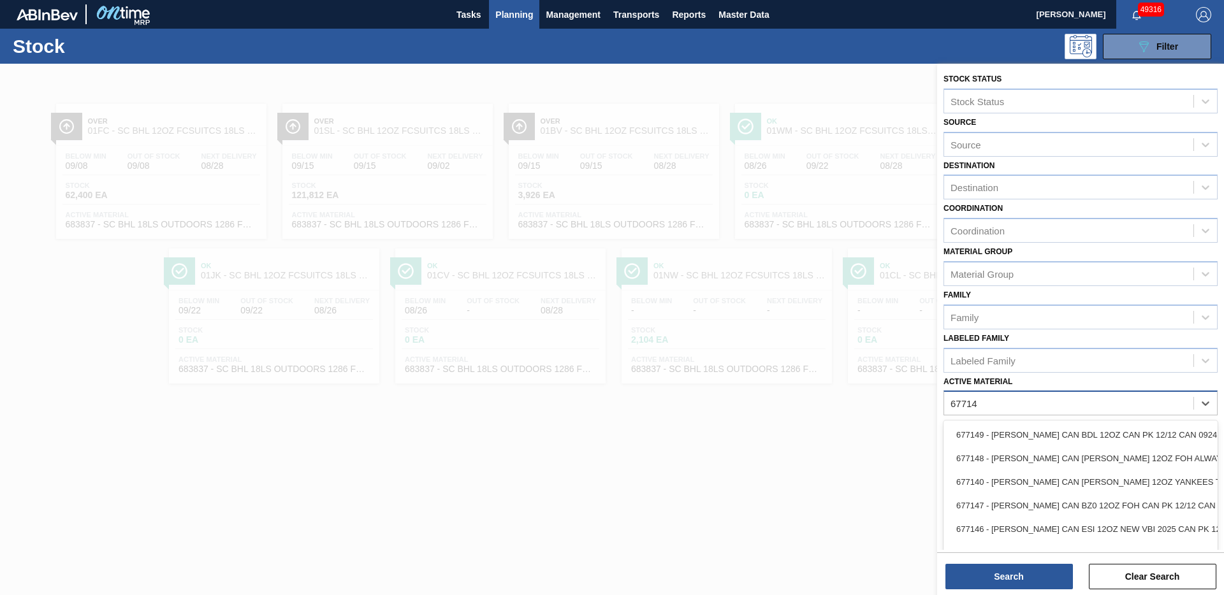
type Material "677142"
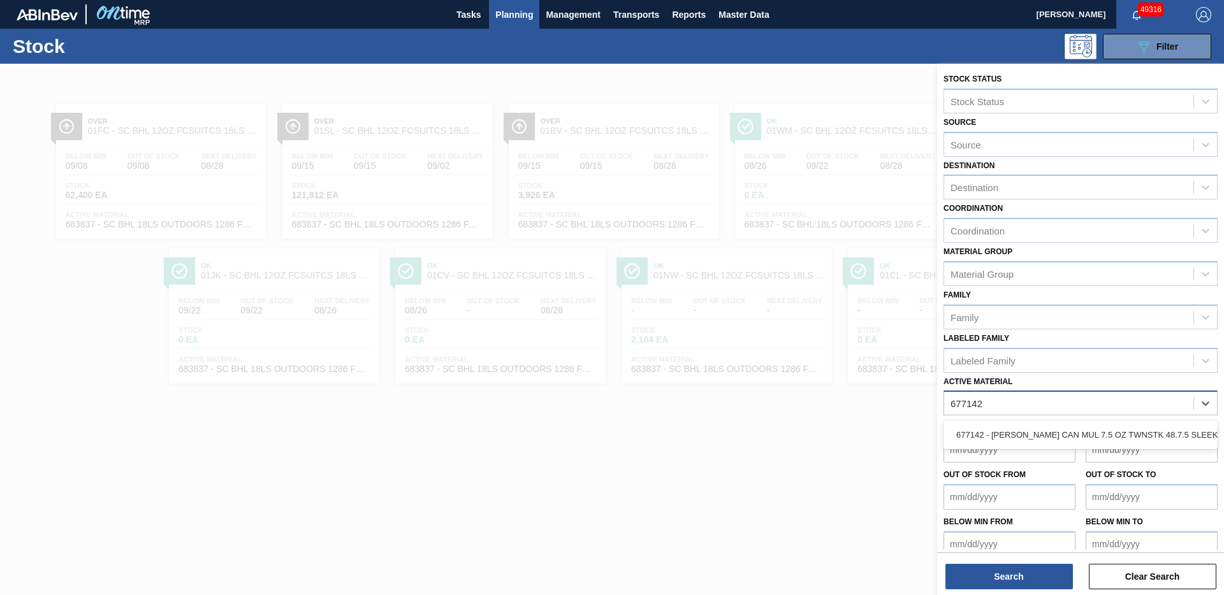
click at [1121, 425] on div "677142 - [PERSON_NAME] CAN MUL 7.5 OZ TWNSTK 48.7.5 SLEEK" at bounding box center [1081, 435] width 274 height 24
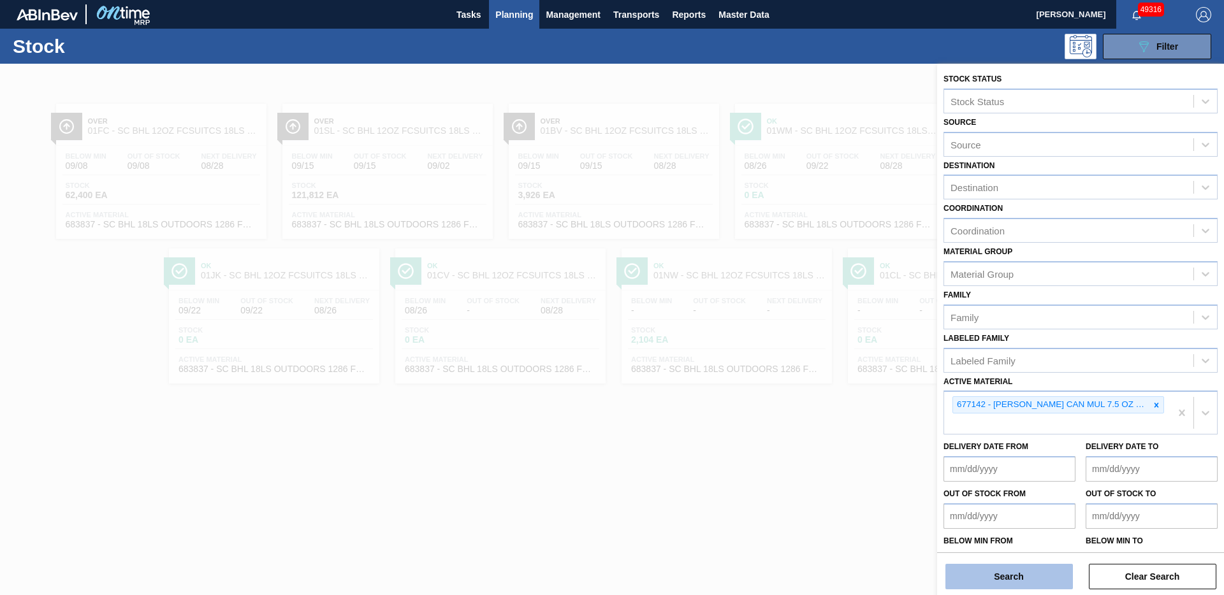
click at [1016, 579] on button "Search" at bounding box center [1009, 577] width 128 height 26
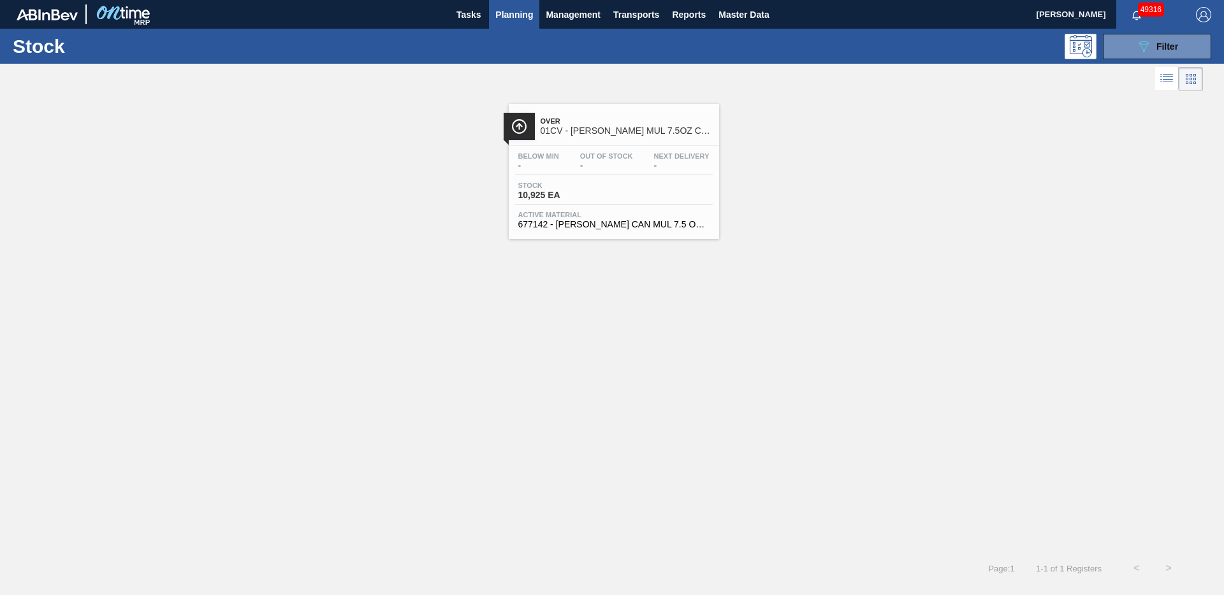
click at [604, 168] on span "-" at bounding box center [606, 166] width 53 height 10
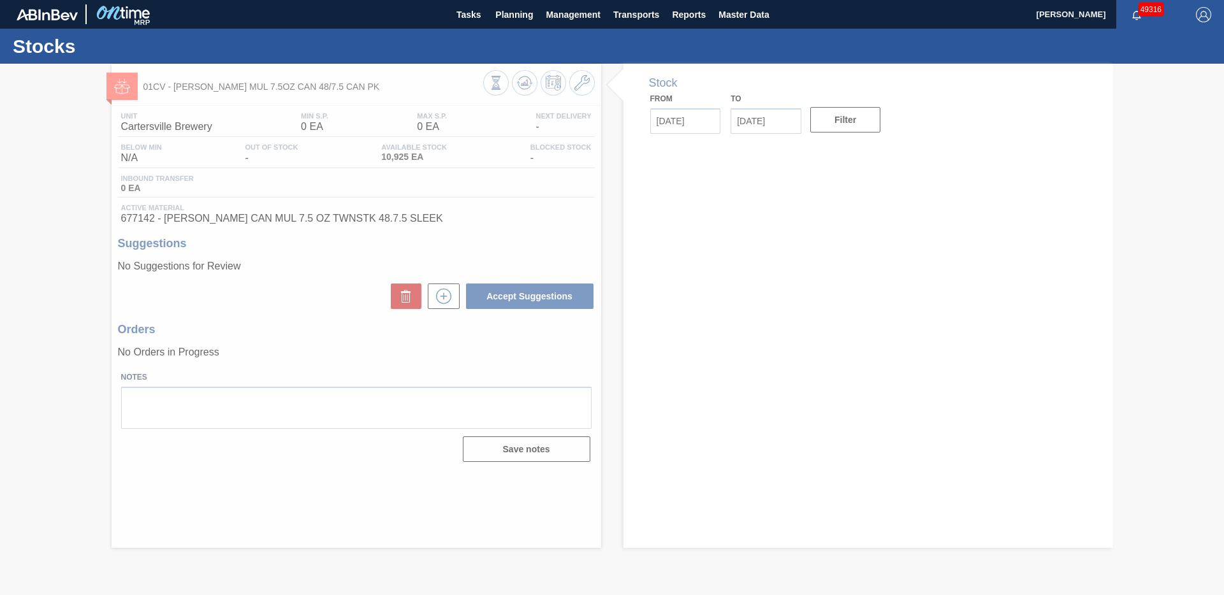
type input "[DATE]"
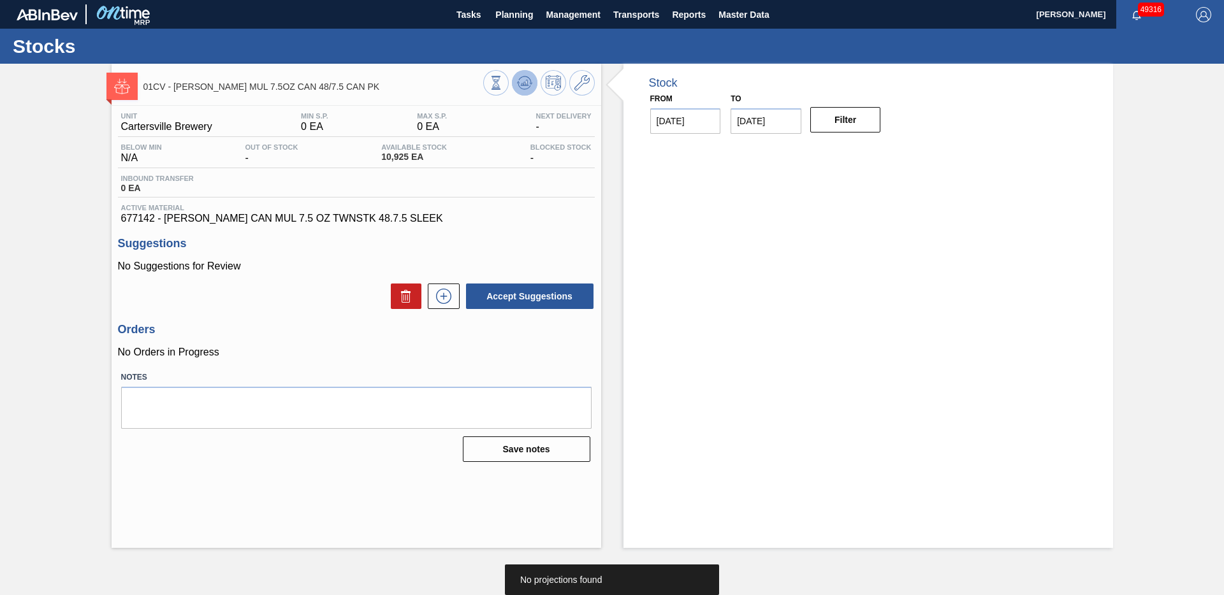
click at [528, 78] on icon at bounding box center [524, 82] width 15 height 15
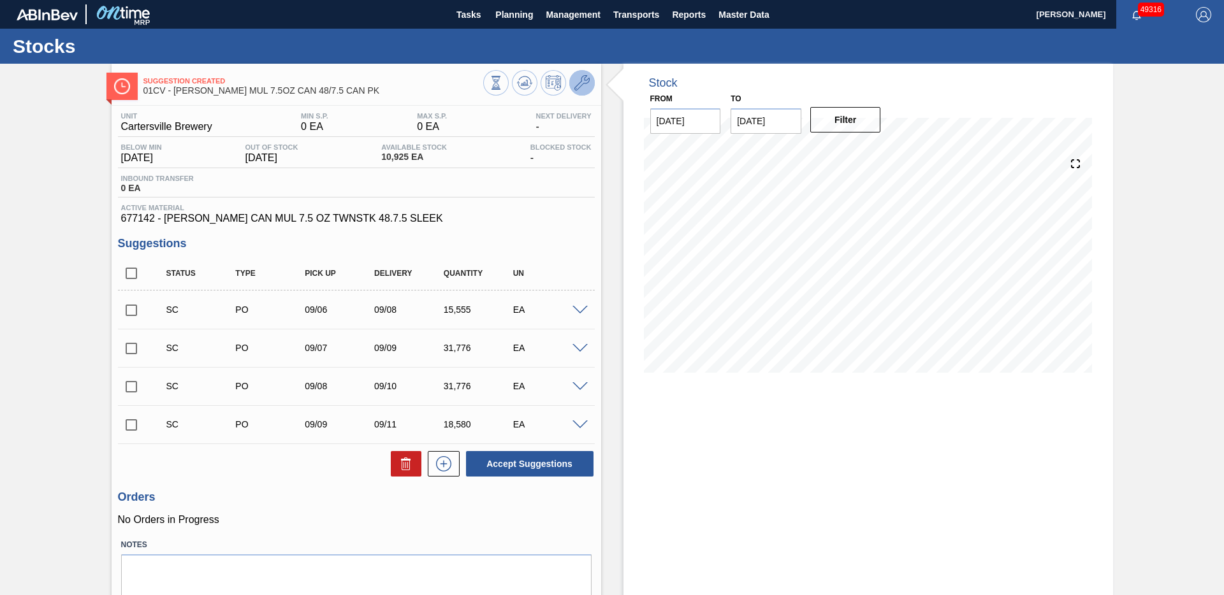
click at [581, 87] on icon at bounding box center [581, 82] width 15 height 15
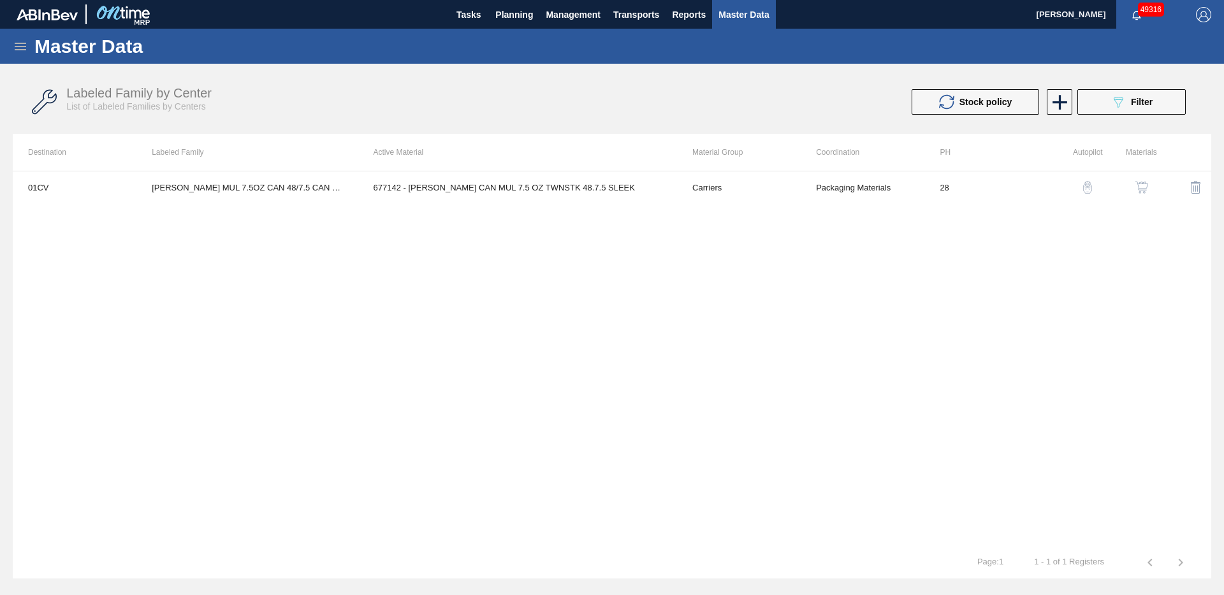
click at [1149, 186] on button "button" at bounding box center [1142, 187] width 31 height 31
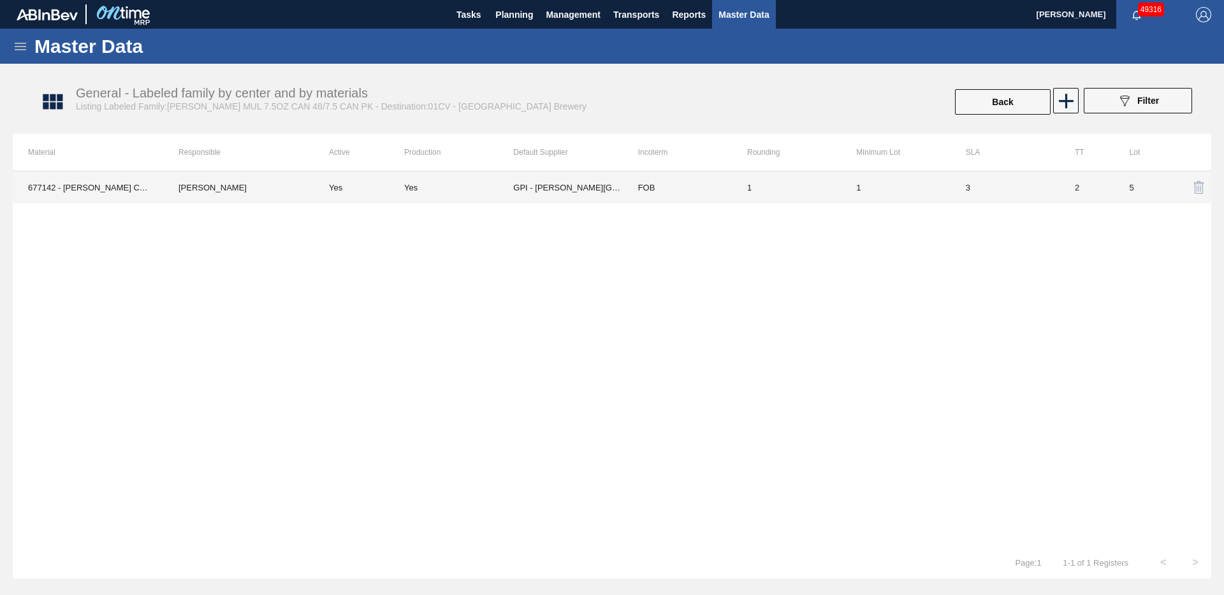
click at [1000, 187] on td "3" at bounding box center [1005, 188] width 109 height 32
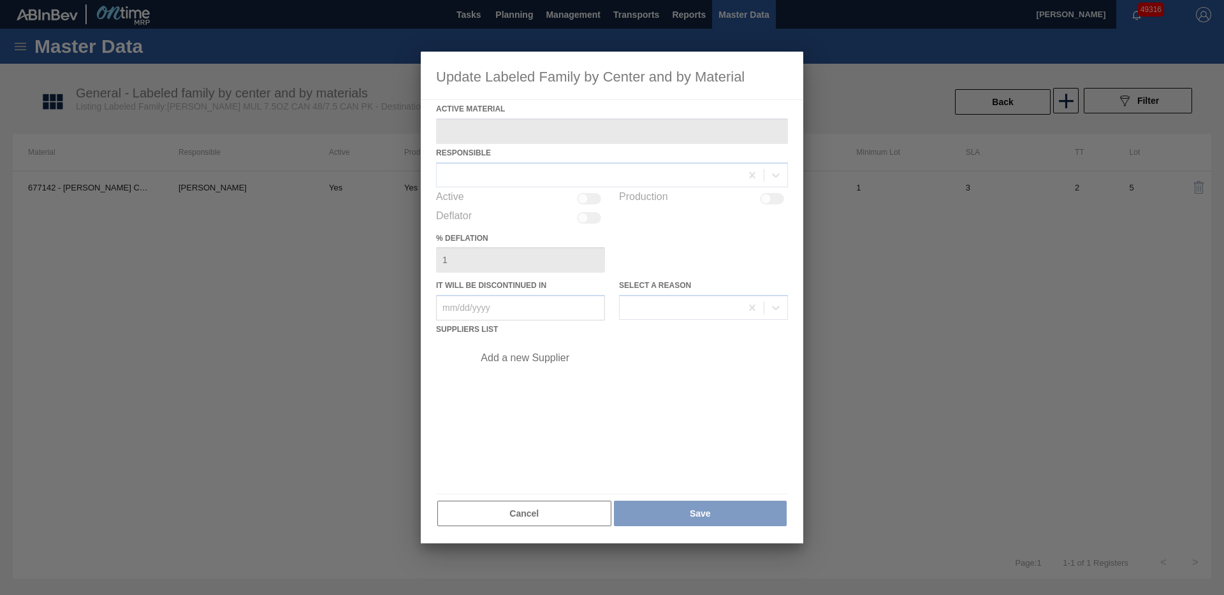
type Material "677142 - [PERSON_NAME] CAN MUL 7.5 OZ TWNSTK 48.7.5 SLEEK"
checkbox input "true"
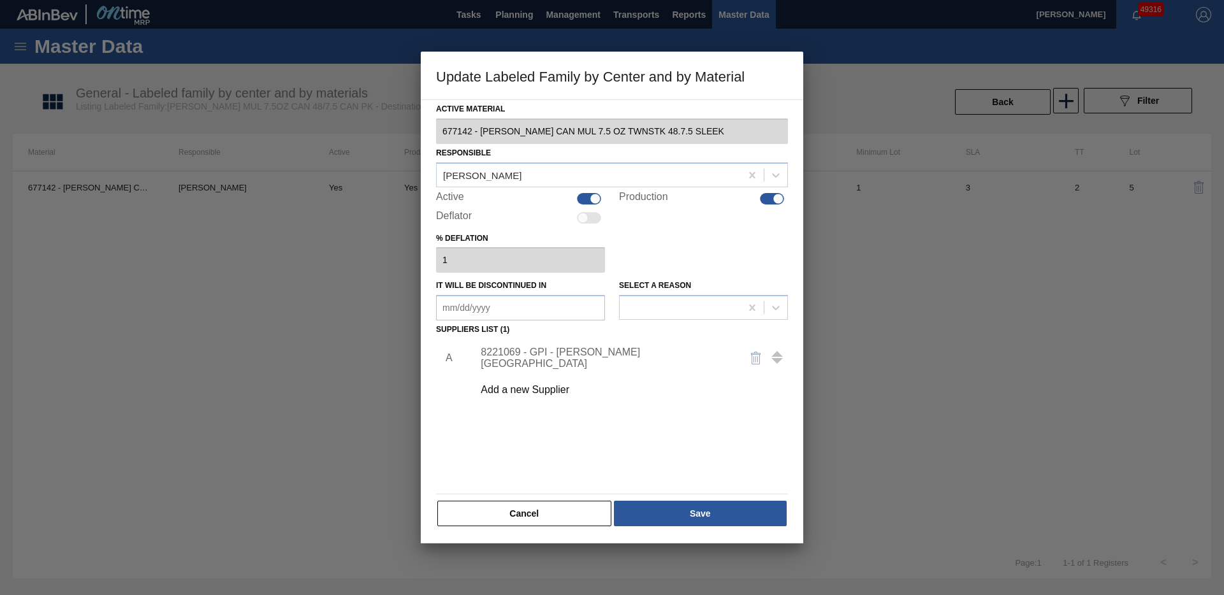
click at [566, 365] on div "8221069 - GPI - [PERSON_NAME][GEOGRAPHIC_DATA]" at bounding box center [627, 358] width 322 height 32
click at [556, 362] on div "8221069 - GPI - [PERSON_NAME][GEOGRAPHIC_DATA]" at bounding box center [606, 358] width 250 height 23
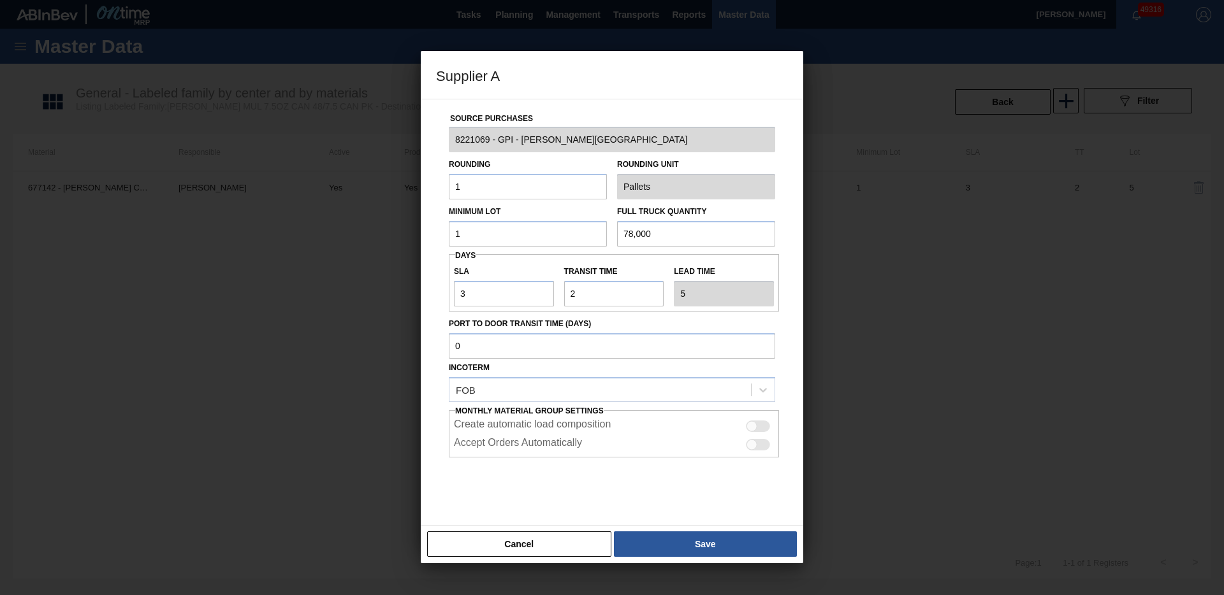
click at [495, 187] on input "1" at bounding box center [528, 187] width 158 height 26
type input "3,040"
type input "79,118"
type input "NaN"
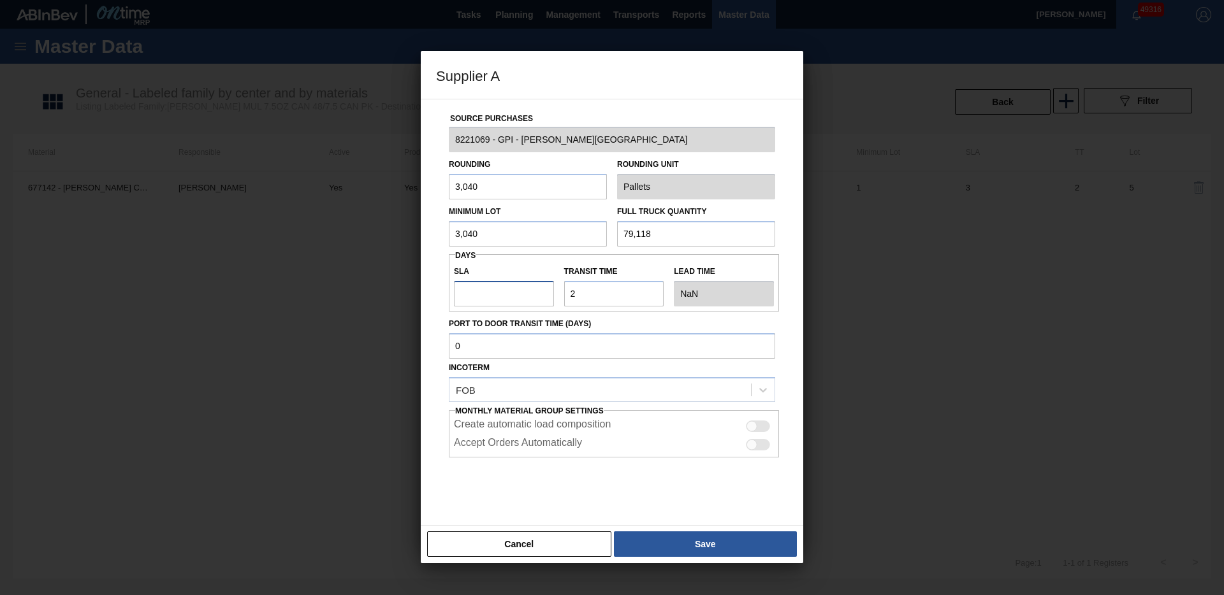
type input "3"
type input "5"
type input "79,040"
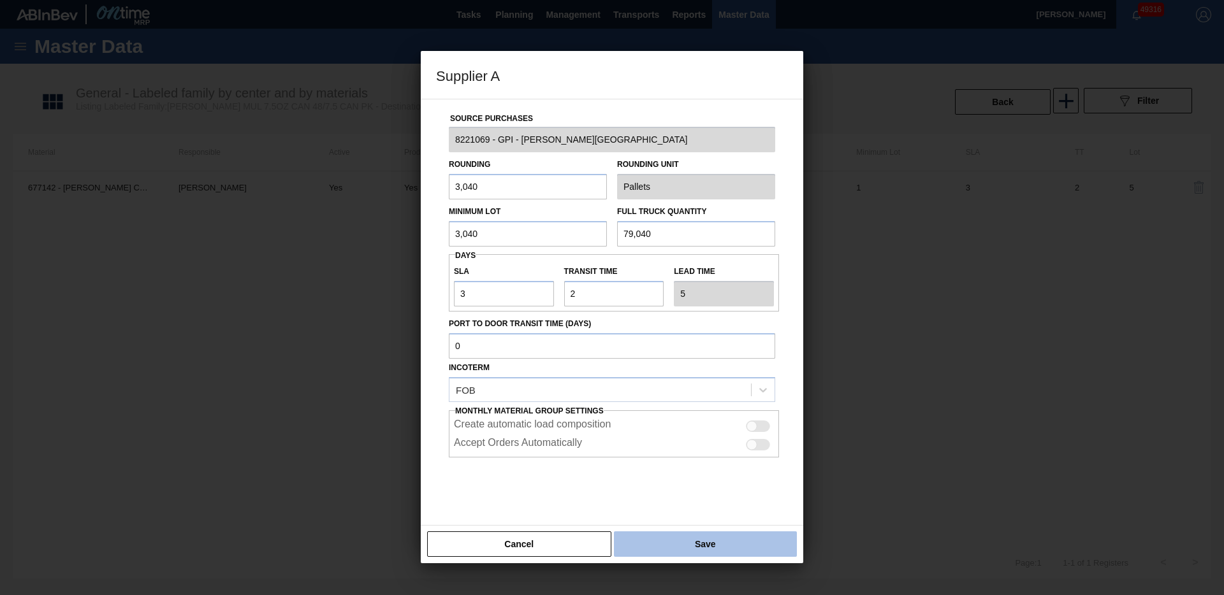
click at [710, 551] on button "Save" at bounding box center [705, 545] width 183 height 26
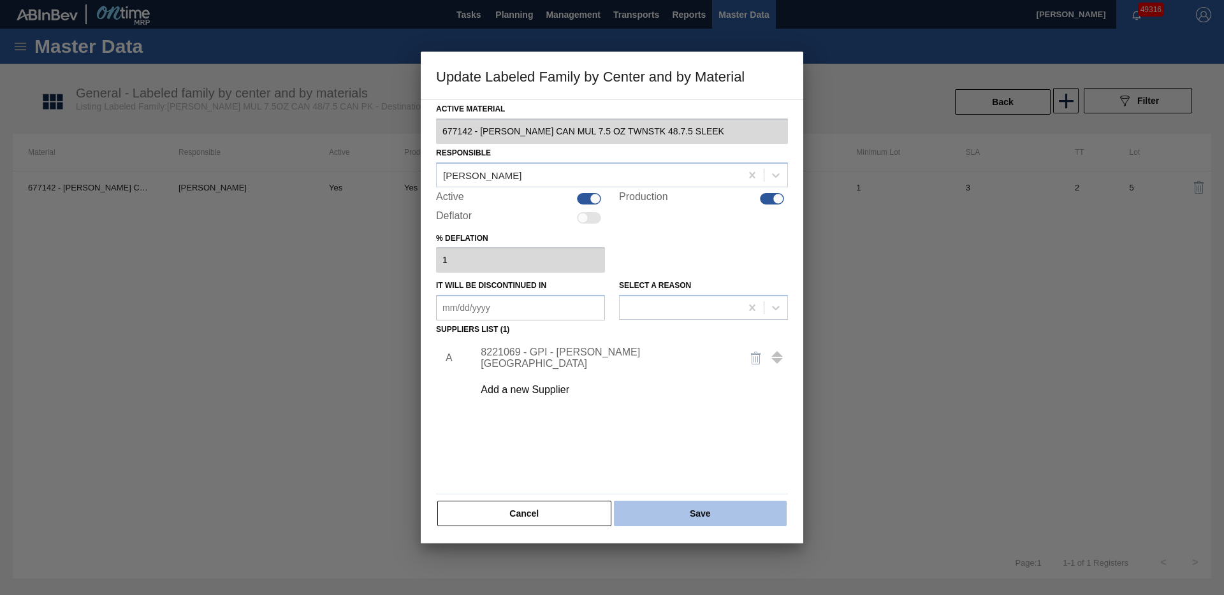
click at [701, 519] on button "Save" at bounding box center [700, 514] width 173 height 26
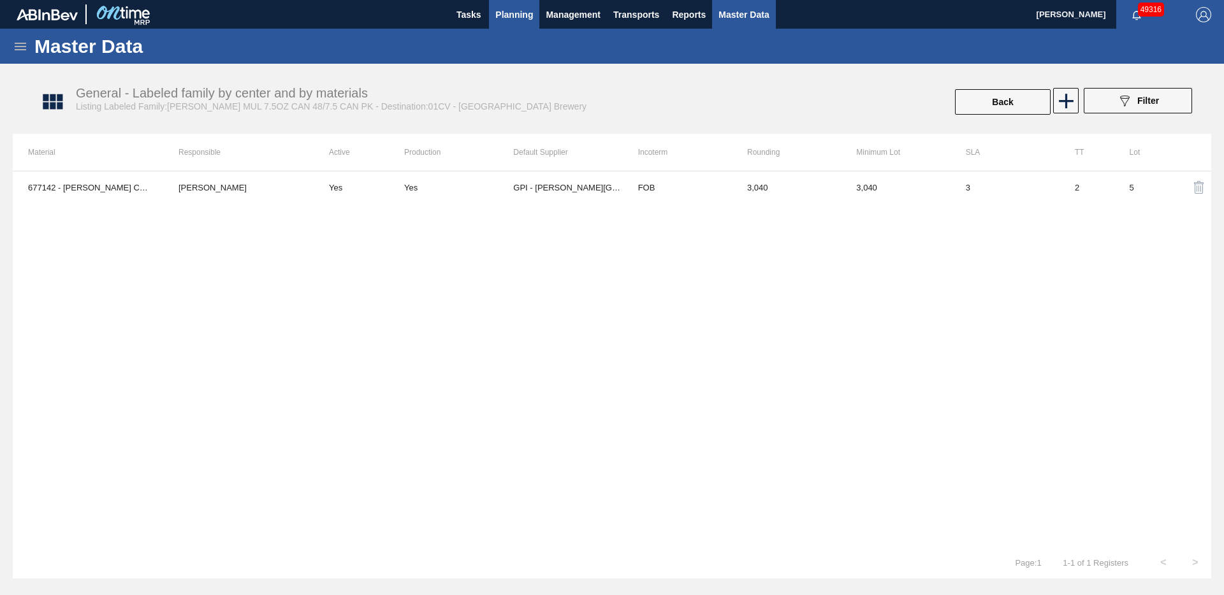
click at [516, 17] on span "Planning" at bounding box center [514, 14] width 38 height 15
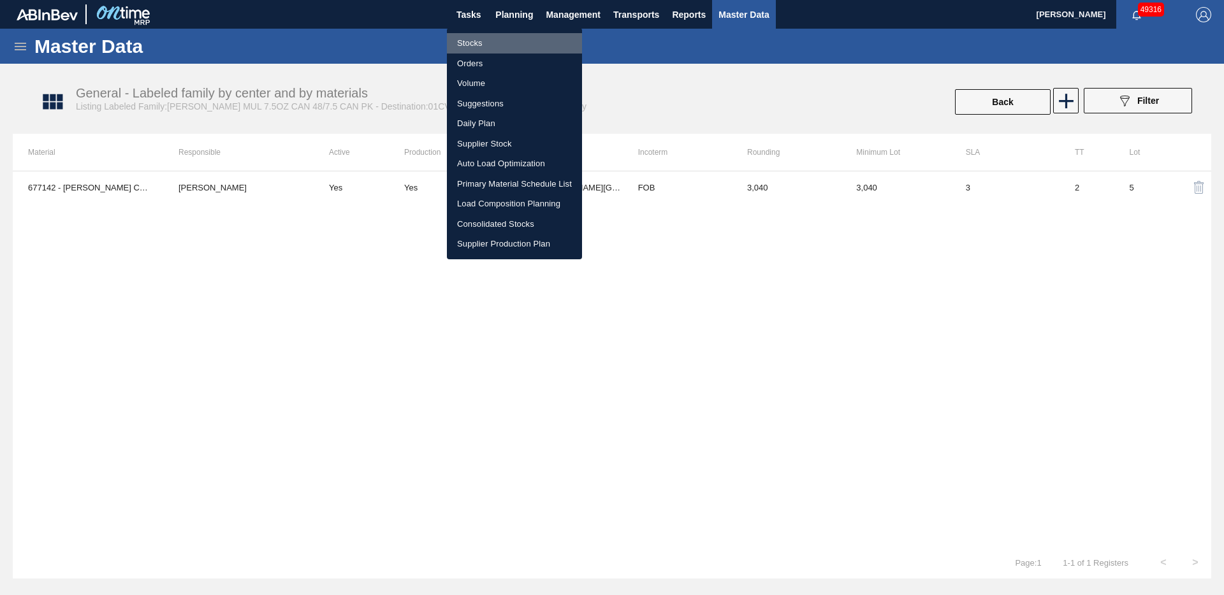
click at [472, 43] on li "Stocks" at bounding box center [514, 43] width 135 height 20
click at [474, 43] on li "Stocks" at bounding box center [514, 43] width 135 height 20
